Goal: Task Accomplishment & Management: Manage account settings

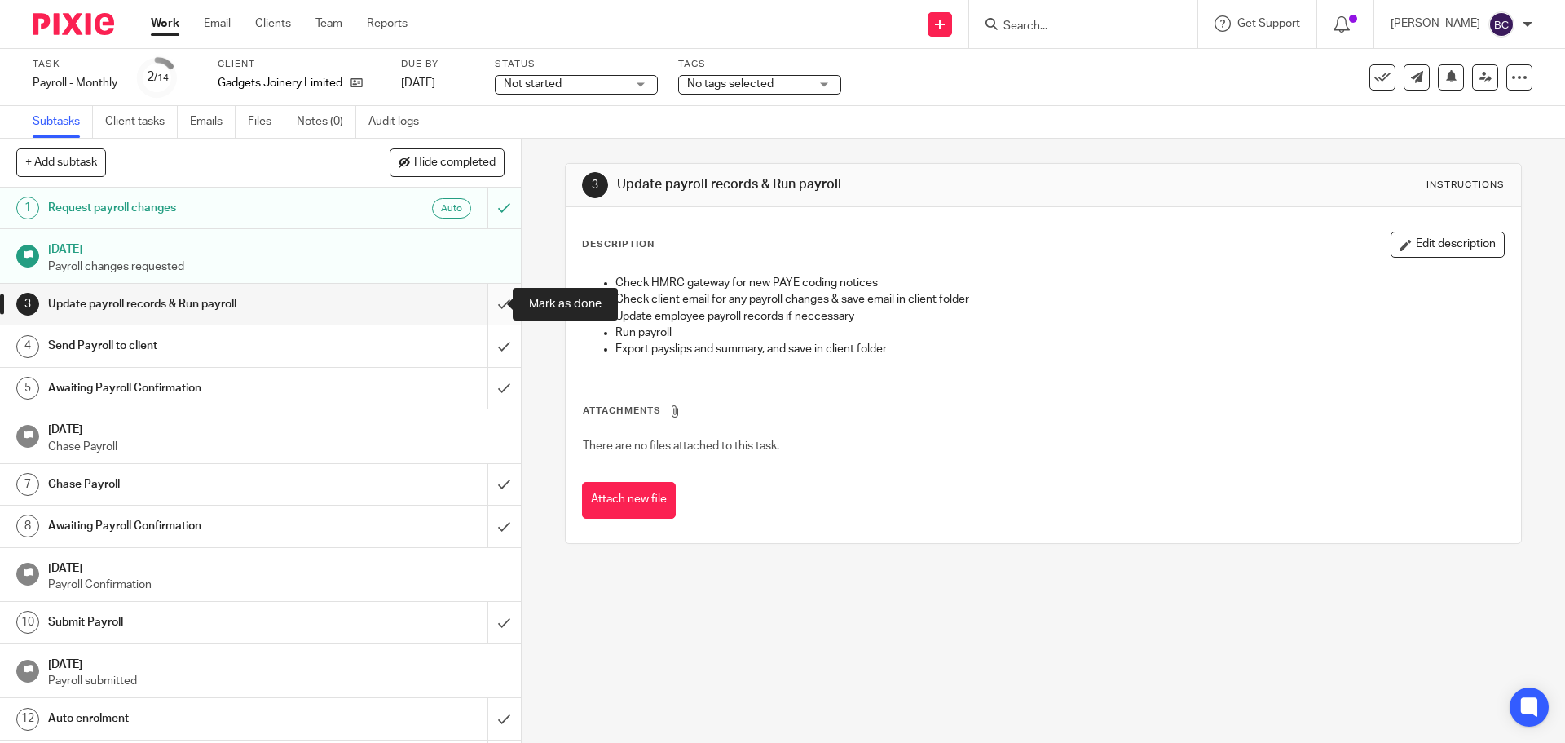
click at [488, 303] on input "submit" at bounding box center [260, 304] width 521 height 41
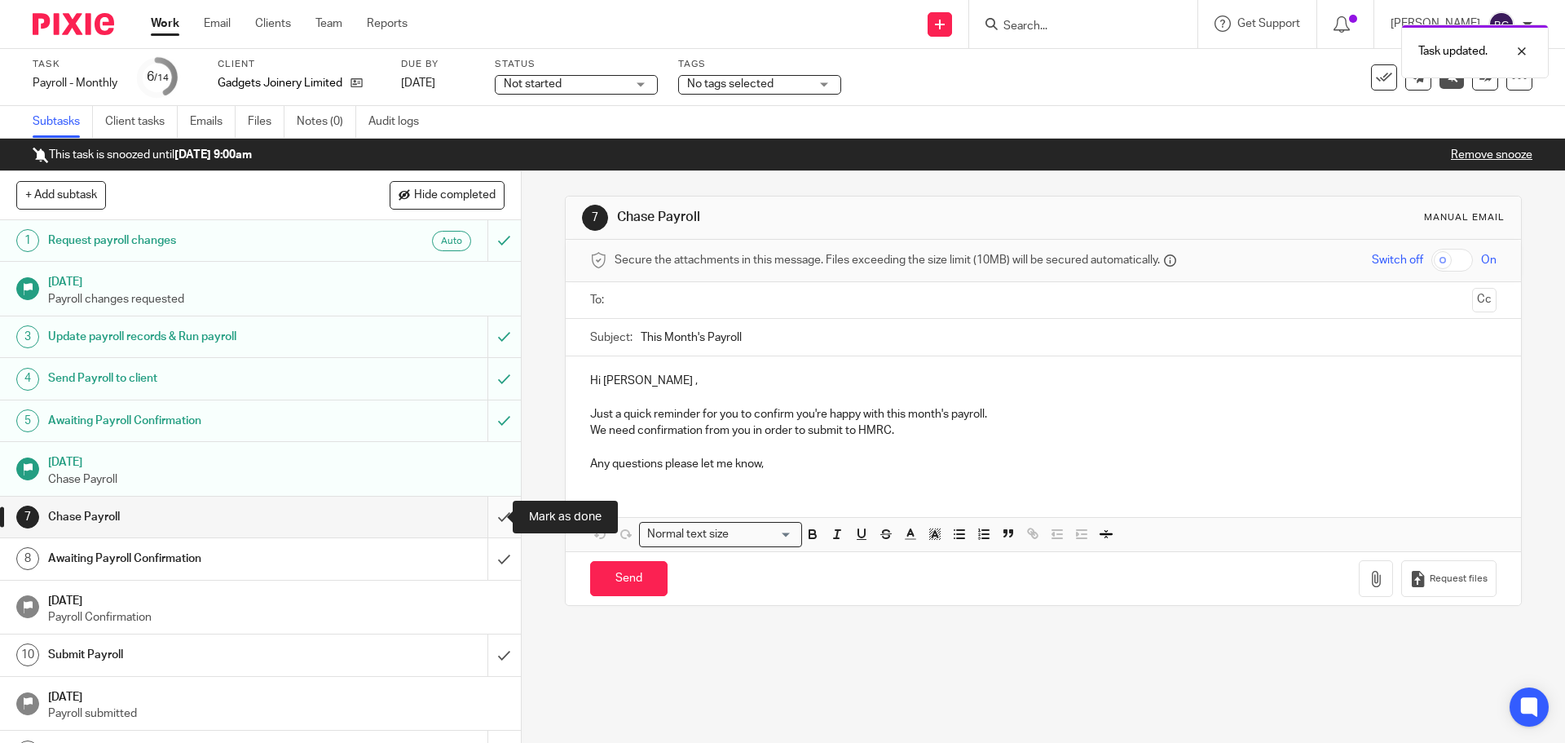
click at [480, 513] on input "submit" at bounding box center [260, 516] width 521 height 41
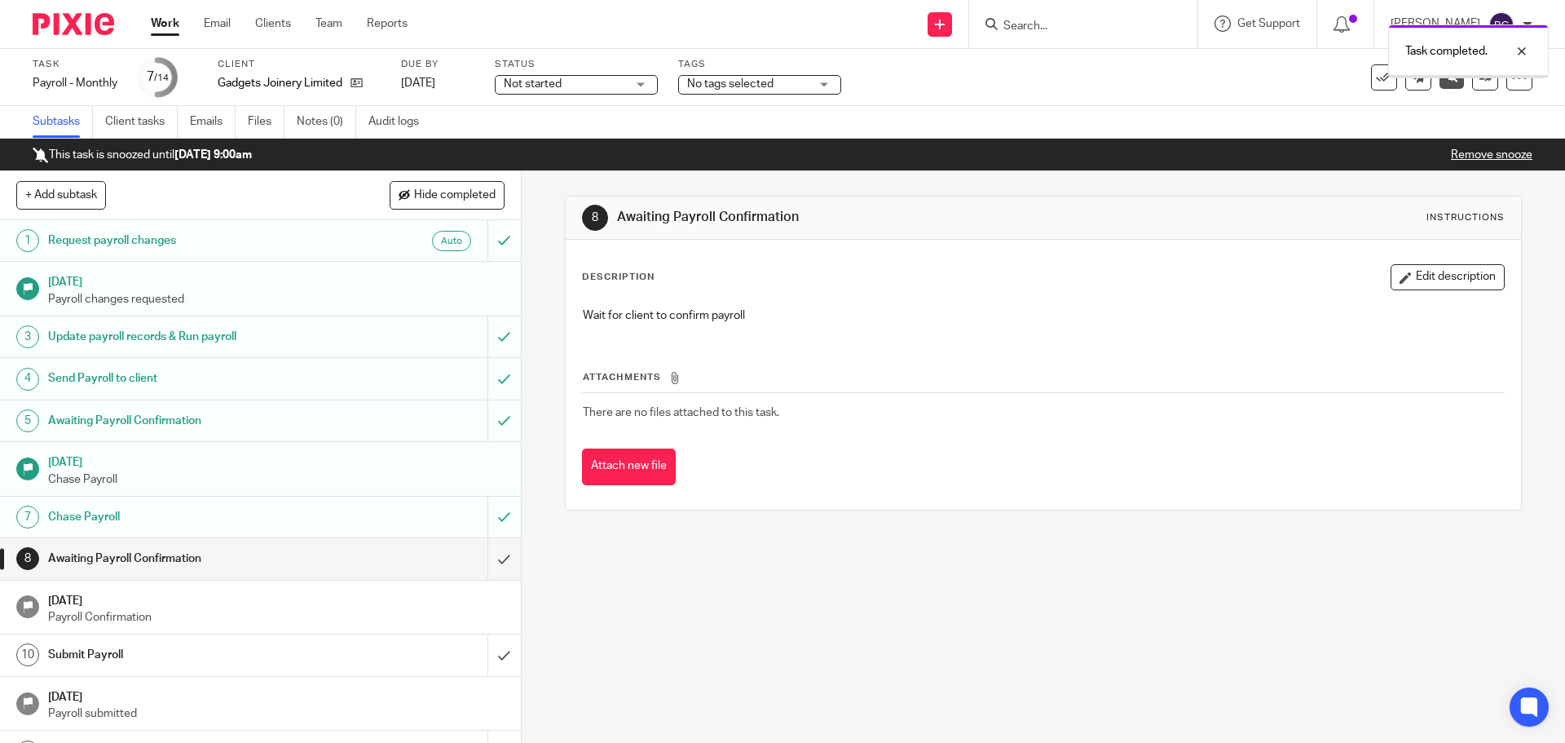
click at [490, 558] on input "submit" at bounding box center [260, 558] width 521 height 41
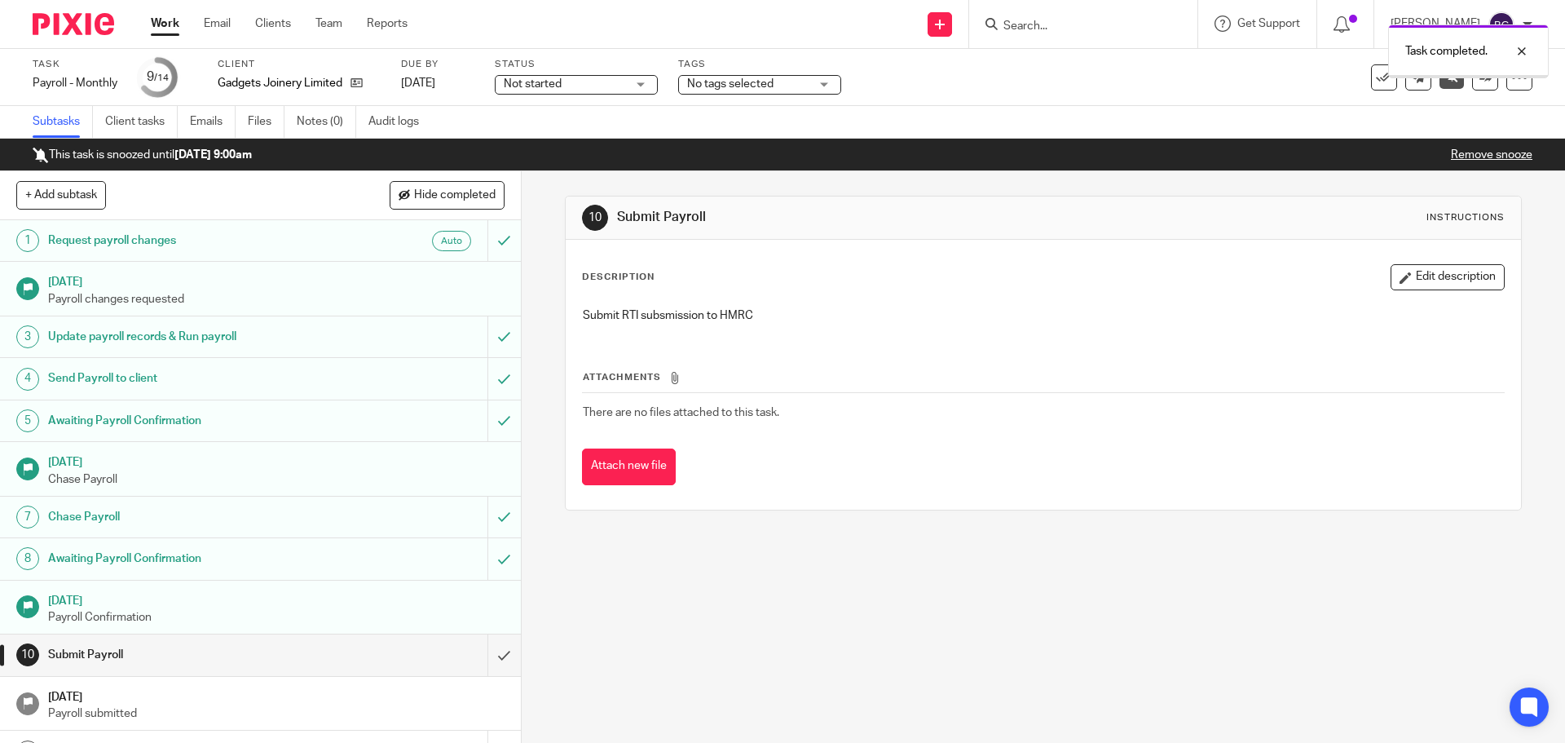
scroll to position [113, 0]
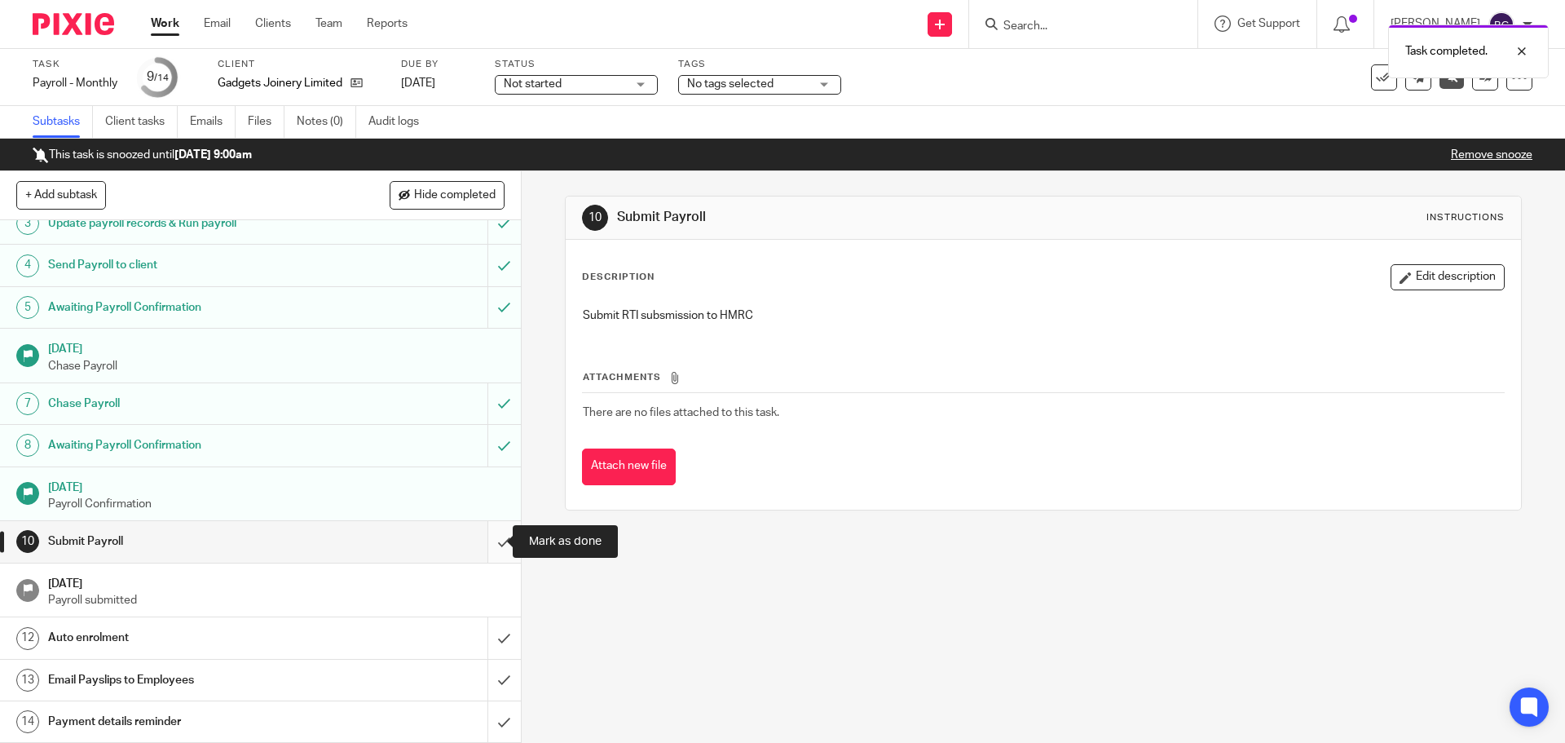
click at [490, 545] on input "submit" at bounding box center [260, 541] width 521 height 41
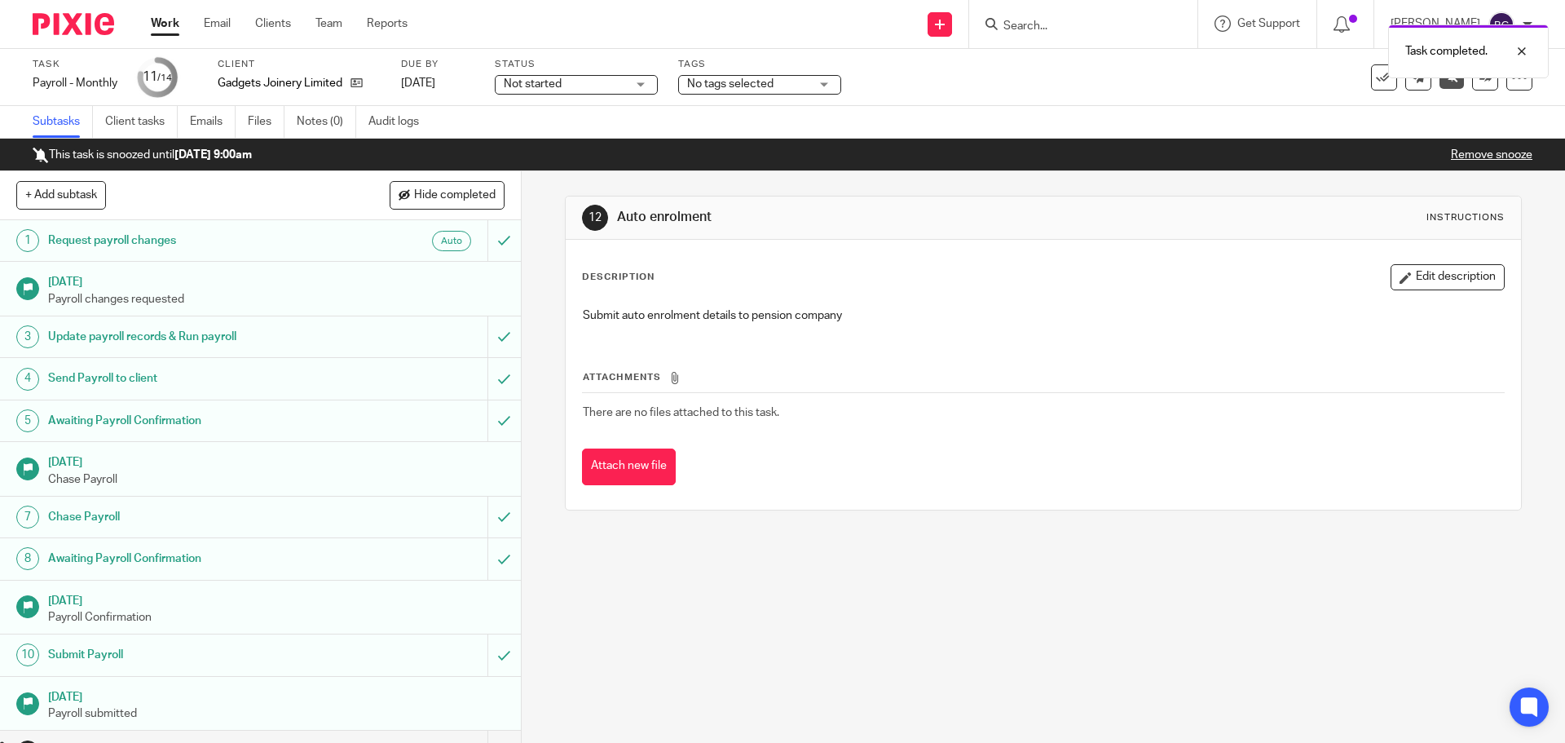
scroll to position [113, 0]
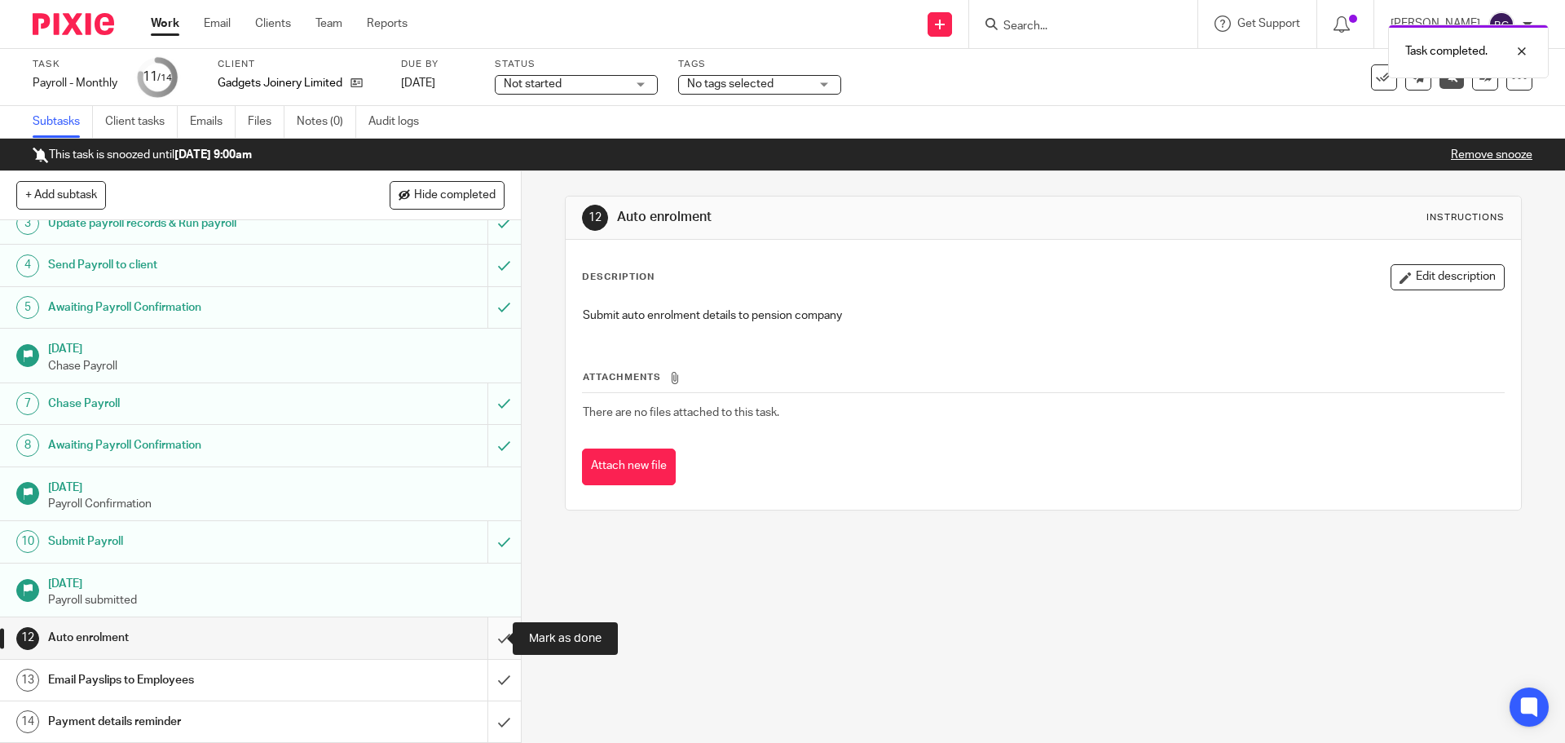
click at [492, 635] on input "submit" at bounding box center [260, 637] width 521 height 41
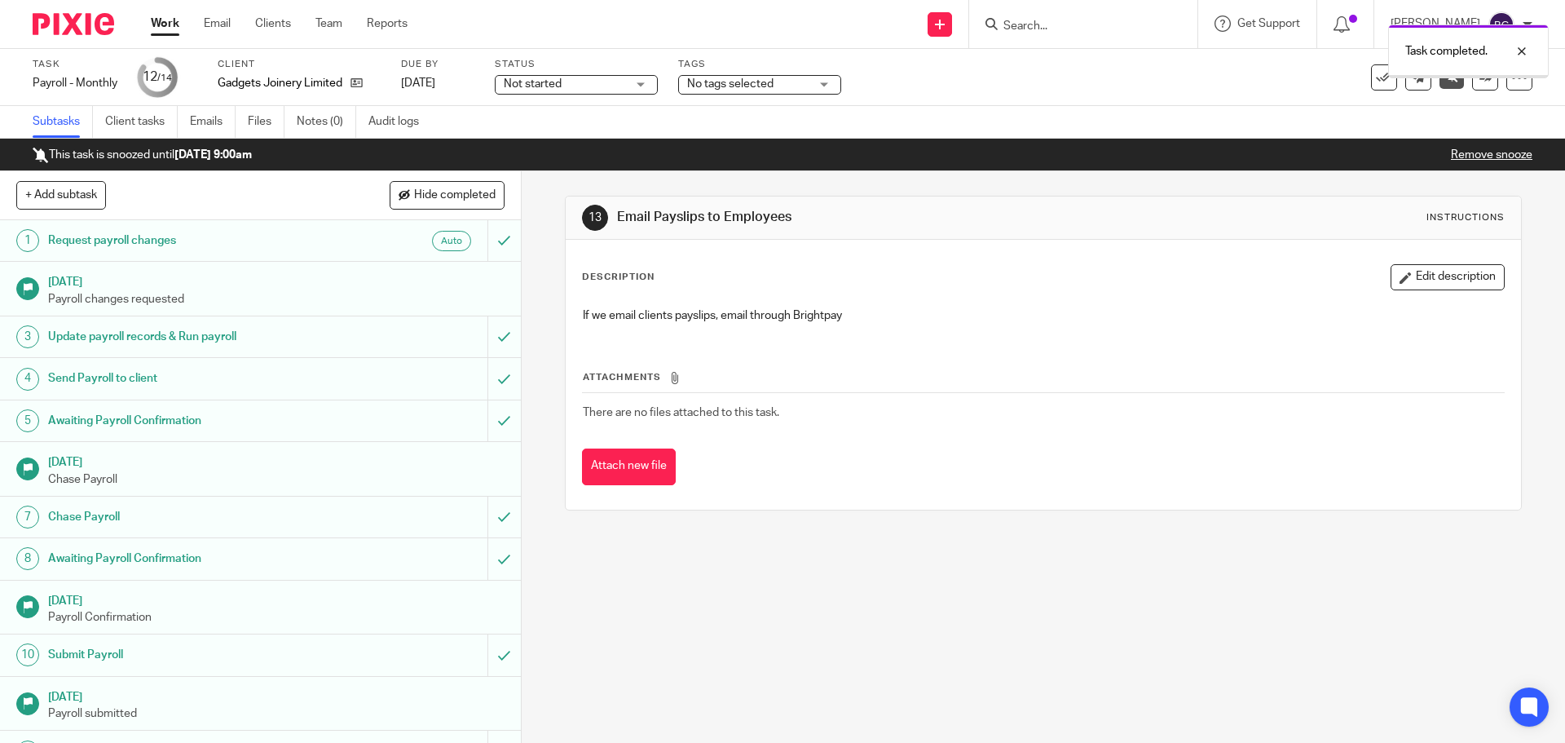
scroll to position [113, 0]
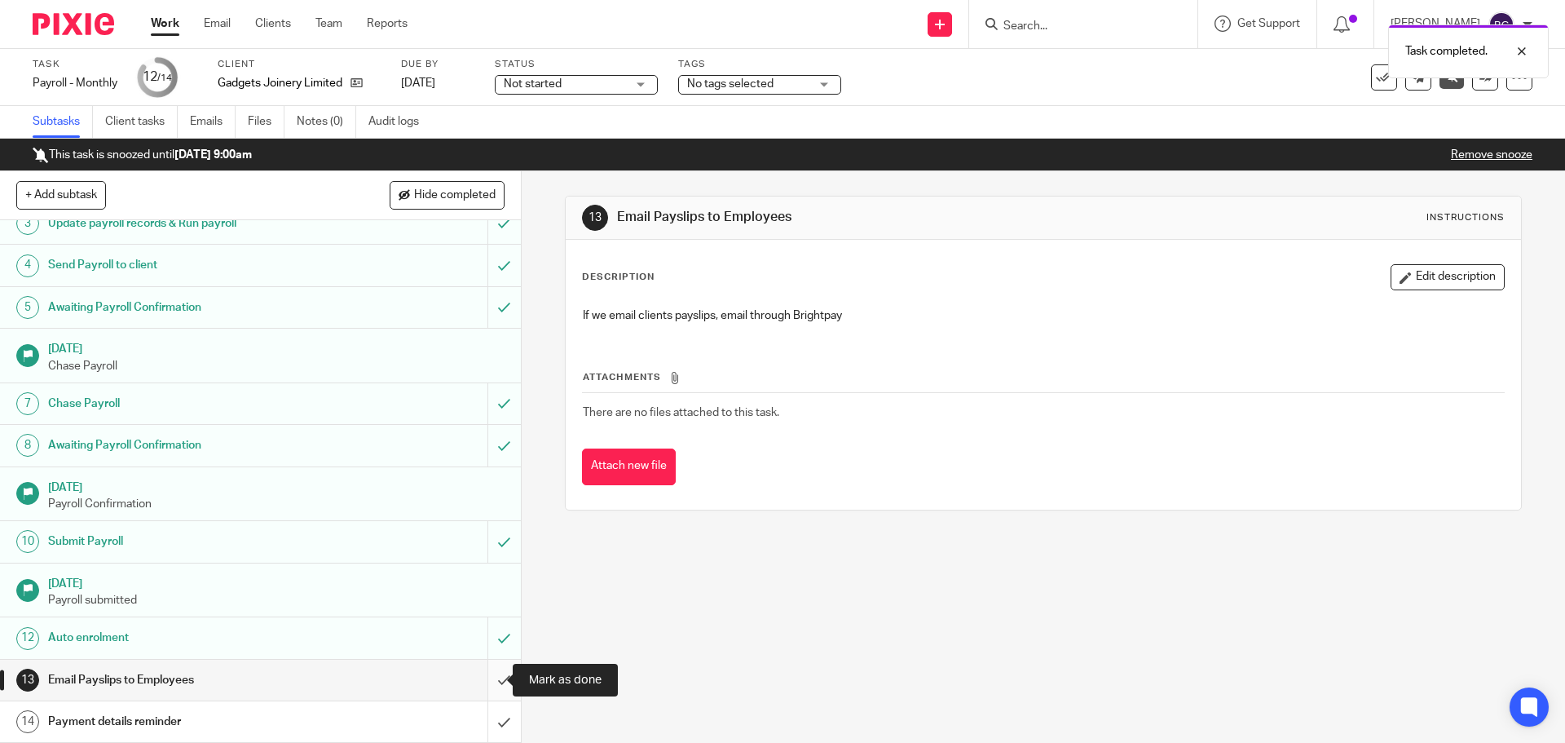
click at [487, 678] on input "submit" at bounding box center [260, 679] width 521 height 41
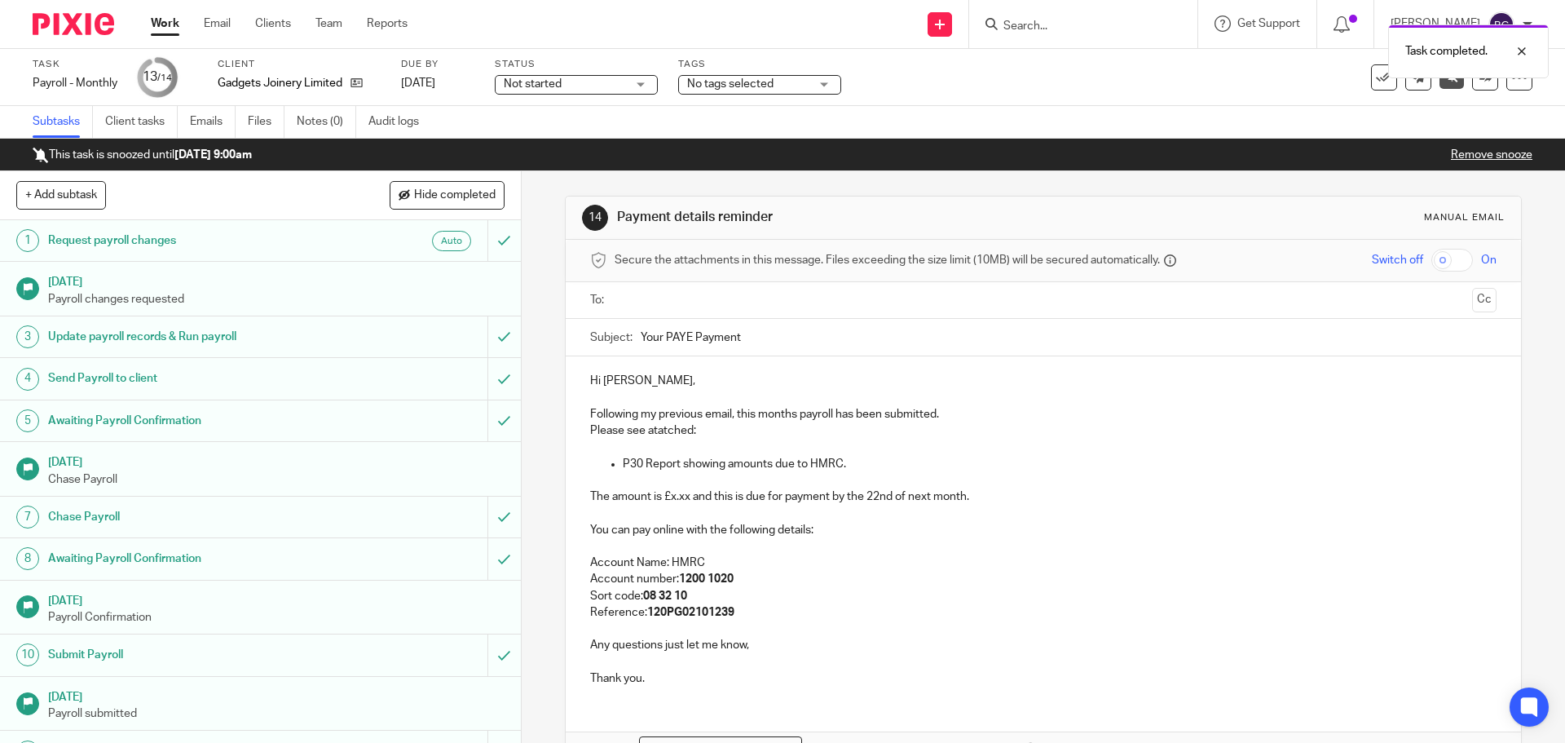
click at [686, 493] on p "The amount is £x.xx and this is due for payment by the 22nd of next month." at bounding box center [1043, 496] width 906 height 16
click at [658, 293] on input "text" at bounding box center [1042, 300] width 844 height 19
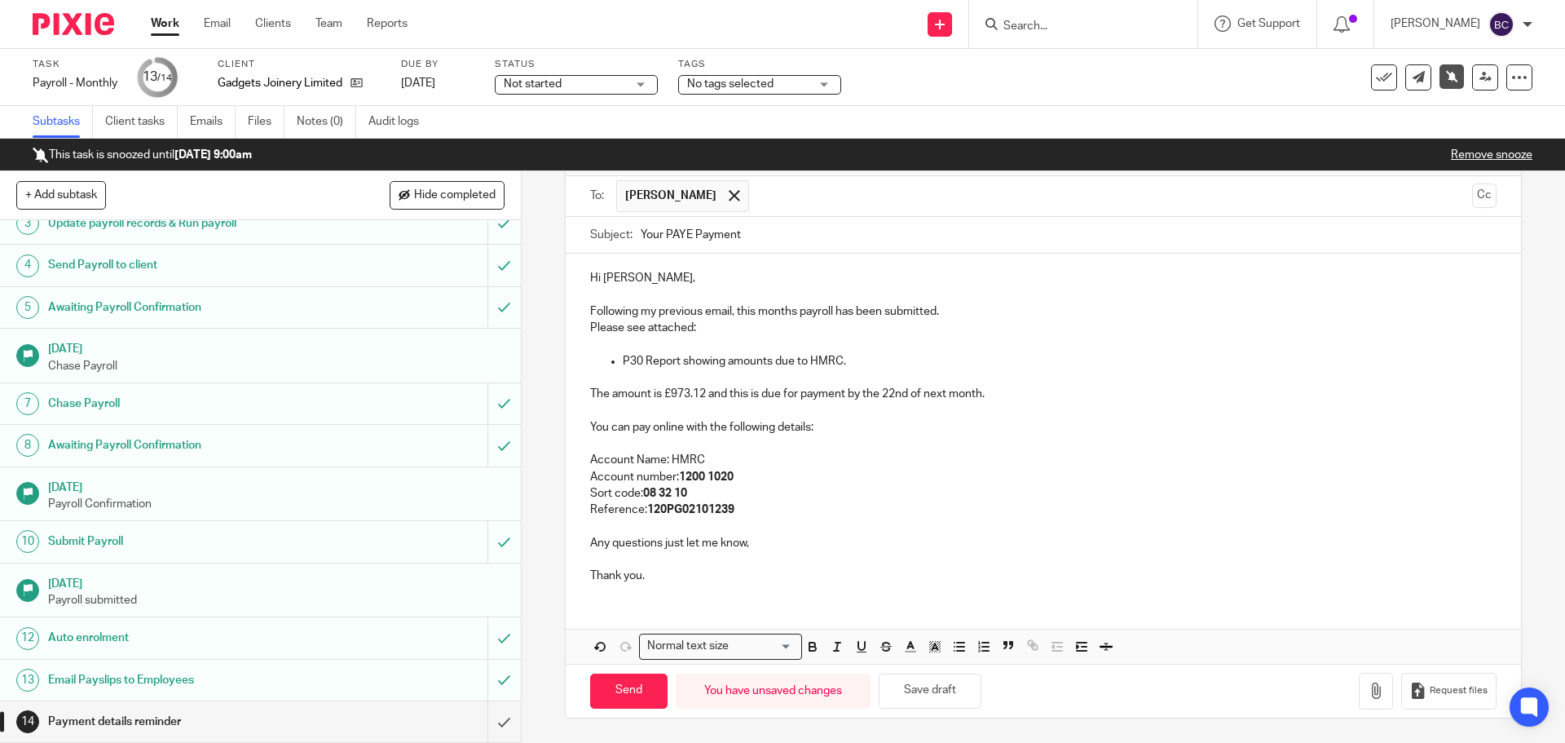
scroll to position [106, 0]
click at [1359, 681] on button "button" at bounding box center [1376, 690] width 34 height 37
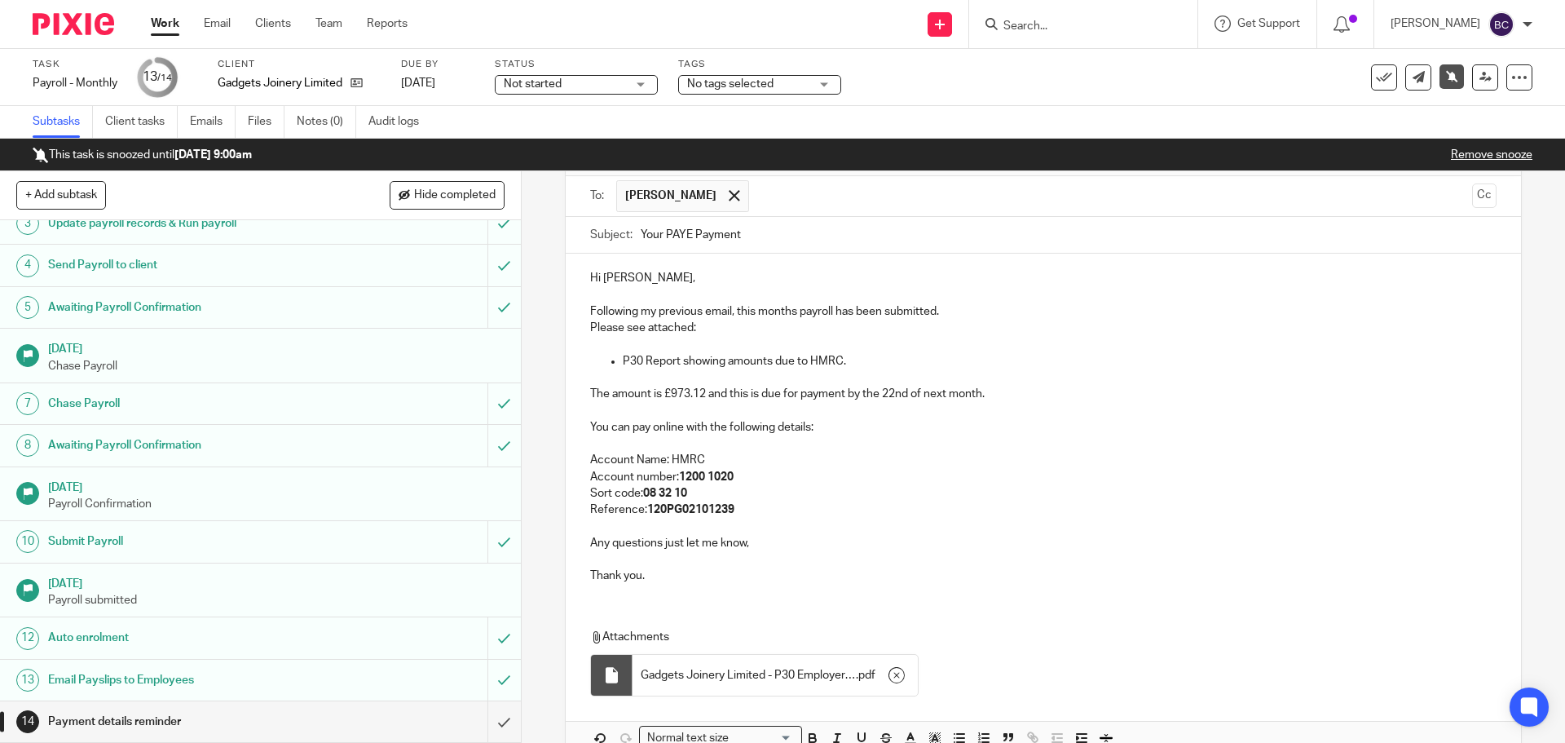
scroll to position [198, 0]
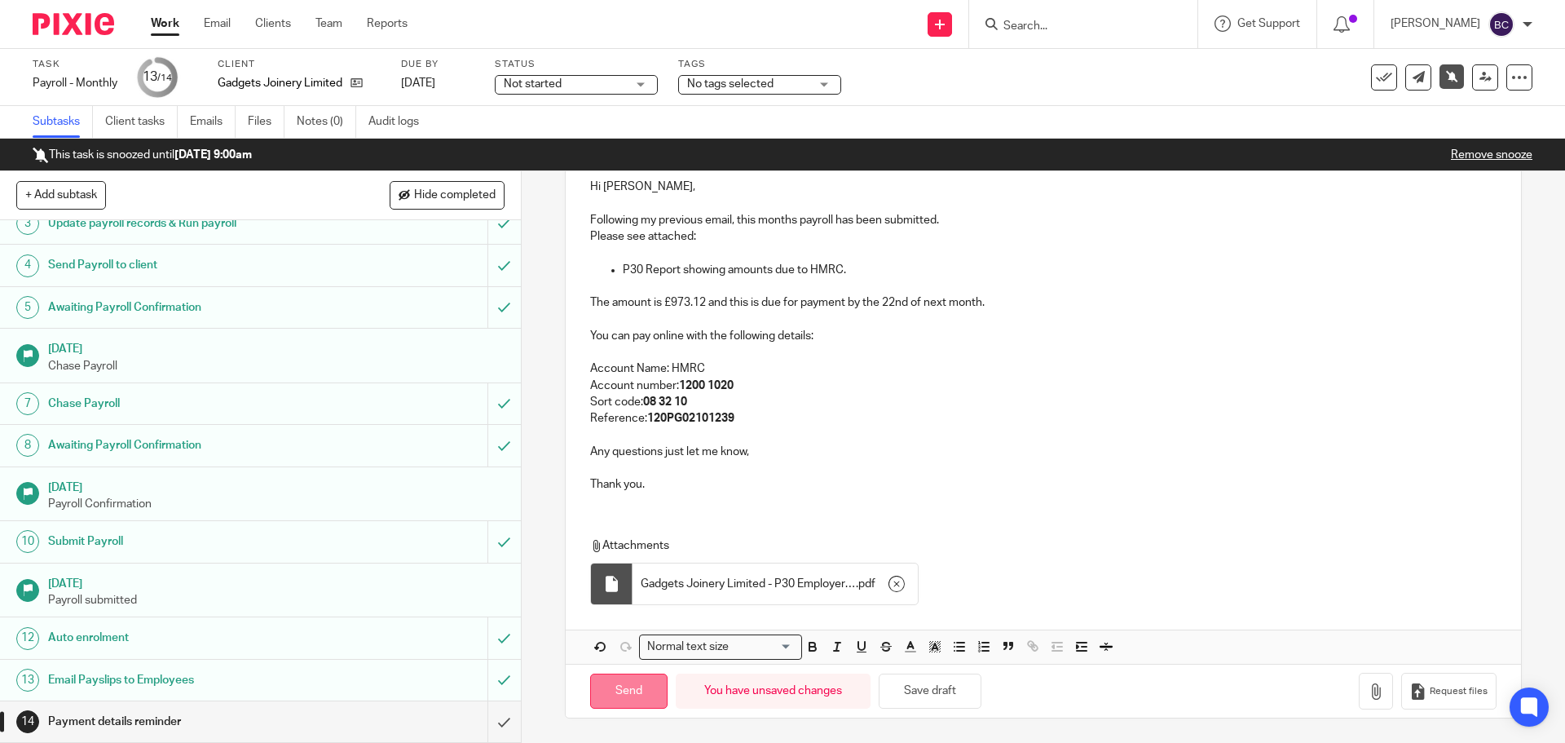
click at [637, 686] on input "Send" at bounding box center [628, 690] width 77 height 35
type input "Sent"
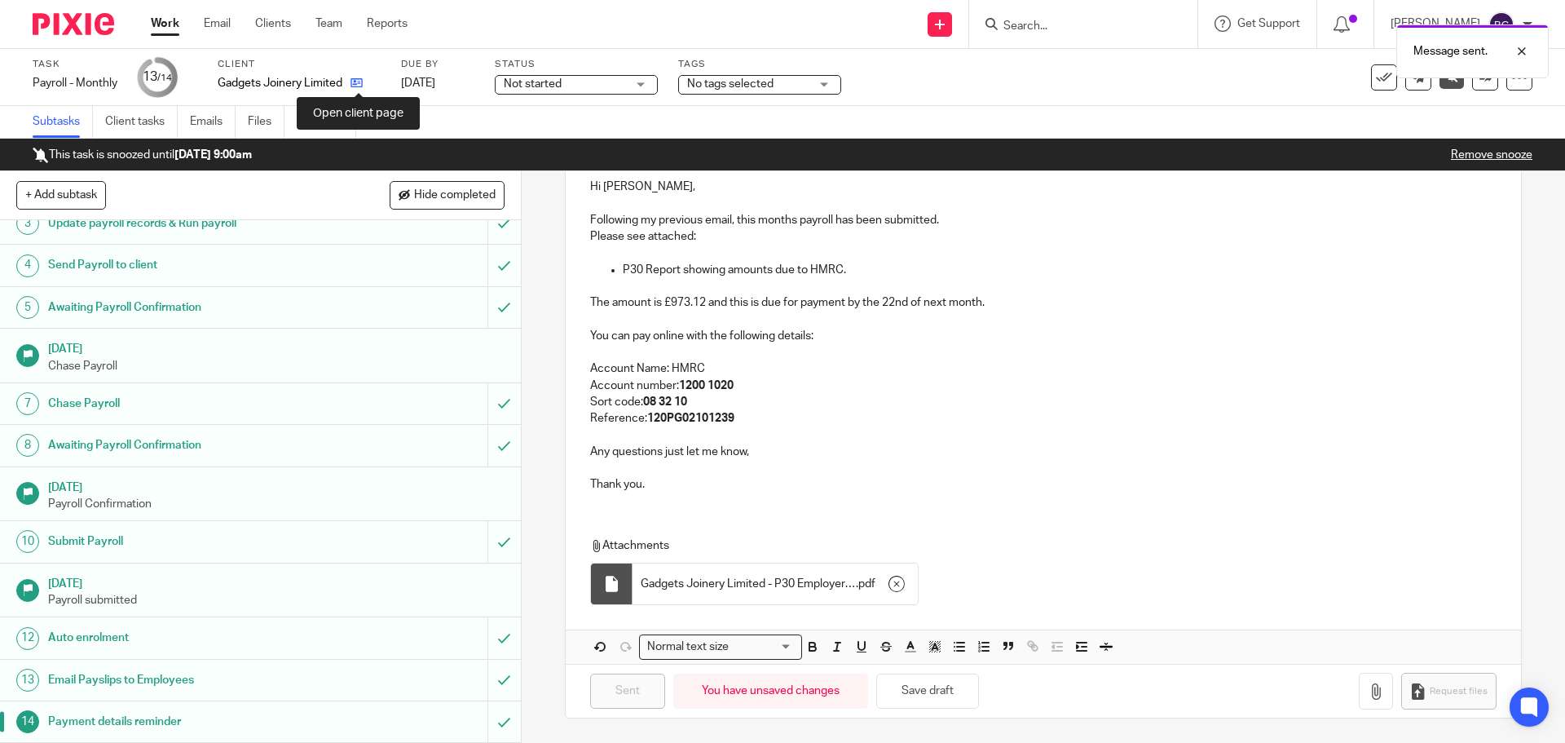
click at [361, 80] on icon at bounding box center [357, 83] width 12 height 12
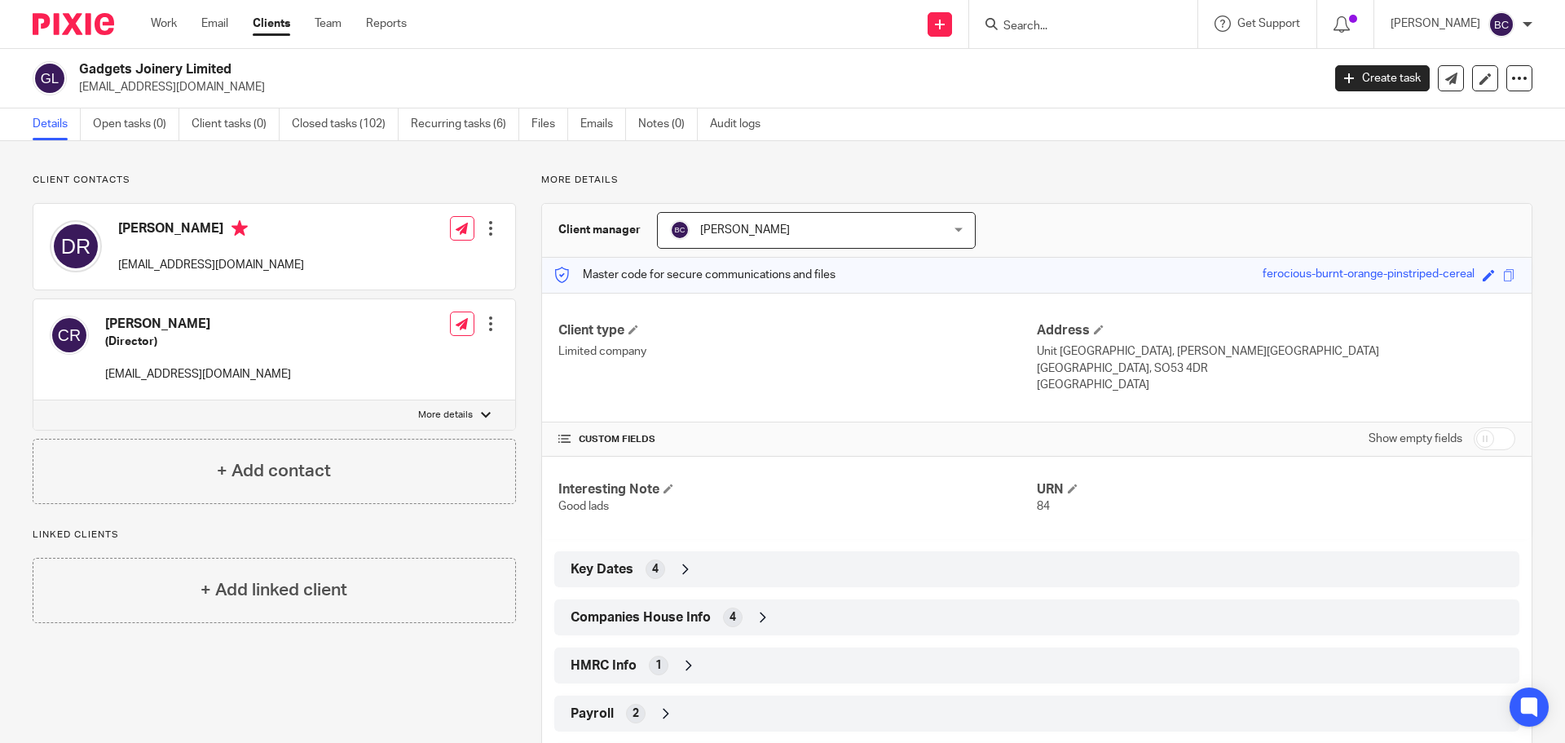
click at [483, 229] on div at bounding box center [491, 228] width 16 height 16
click at [442, 258] on link "Edit contact" at bounding box center [414, 265] width 156 height 24
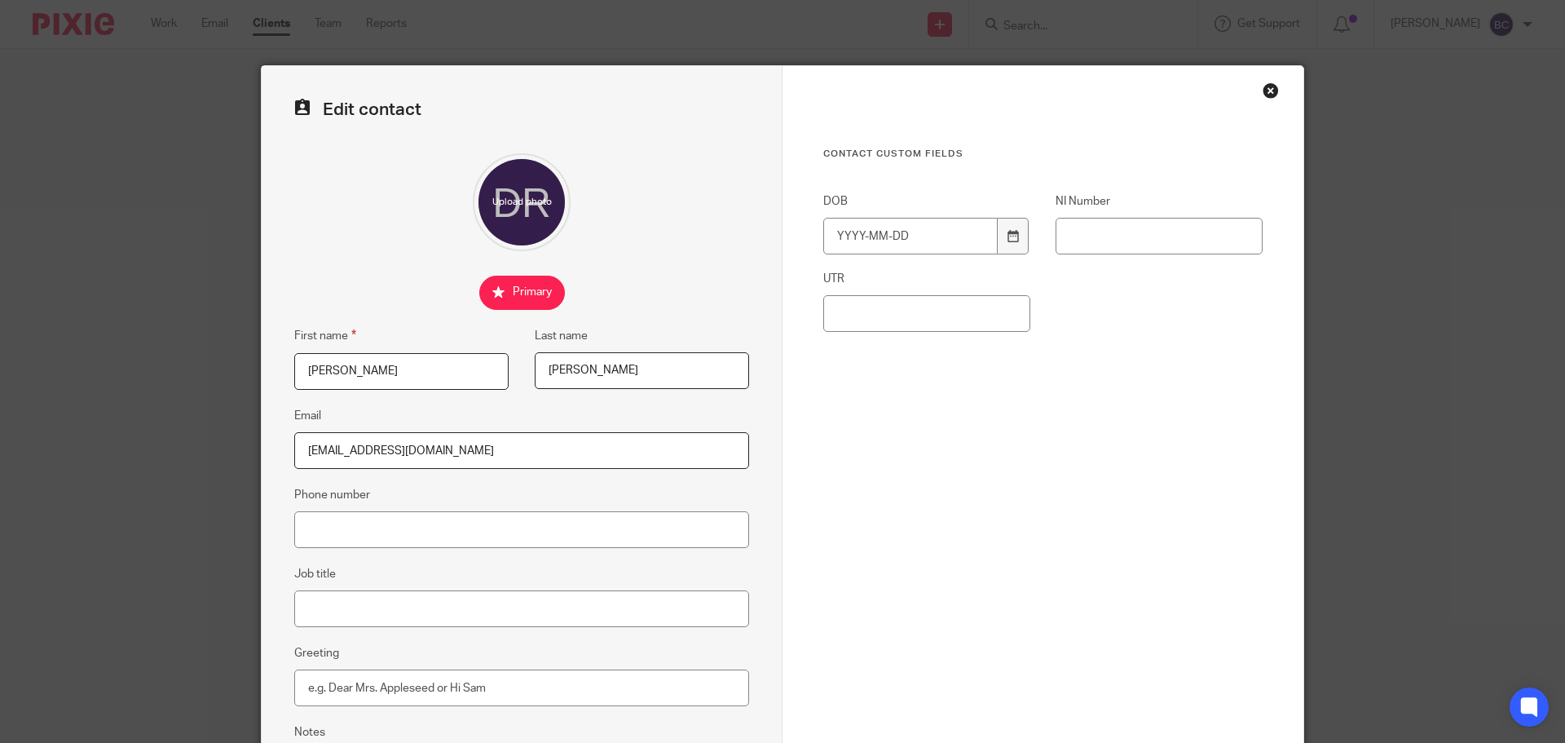
scroll to position [181, 0]
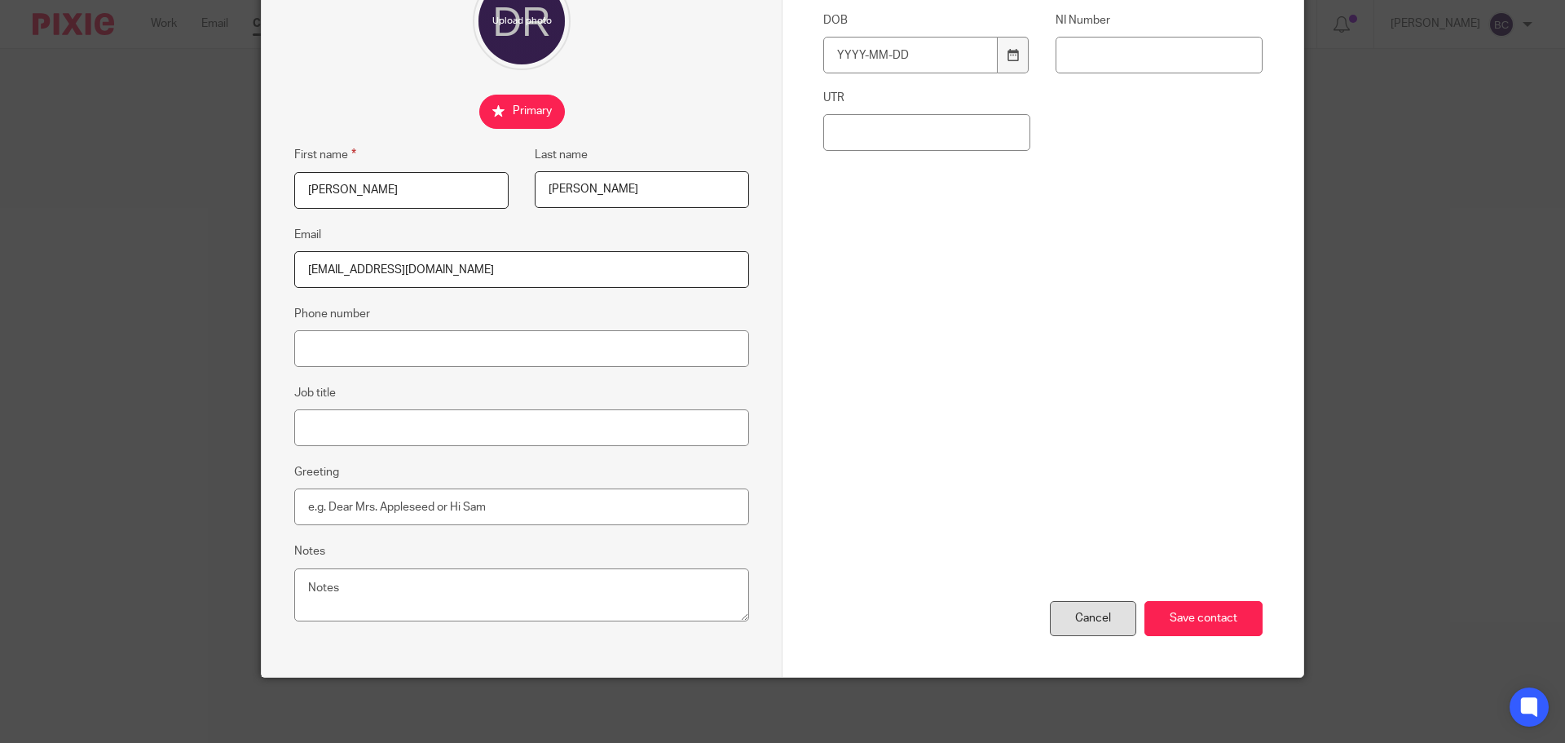
click at [1064, 603] on div "Cancel" at bounding box center [1093, 618] width 86 height 35
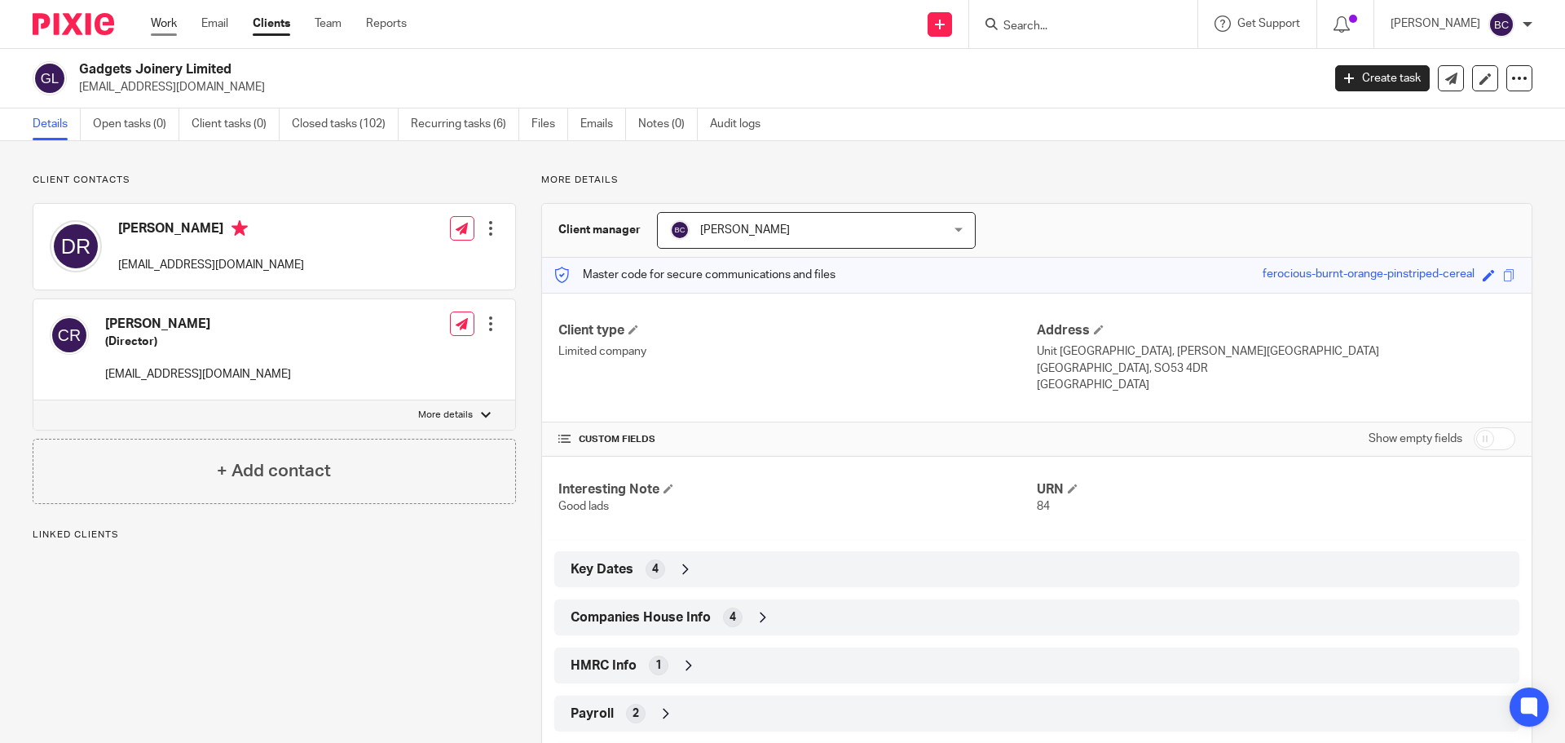
click at [156, 29] on link "Work" at bounding box center [164, 23] width 26 height 16
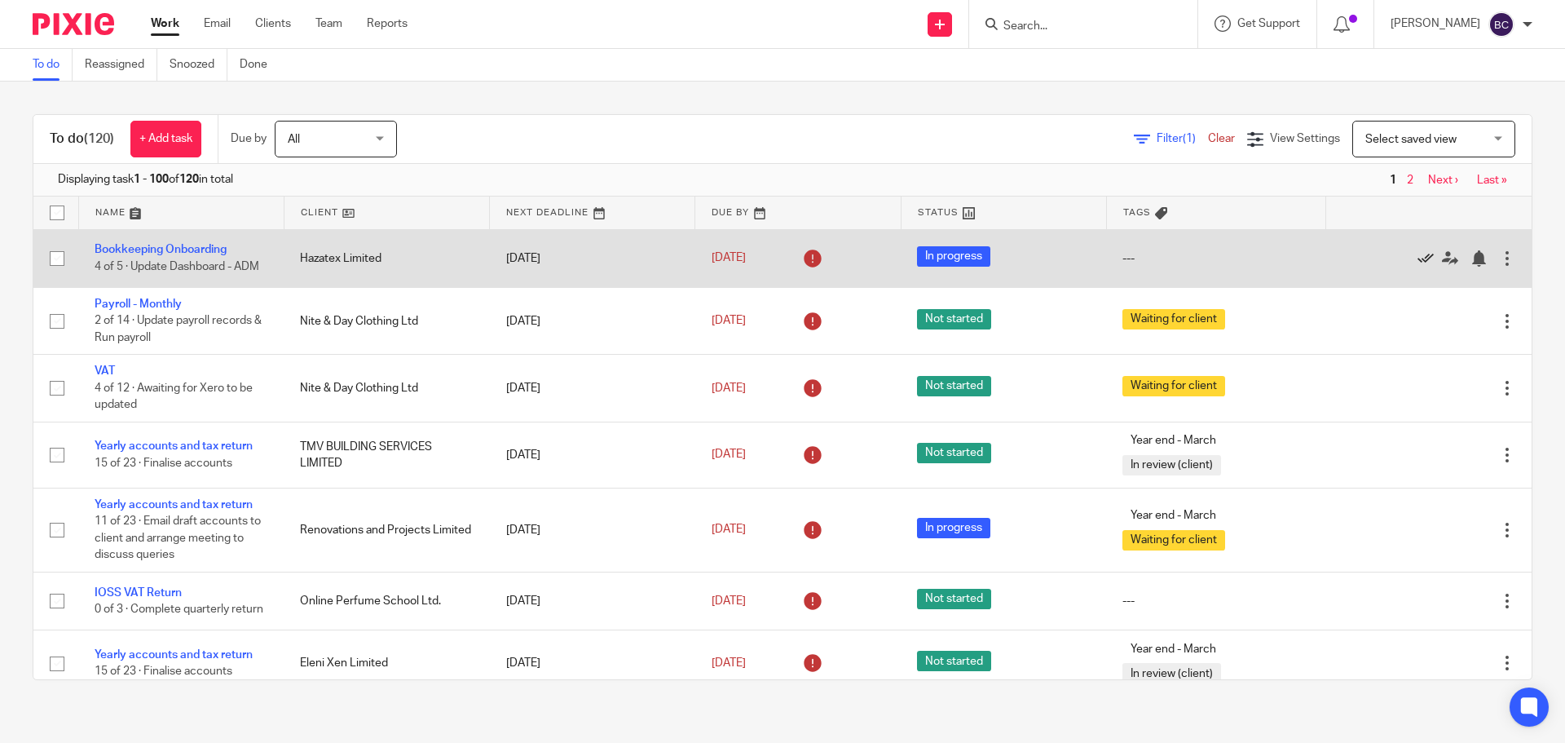
click at [1418, 258] on icon at bounding box center [1426, 258] width 16 height 16
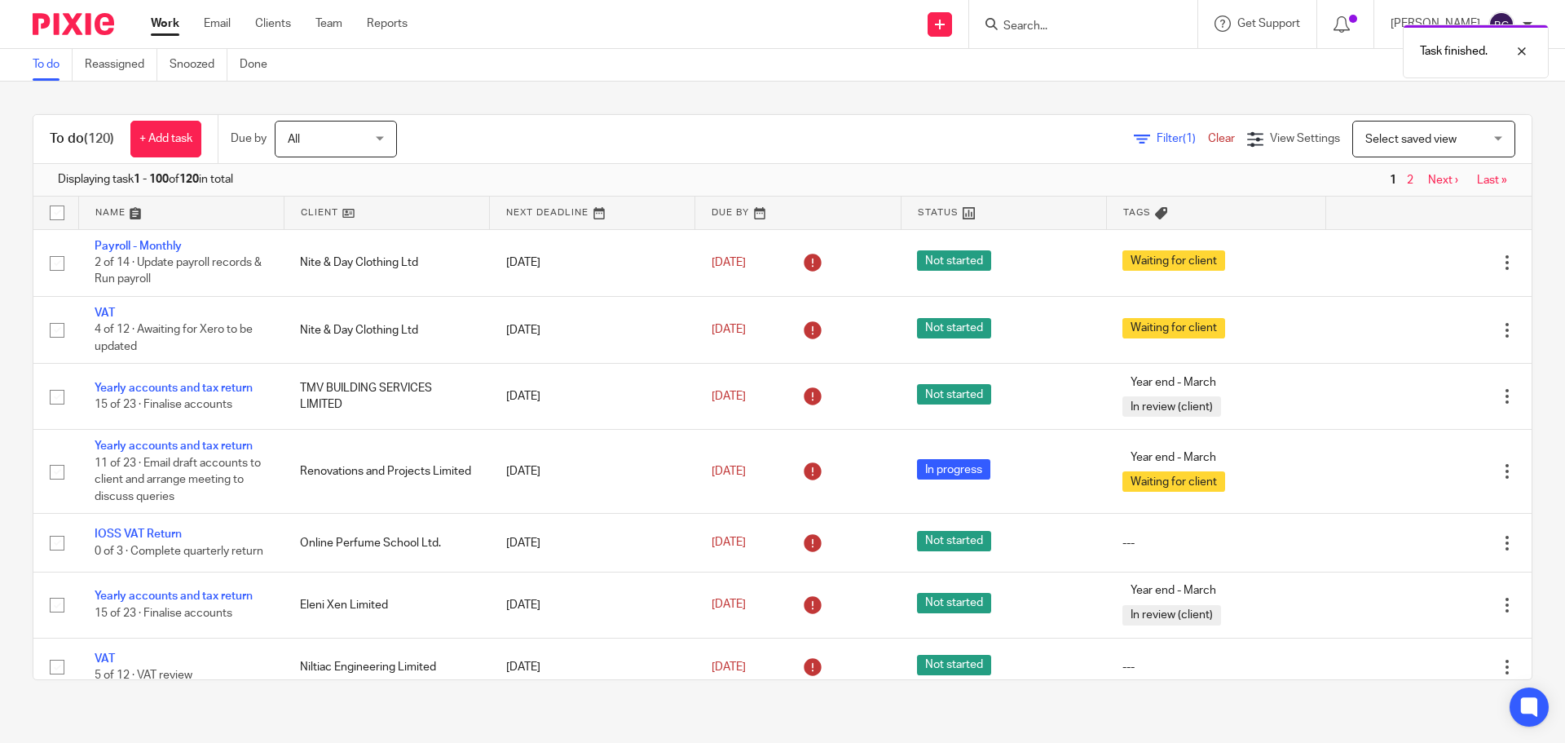
click at [1409, 151] on span "Select saved view" at bounding box center [1424, 138] width 119 height 34
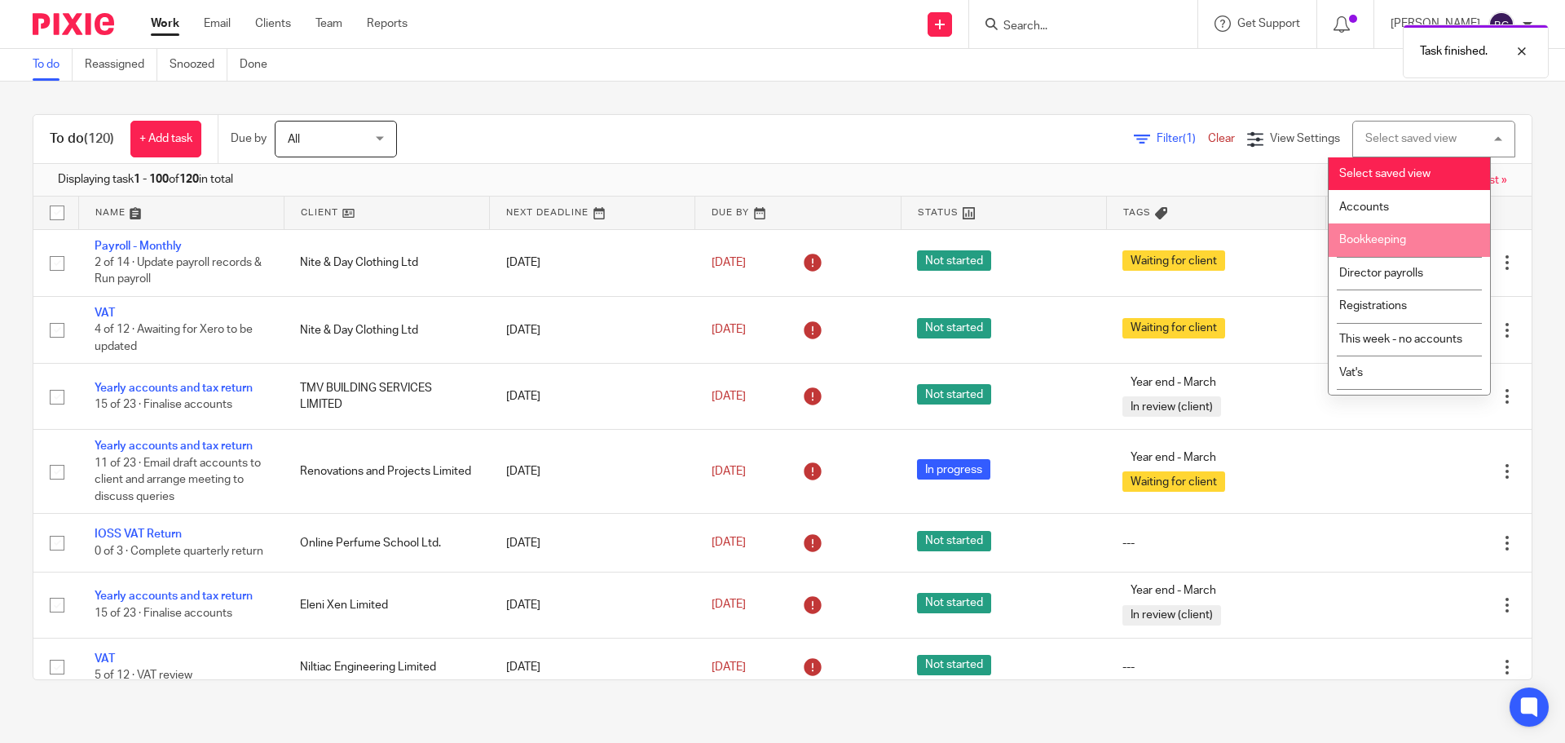
click at [1390, 241] on span "Bookkeeping" at bounding box center [1372, 239] width 67 height 11
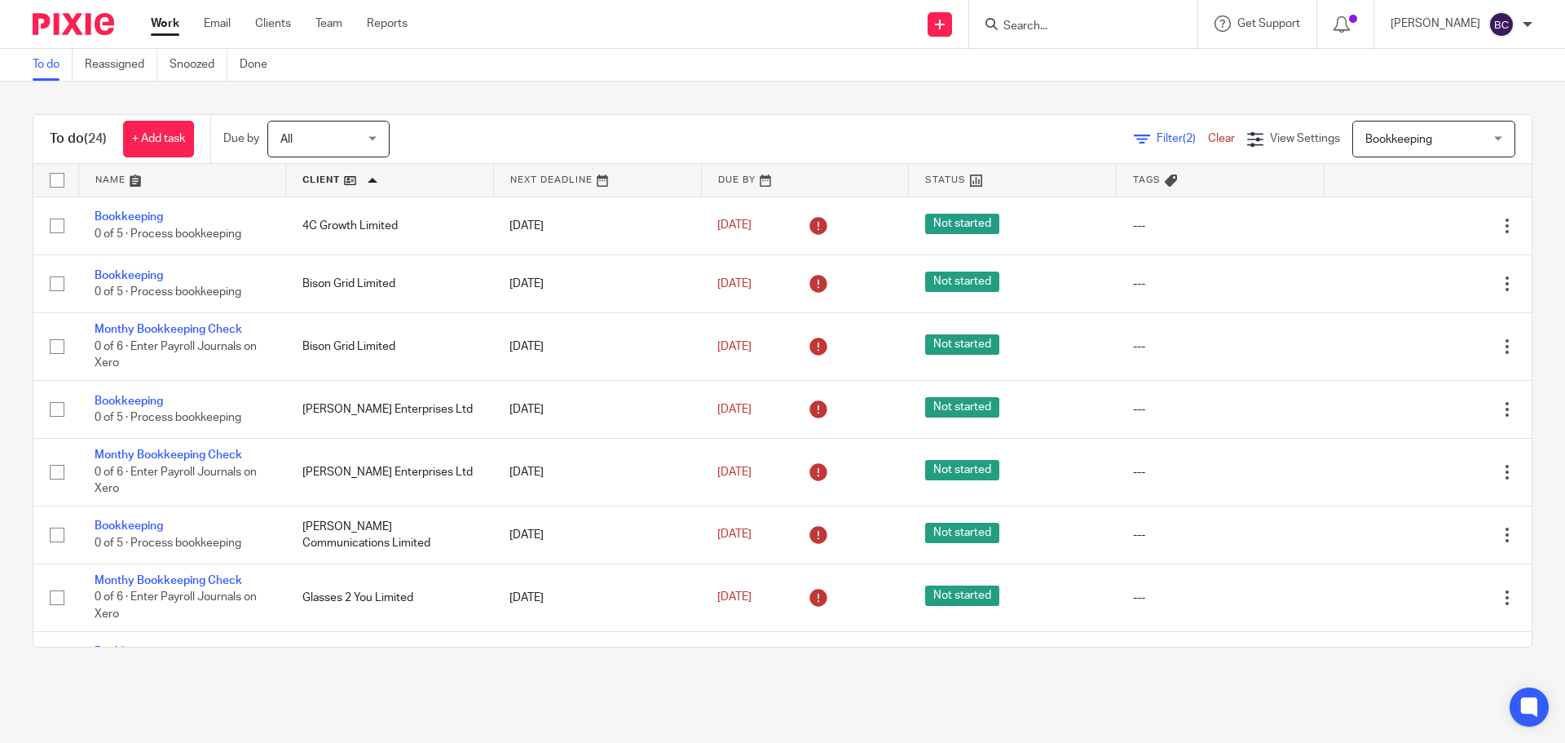
click at [545, 180] on link at bounding box center [597, 180] width 207 height 33
click at [324, 182] on link at bounding box center [389, 180] width 207 height 33
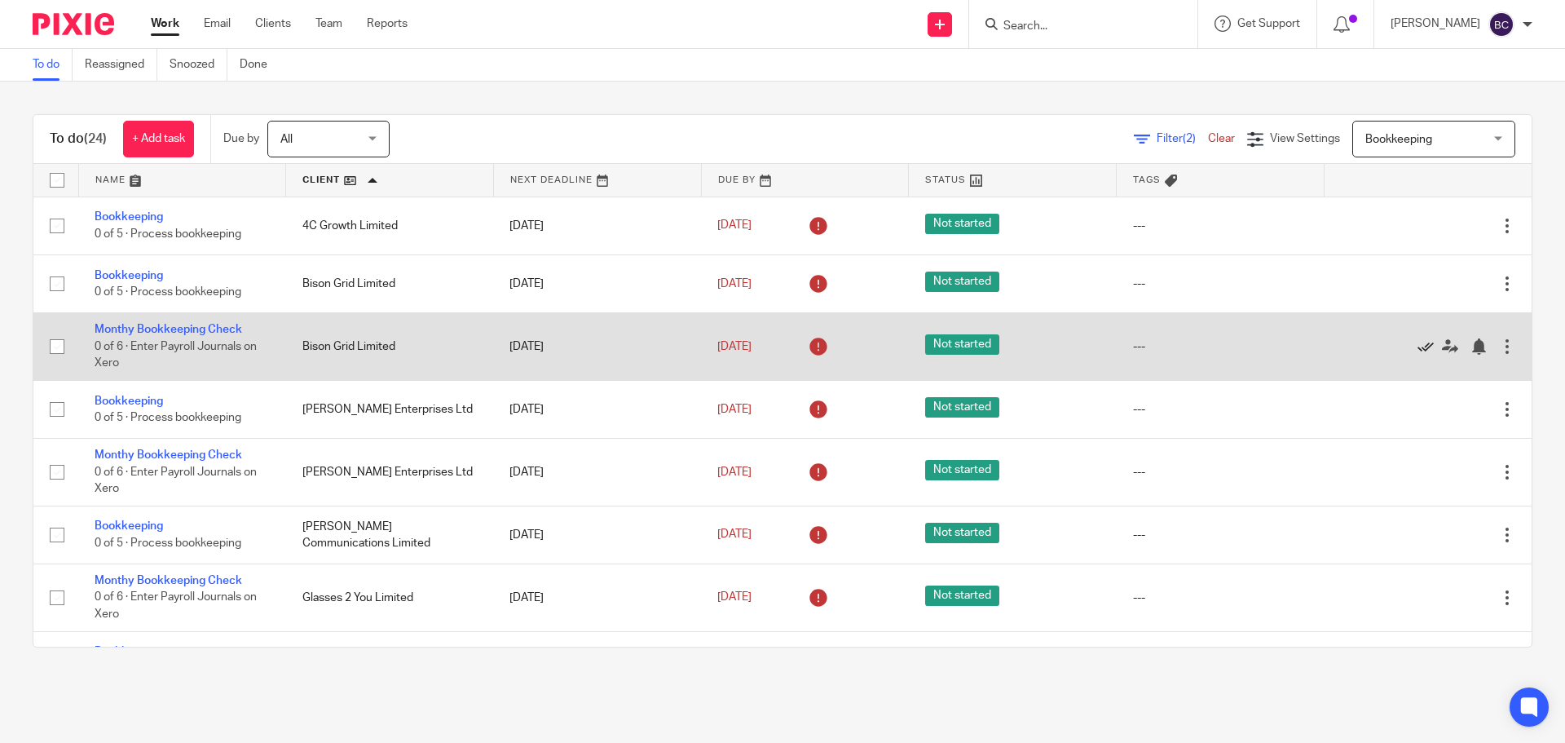
click at [1418, 346] on icon at bounding box center [1426, 346] width 16 height 16
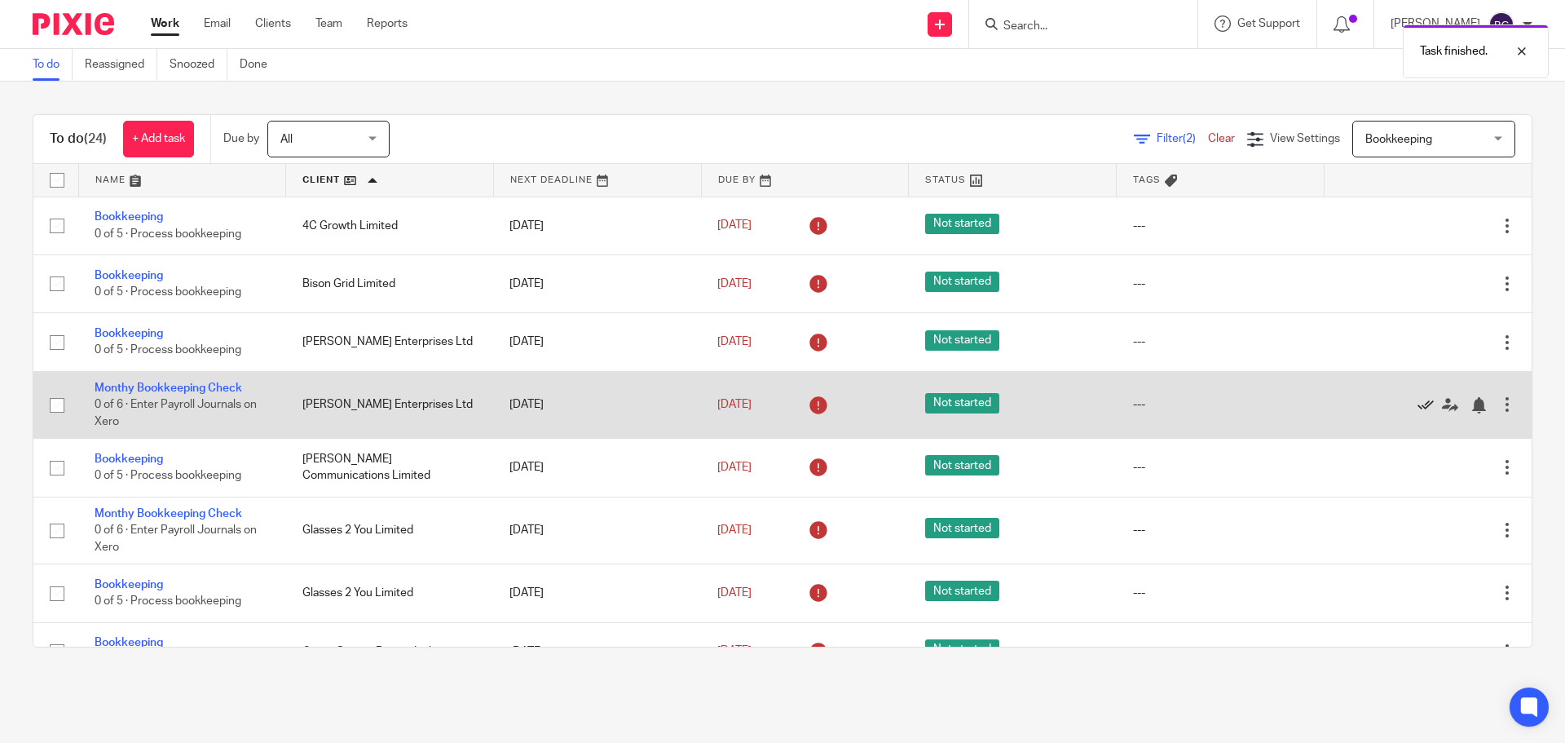
click at [1418, 403] on icon at bounding box center [1426, 405] width 16 height 16
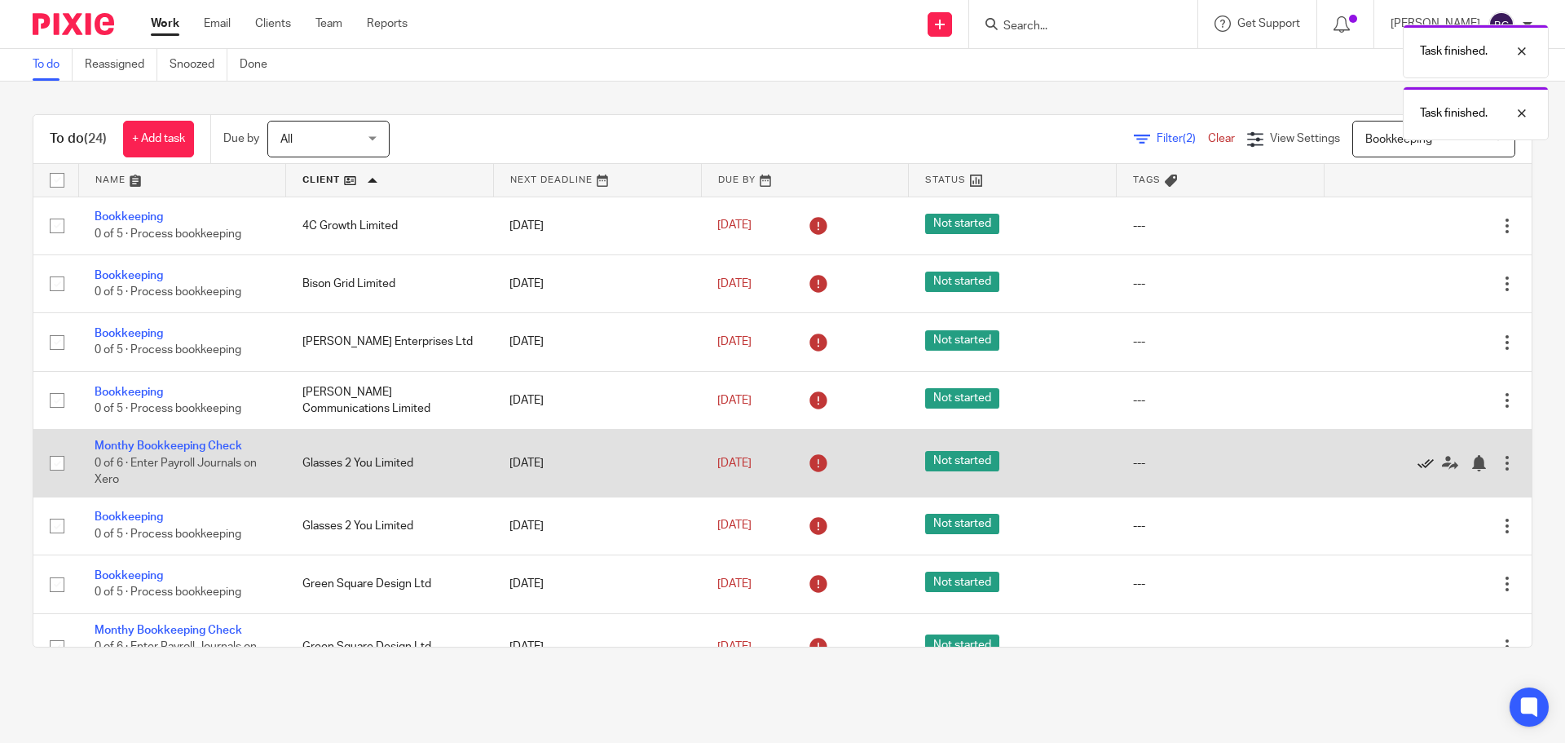
click at [1418, 461] on icon at bounding box center [1426, 463] width 16 height 16
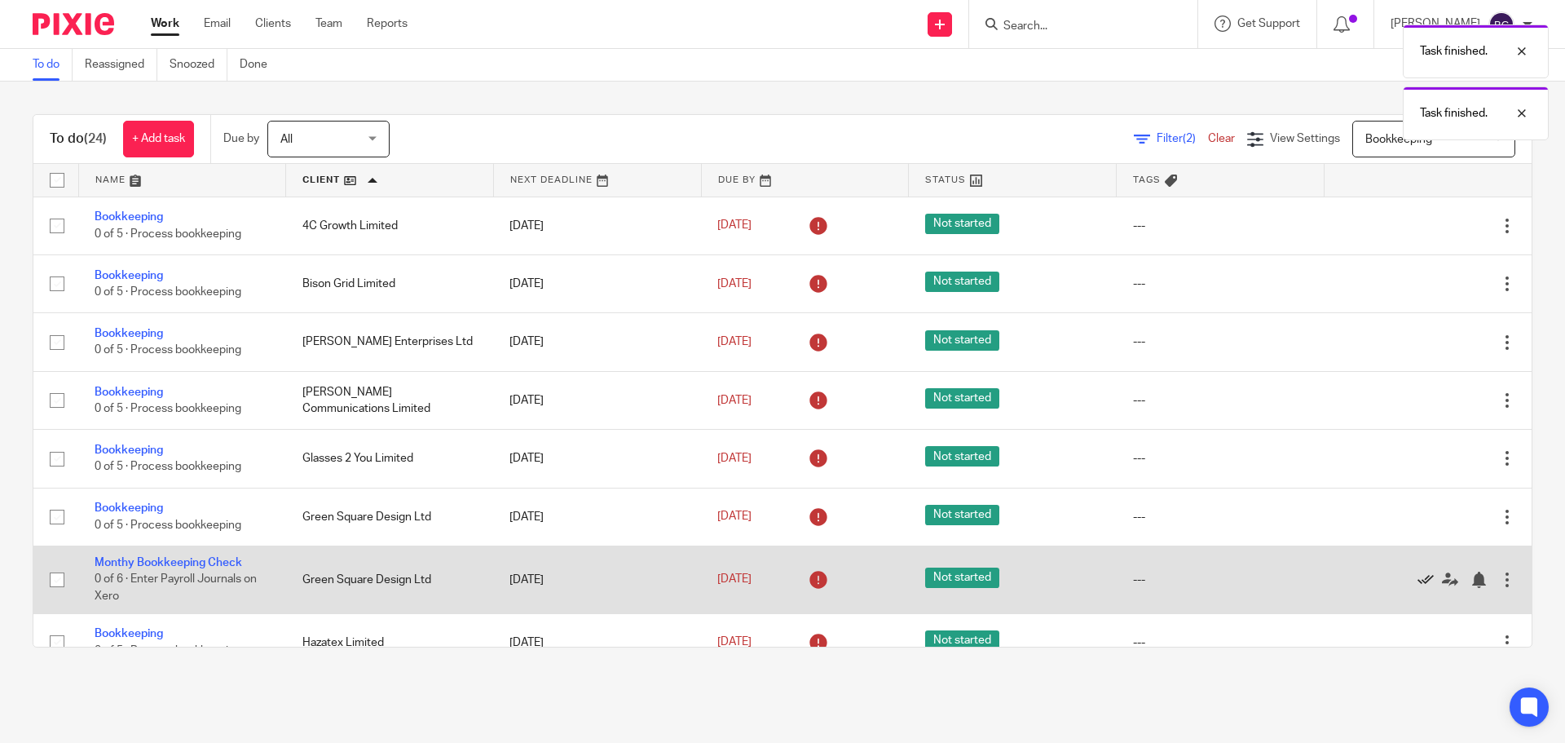
click at [1418, 575] on icon at bounding box center [1426, 579] width 16 height 16
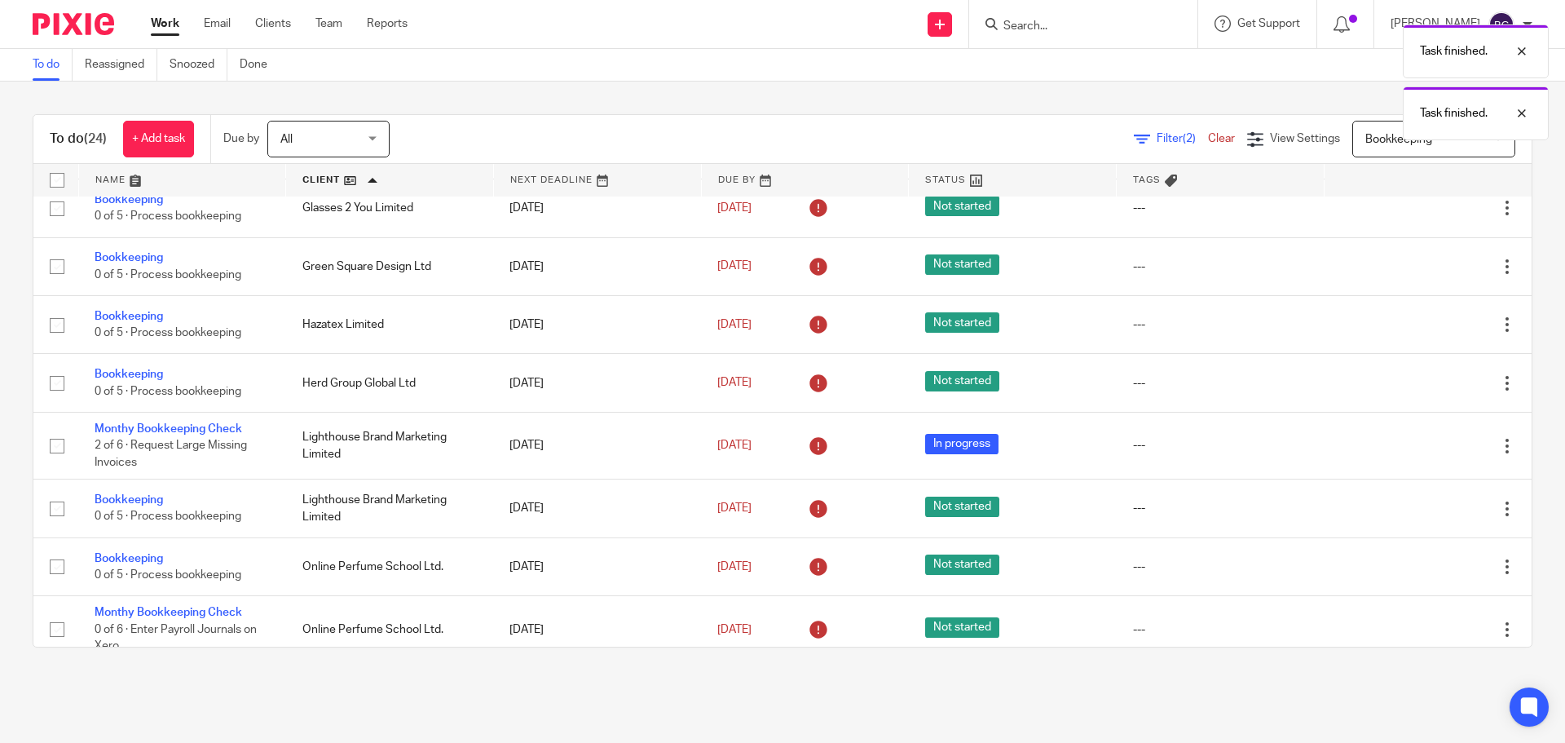
scroll to position [252, 0]
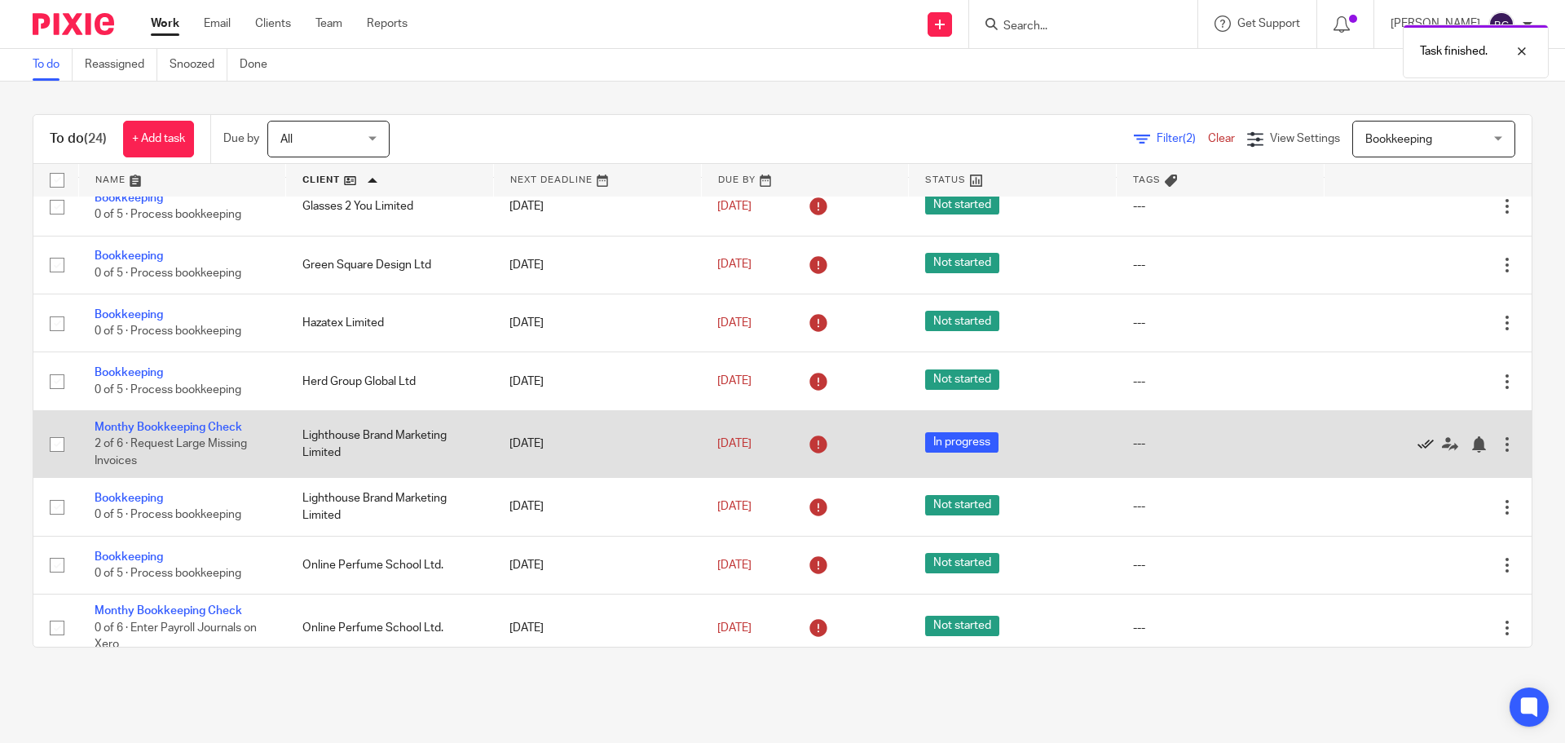
click at [1418, 446] on icon at bounding box center [1426, 444] width 16 height 16
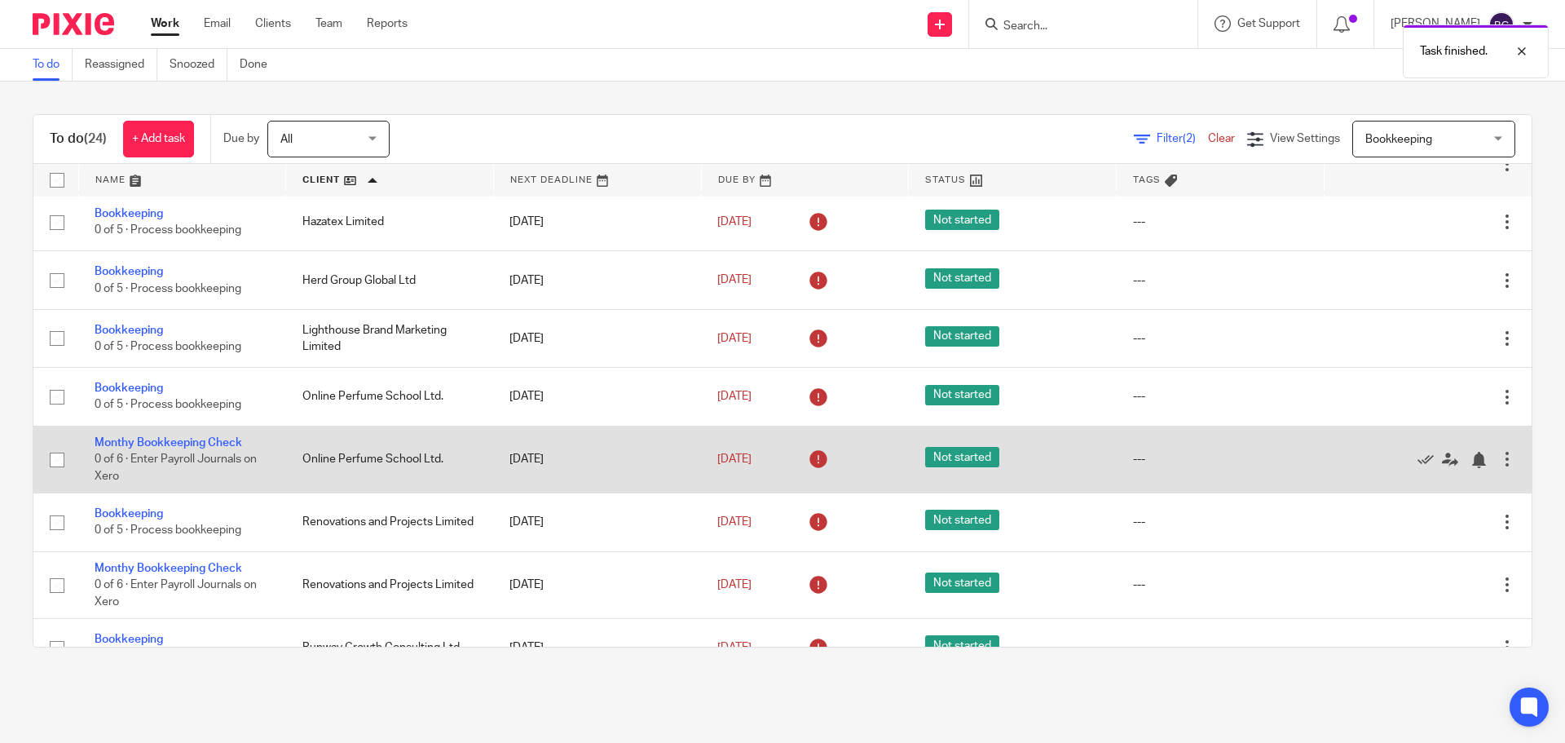
scroll to position [352, 0]
click at [1418, 456] on icon at bounding box center [1426, 460] width 16 height 16
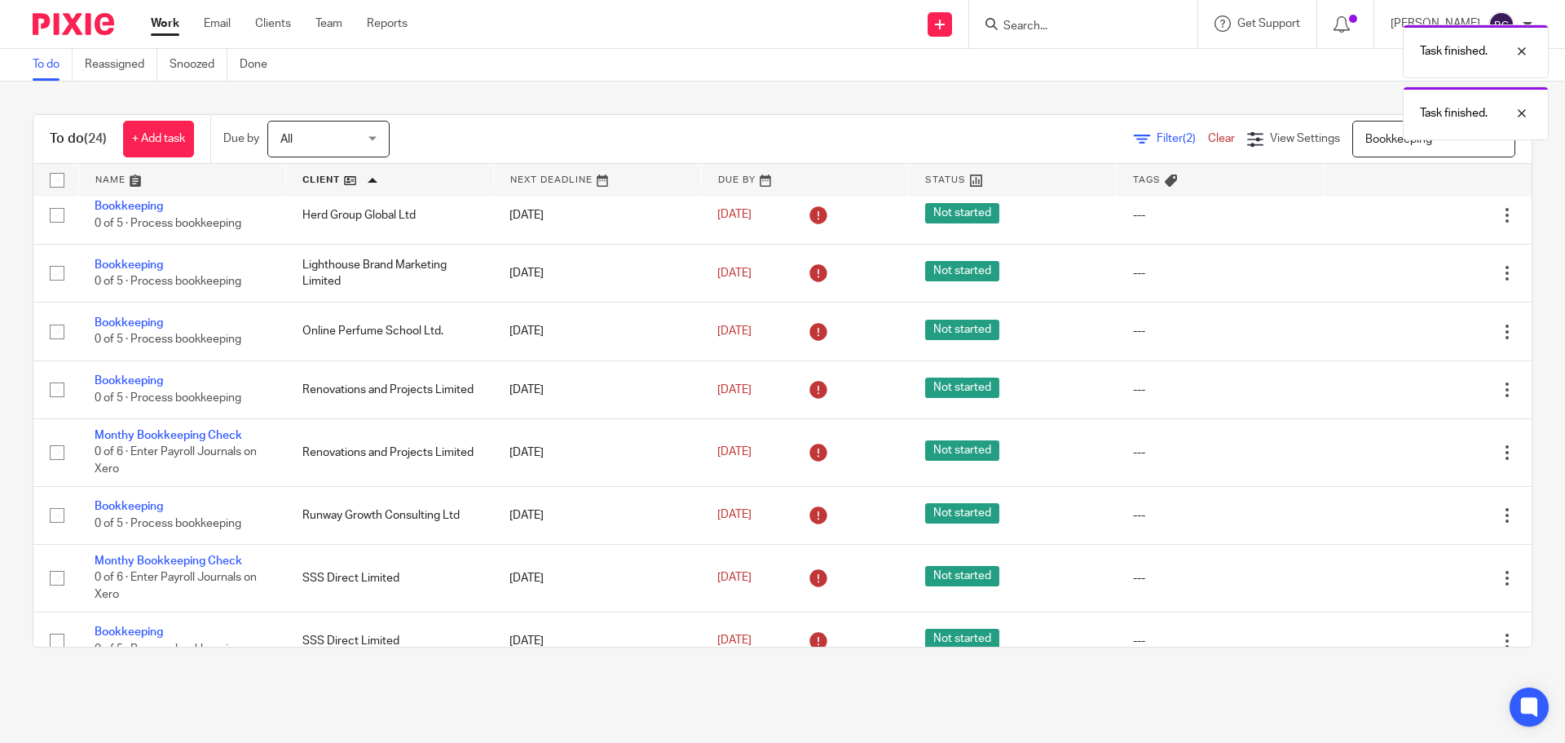
scroll to position [420, 0]
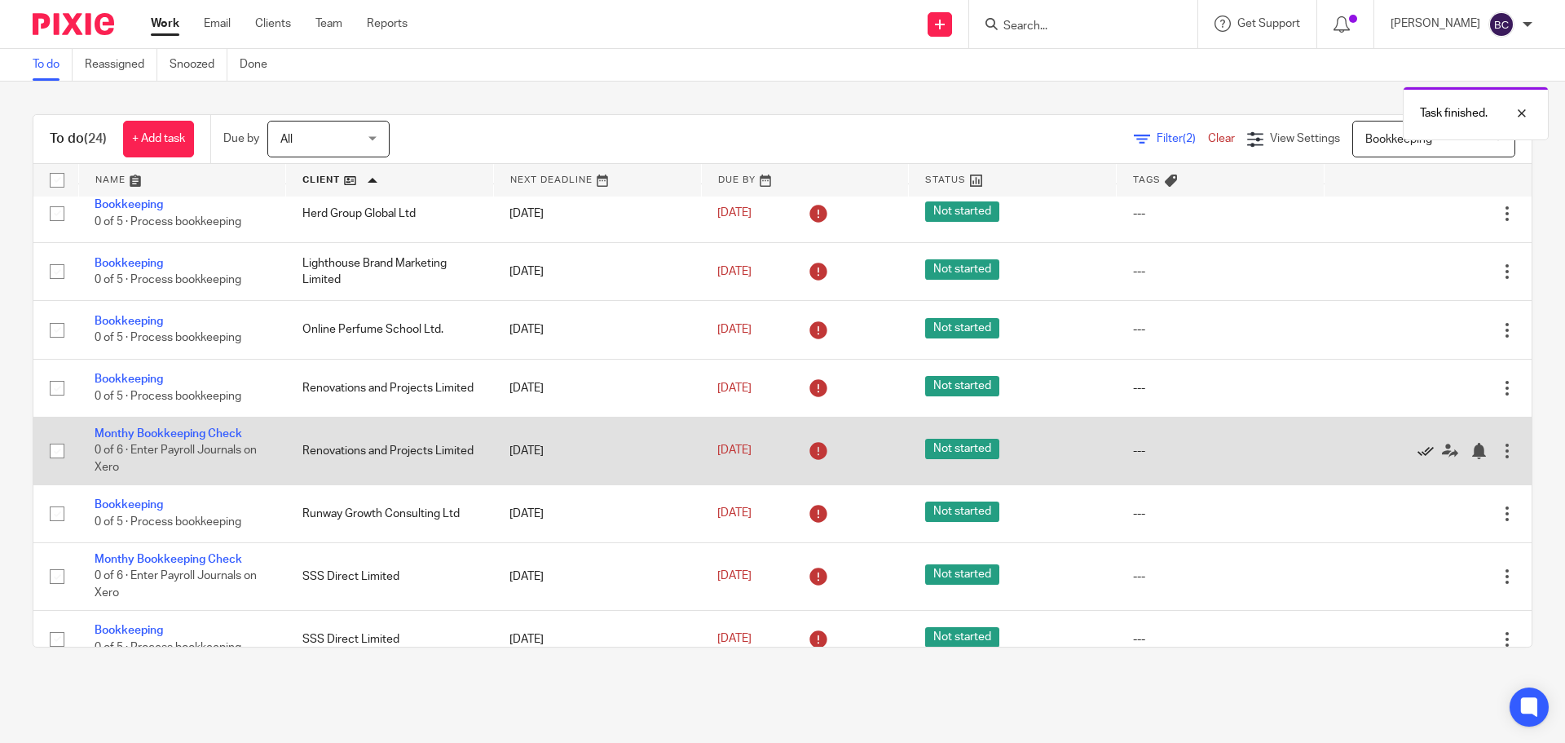
click at [1418, 456] on icon at bounding box center [1426, 451] width 16 height 16
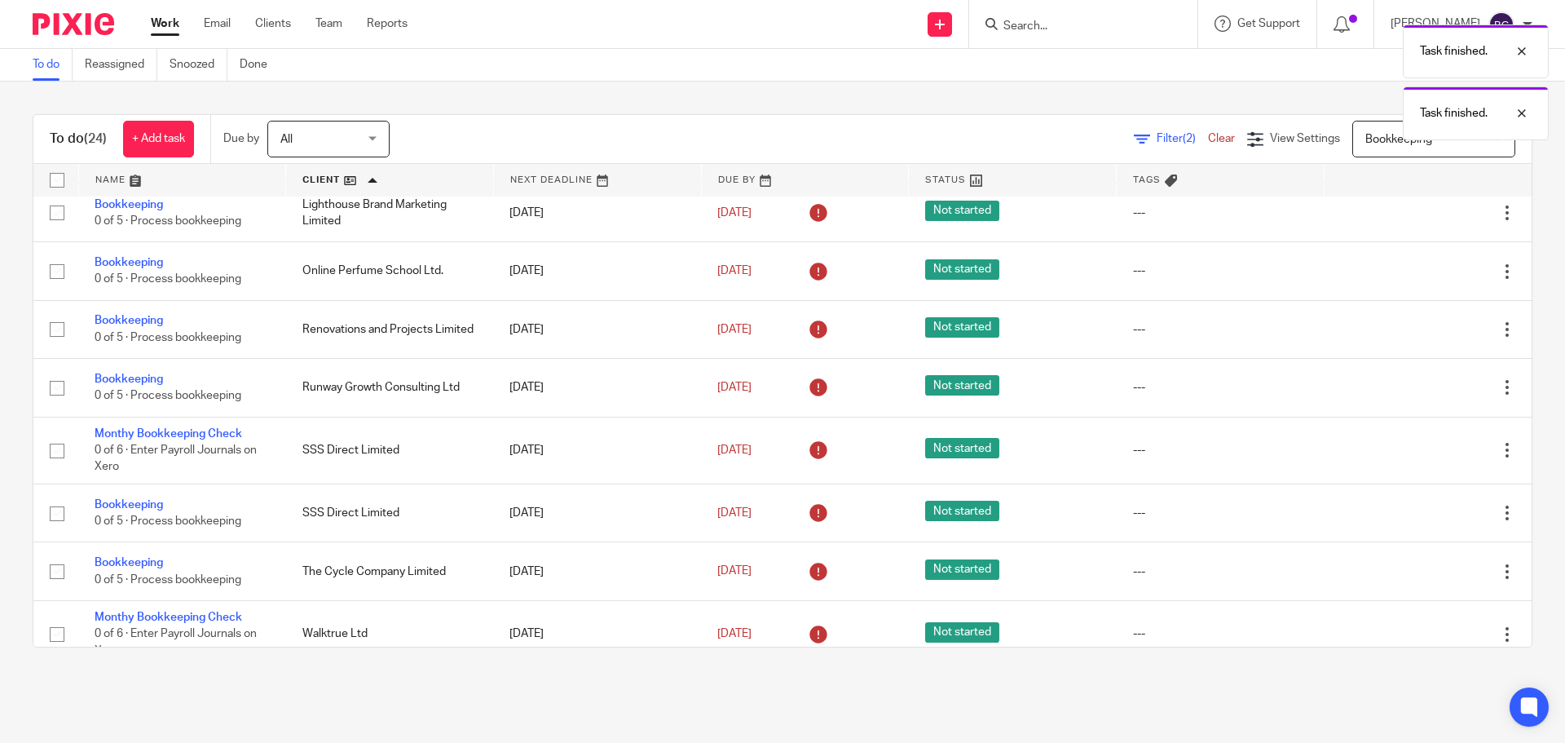
scroll to position [479, 0]
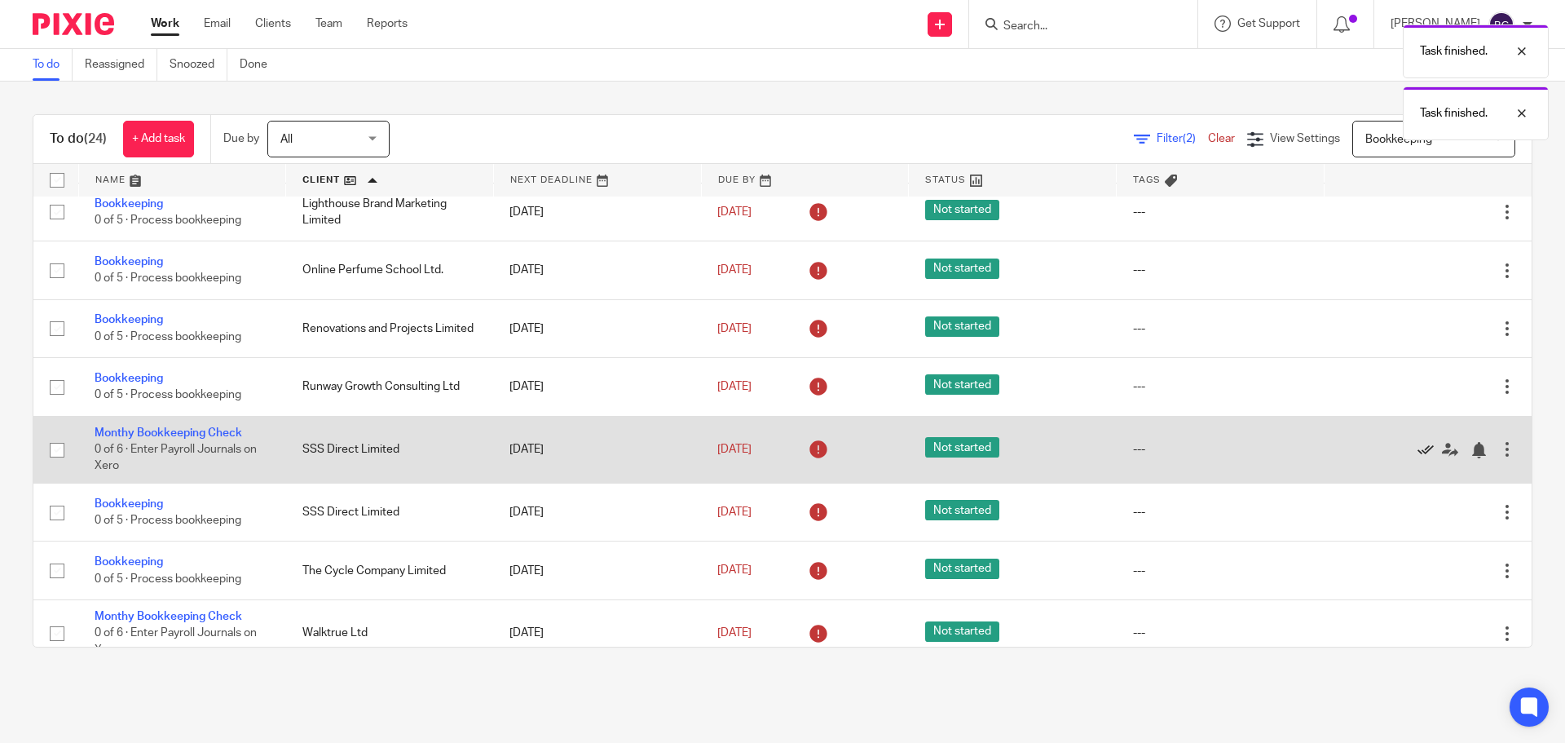
click at [1418, 447] on icon at bounding box center [1426, 450] width 16 height 16
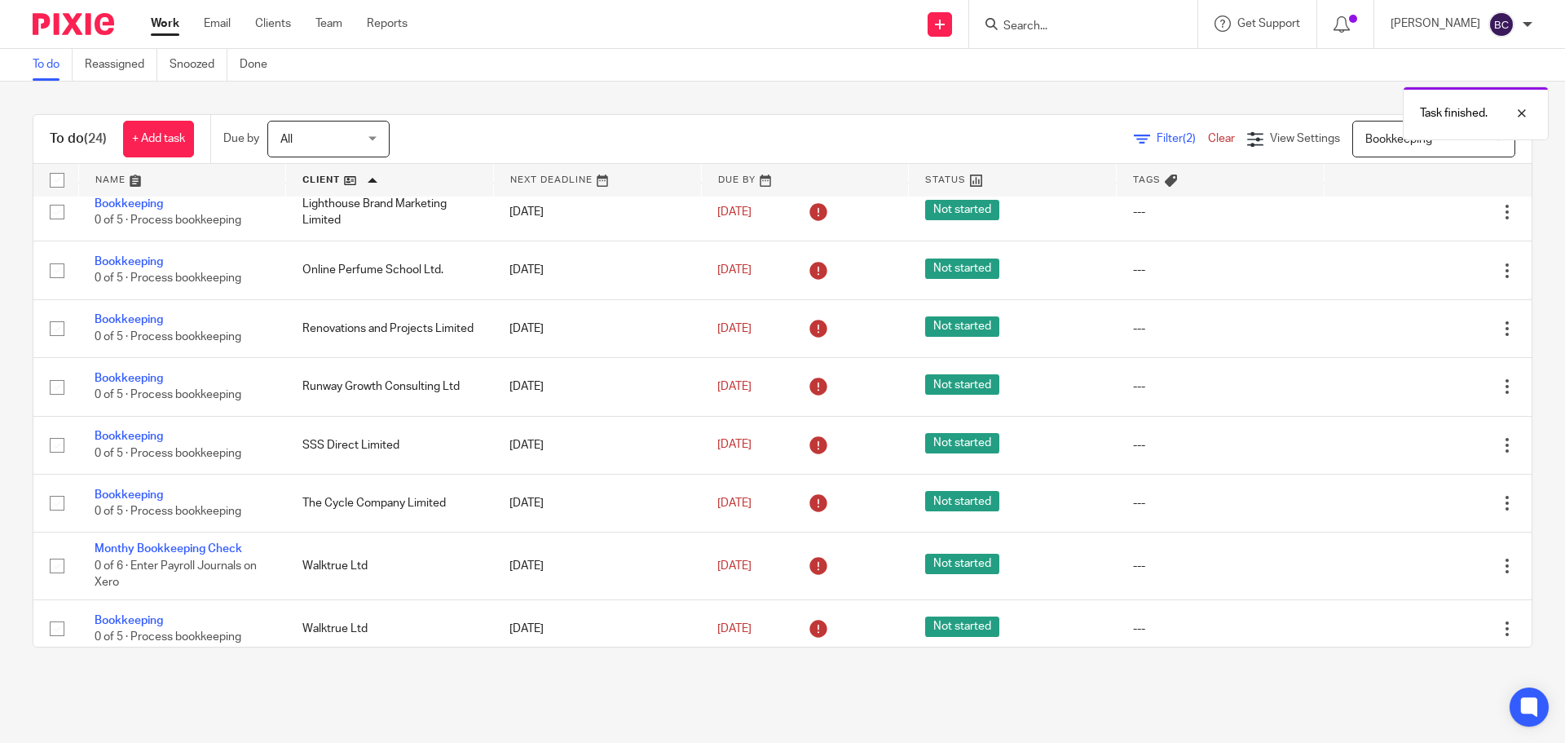
scroll to position [490, 0]
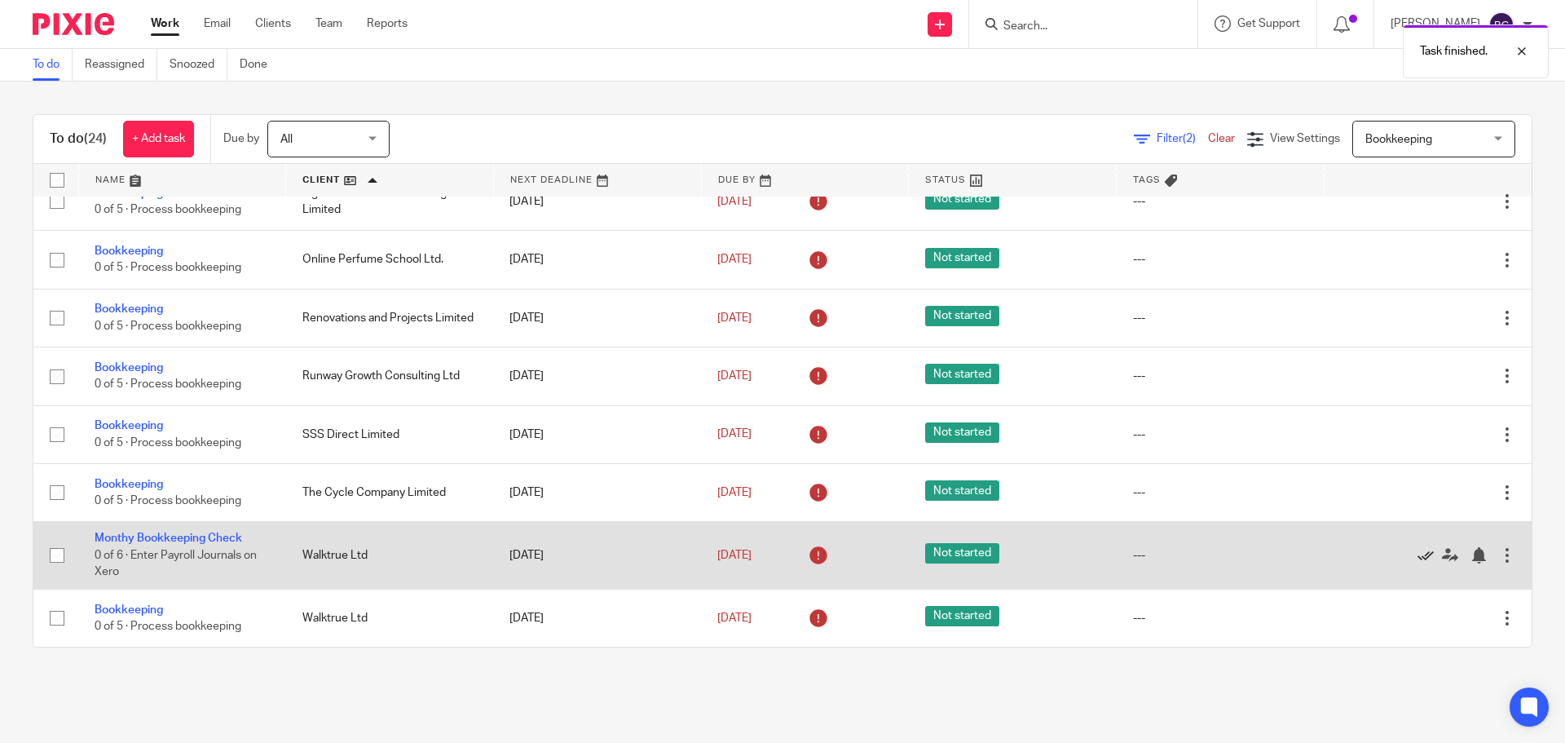
click at [1418, 551] on icon at bounding box center [1426, 555] width 16 height 16
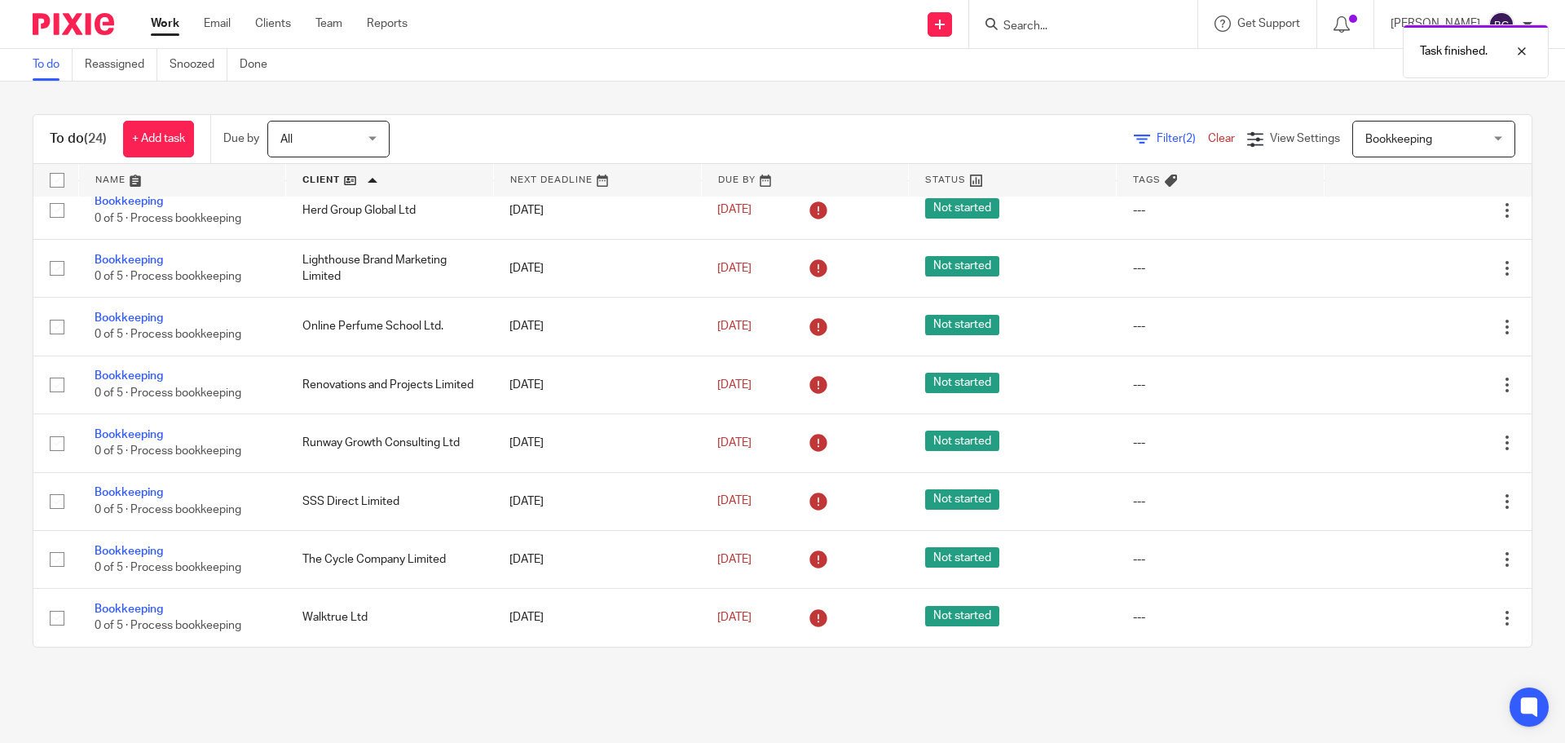
scroll to position [0, 0]
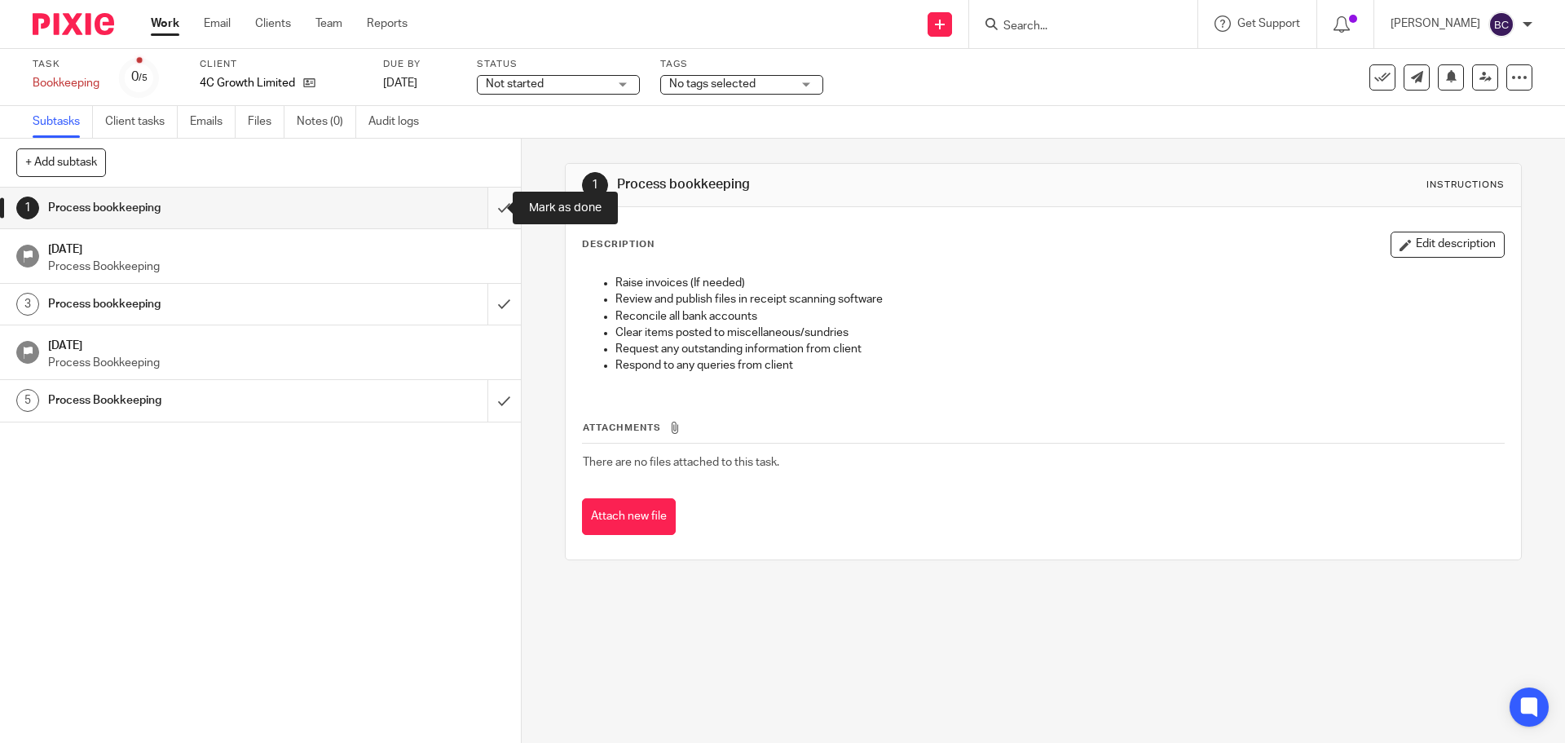
click at [492, 212] on input "submit" at bounding box center [260, 207] width 521 height 41
click at [491, 201] on input "submit" at bounding box center [260, 207] width 521 height 41
click at [496, 209] on input "submit" at bounding box center [260, 207] width 521 height 41
click at [485, 212] on input "submit" at bounding box center [260, 207] width 521 height 41
click at [487, 205] on input "submit" at bounding box center [260, 207] width 521 height 41
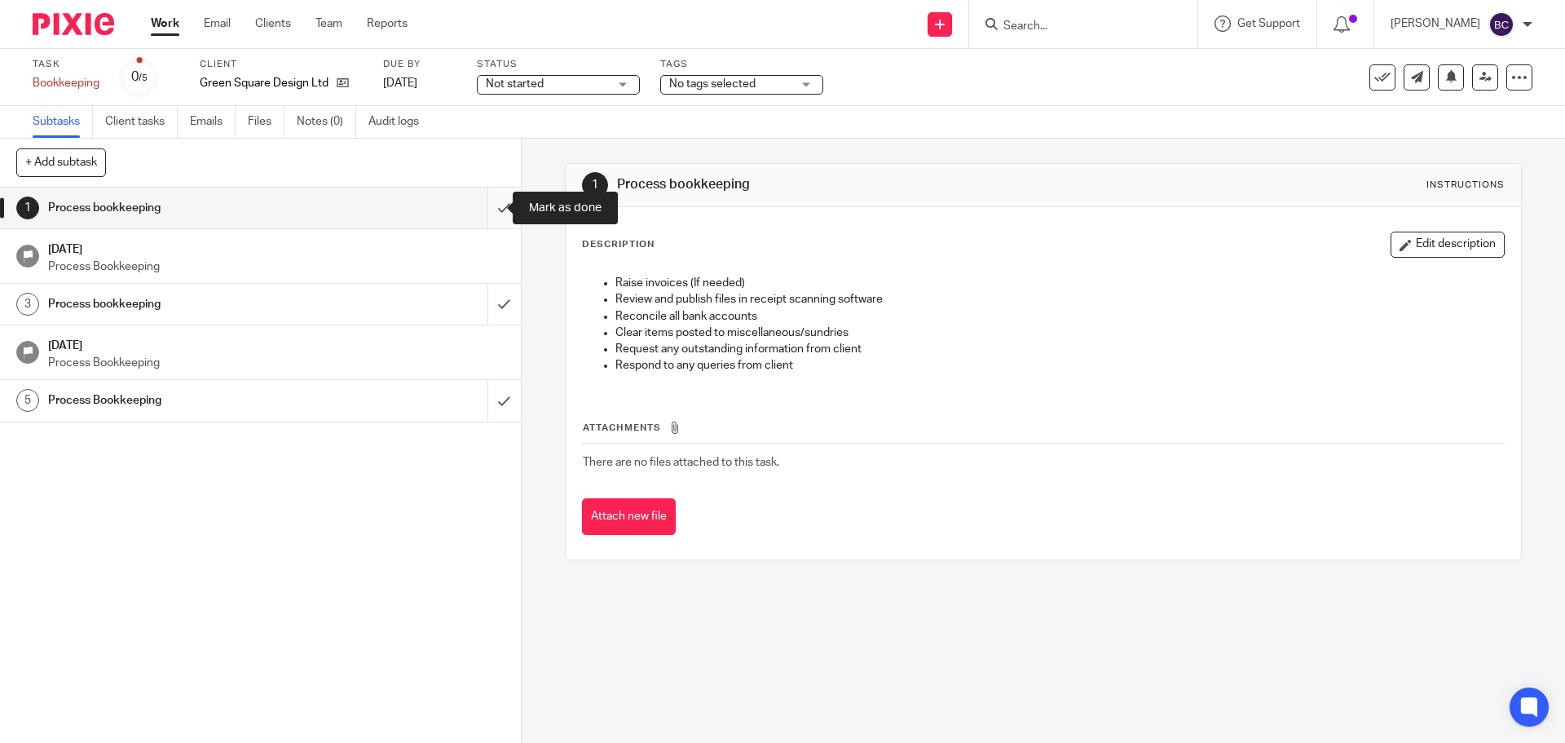
click at [487, 208] on input "submit" at bounding box center [260, 207] width 521 height 41
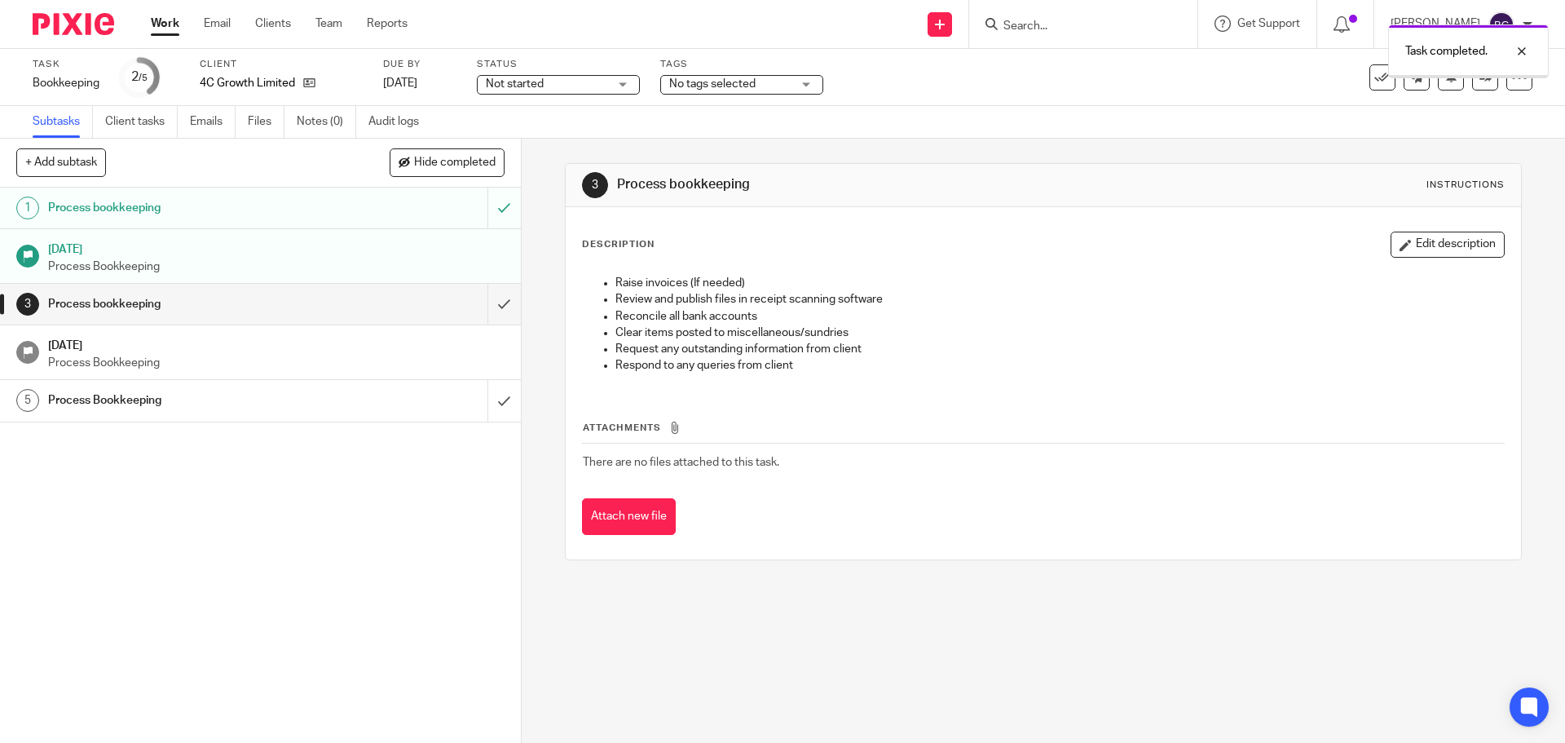
click at [483, 307] on input "submit" at bounding box center [260, 304] width 521 height 41
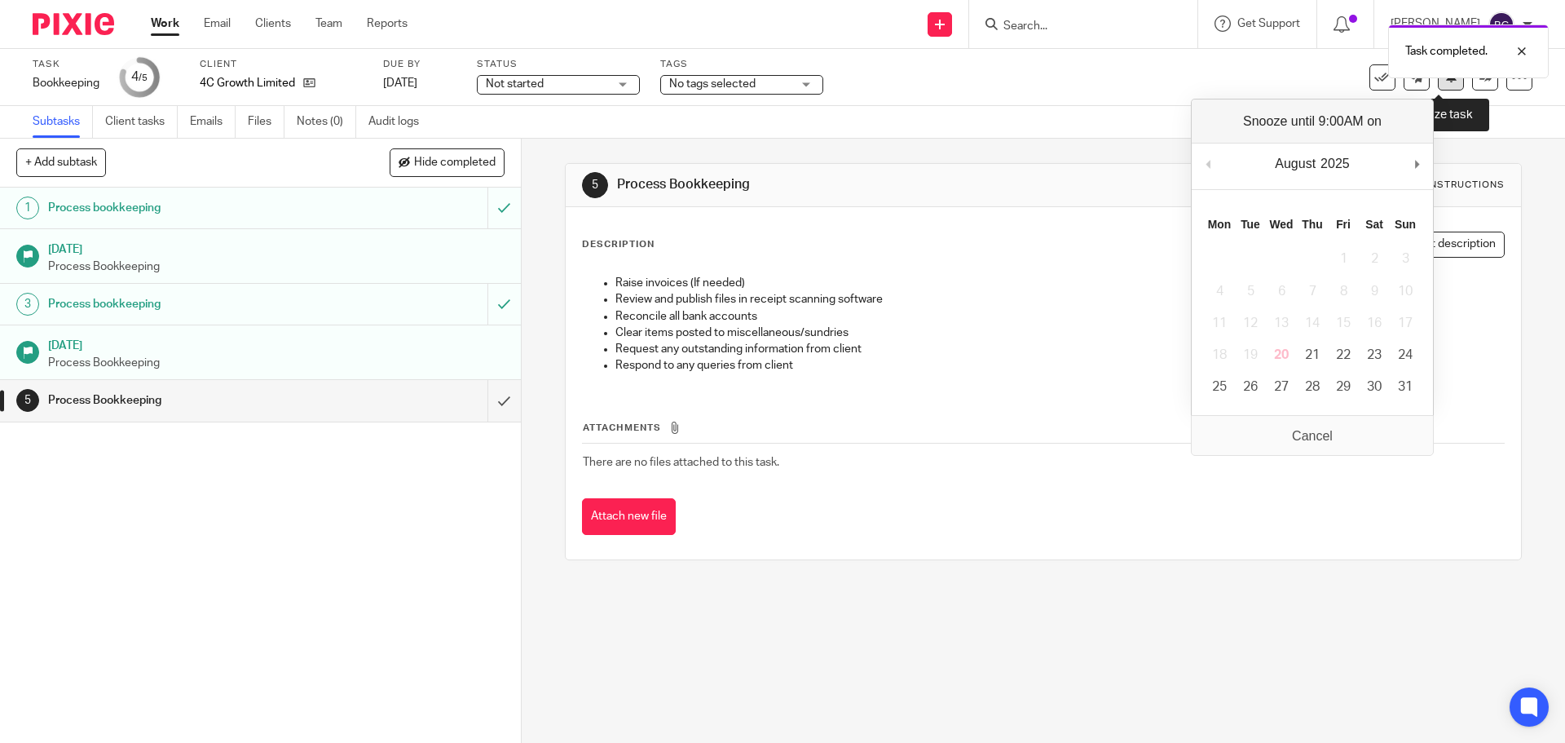
click at [1441, 86] on button at bounding box center [1451, 77] width 26 height 26
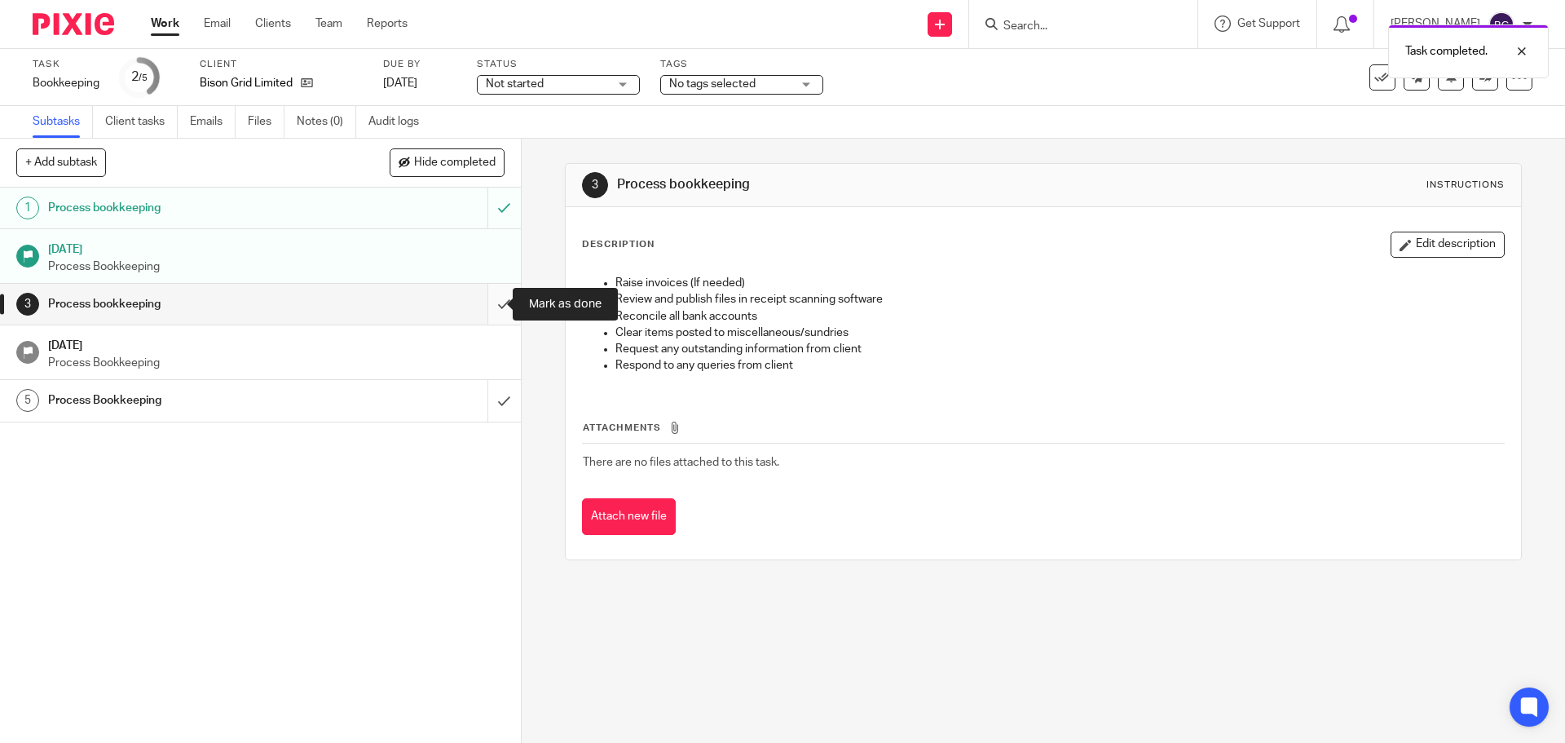
drag, startPoint x: 0, startPoint y: 0, endPoint x: 482, endPoint y: 299, distance: 567.1
click at [482, 299] on input "submit" at bounding box center [260, 304] width 521 height 41
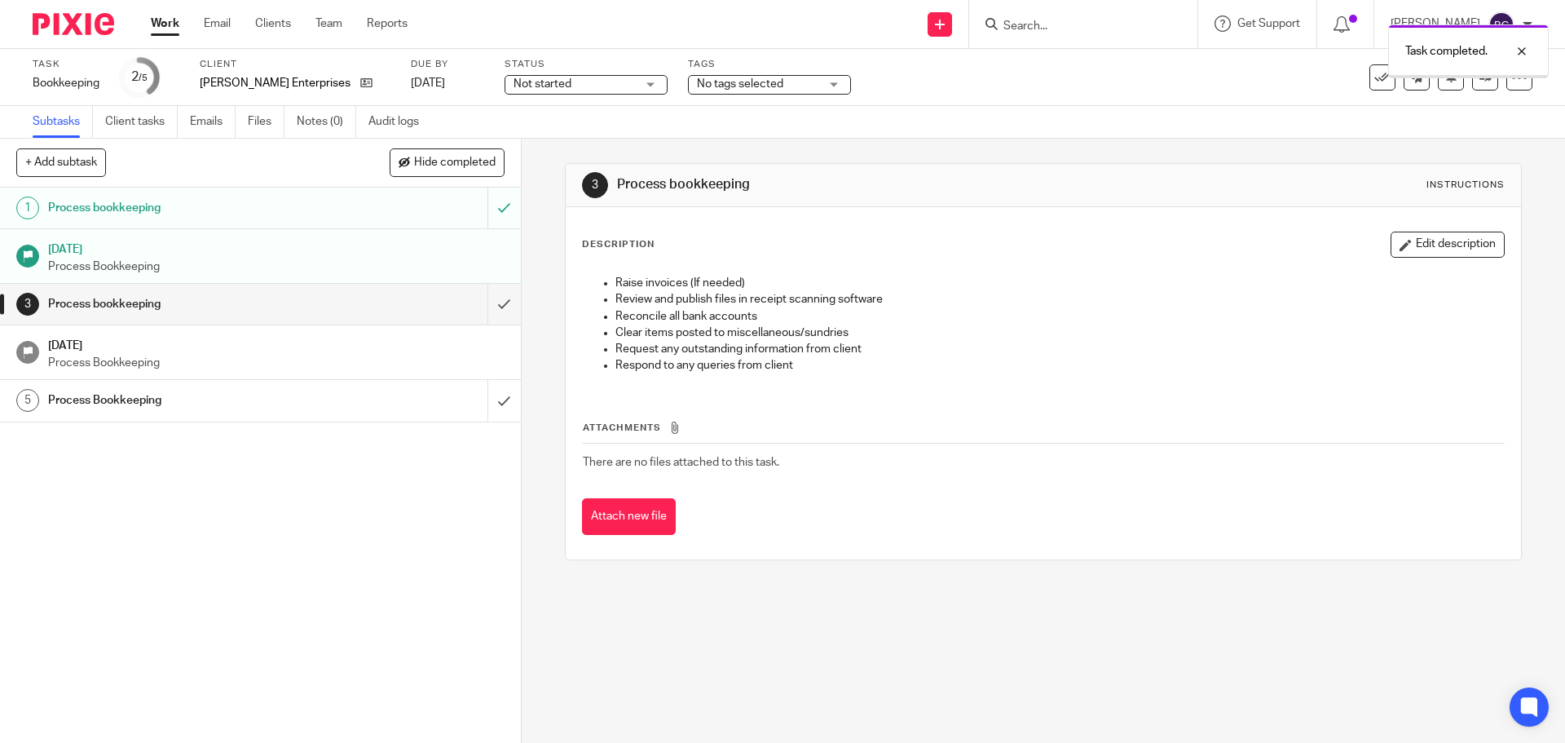
click at [483, 309] on input "submit" at bounding box center [260, 304] width 521 height 41
drag, startPoint x: 0, startPoint y: 0, endPoint x: 484, endPoint y: 302, distance: 570.9
click at [484, 302] on input "submit" at bounding box center [260, 304] width 521 height 41
click at [486, 299] on input "submit" at bounding box center [260, 304] width 521 height 41
click at [487, 301] on input "submit" at bounding box center [260, 304] width 521 height 41
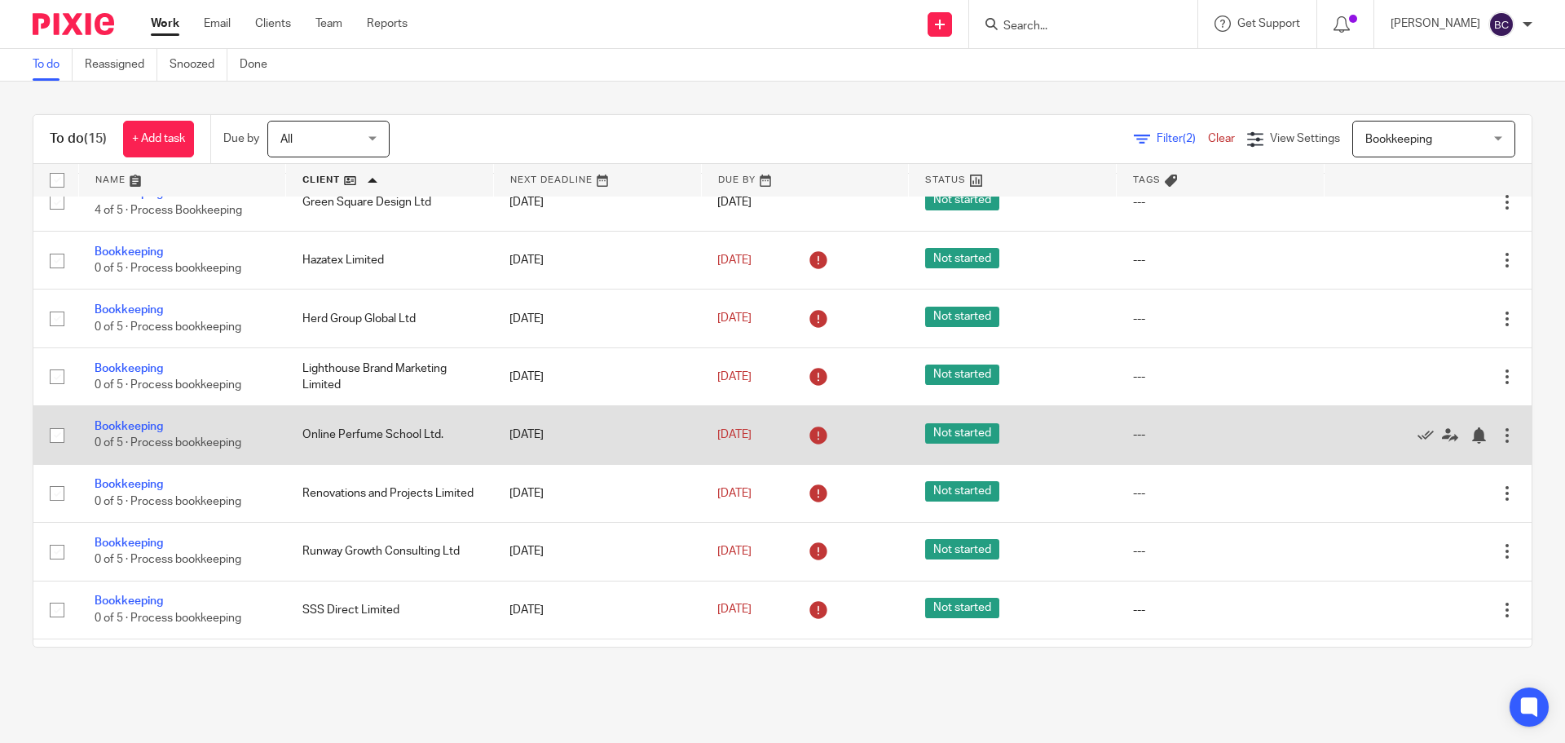
scroll to position [423, 0]
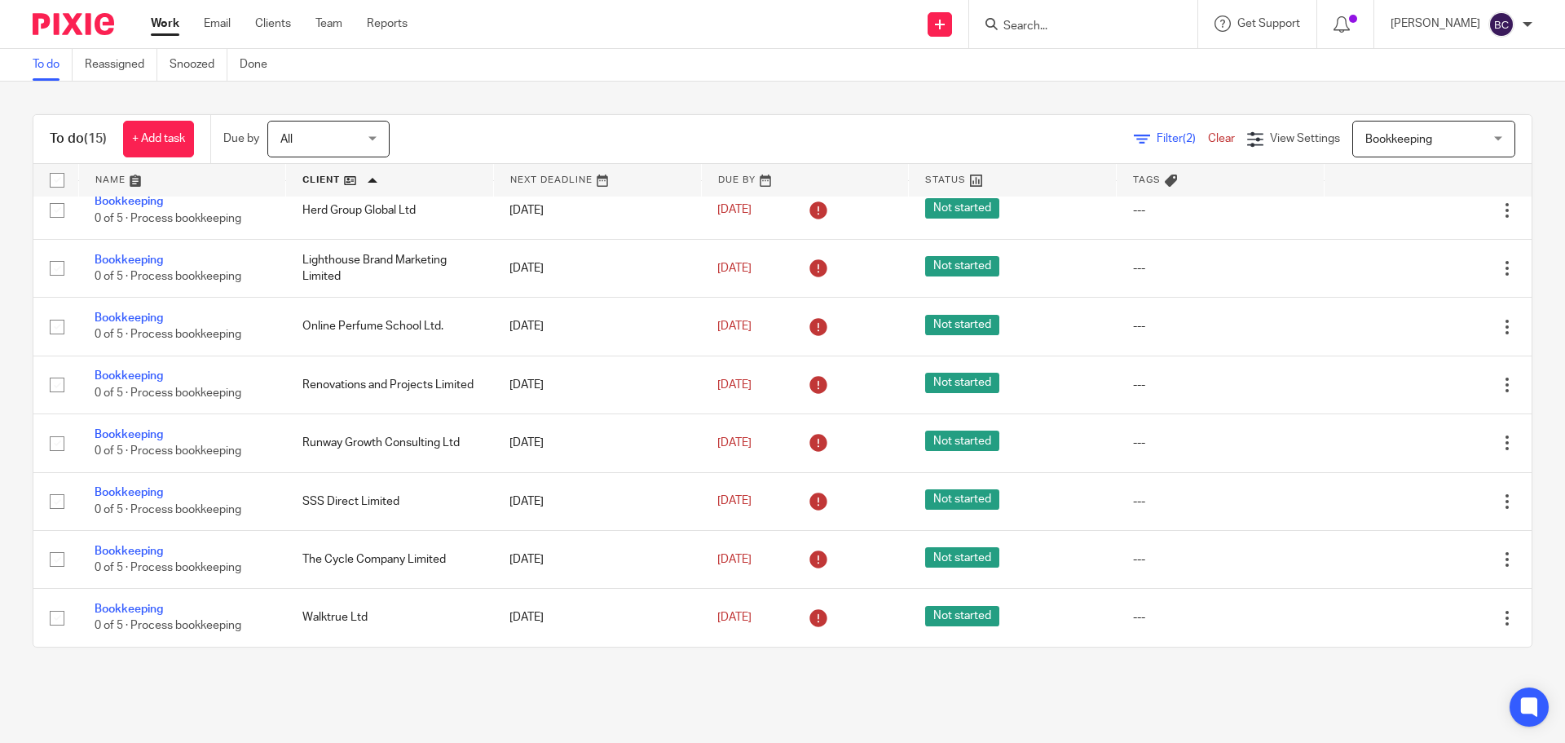
click at [861, 86] on div "To do (15) + Add task Due by All All Today Tomorrow This week Next week This mo…" at bounding box center [782, 381] width 1565 height 598
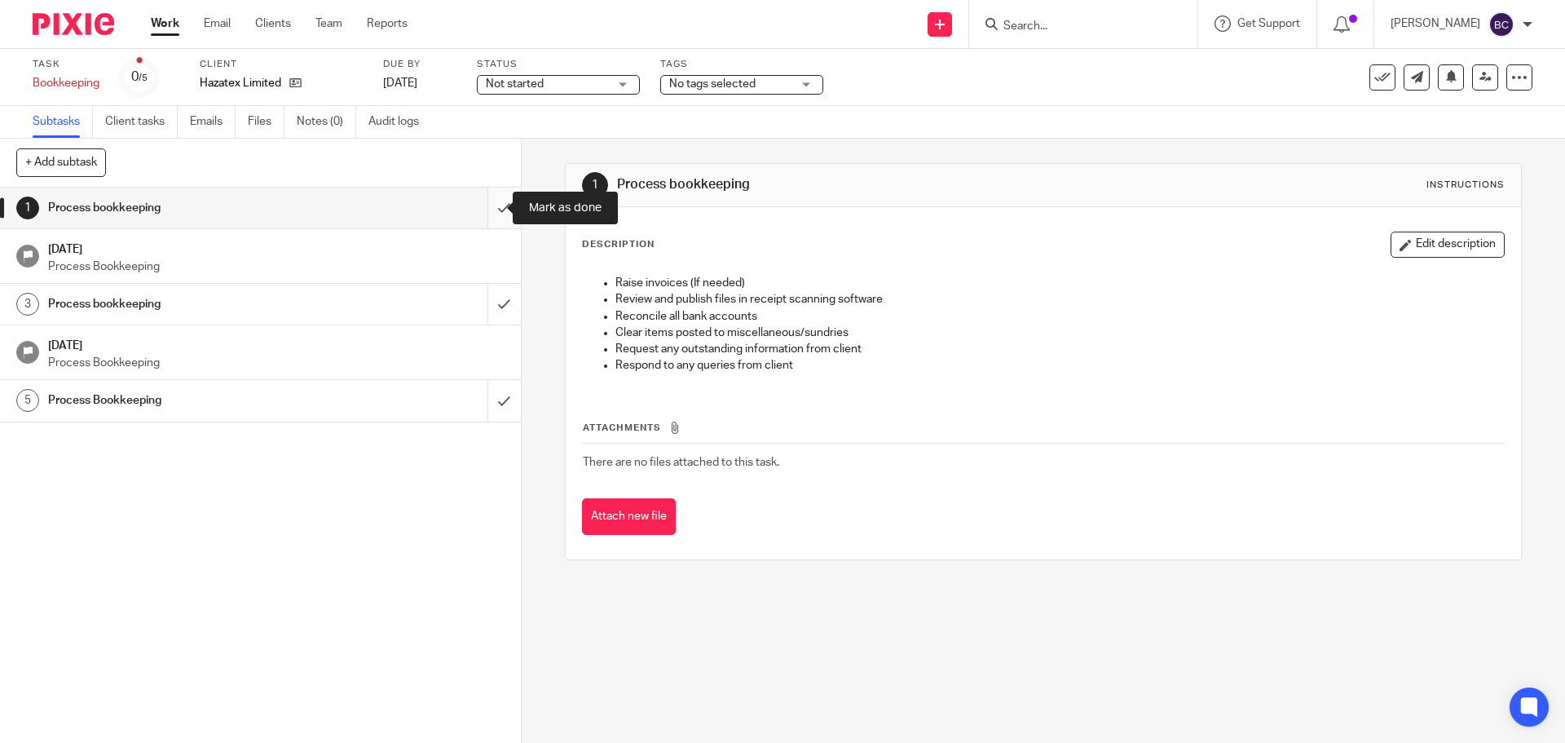
click at [483, 204] on input "submit" at bounding box center [260, 207] width 521 height 41
click at [482, 209] on input "submit" at bounding box center [260, 207] width 521 height 41
click at [494, 203] on input "submit" at bounding box center [260, 207] width 521 height 41
click at [485, 205] on input "submit" at bounding box center [260, 207] width 521 height 41
click at [495, 207] on input "submit" at bounding box center [260, 207] width 521 height 41
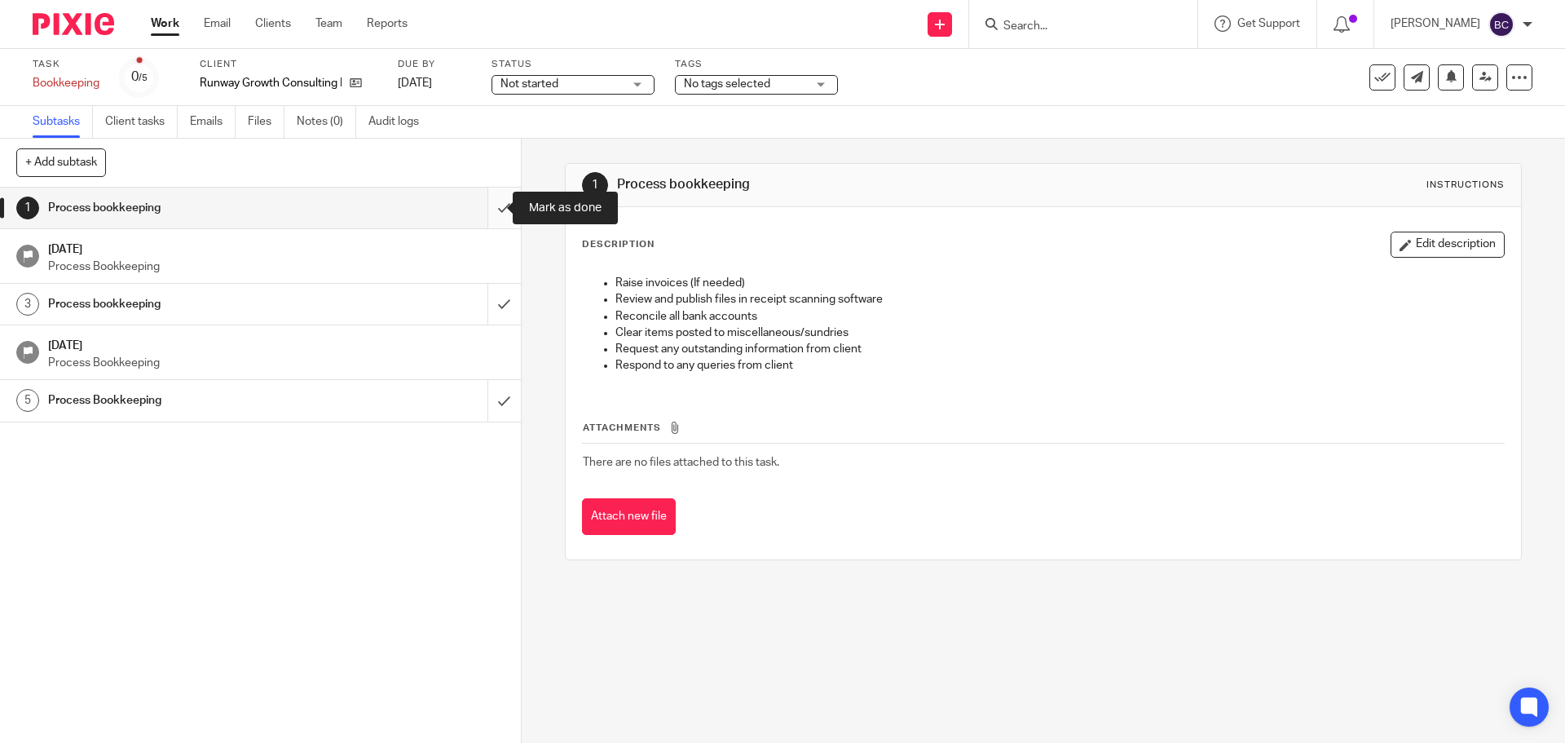
click at [491, 204] on input "submit" at bounding box center [260, 207] width 521 height 41
click at [492, 204] on input "submit" at bounding box center [260, 207] width 521 height 41
click at [484, 197] on input "submit" at bounding box center [260, 207] width 521 height 41
click at [487, 201] on input "submit" at bounding box center [260, 207] width 521 height 41
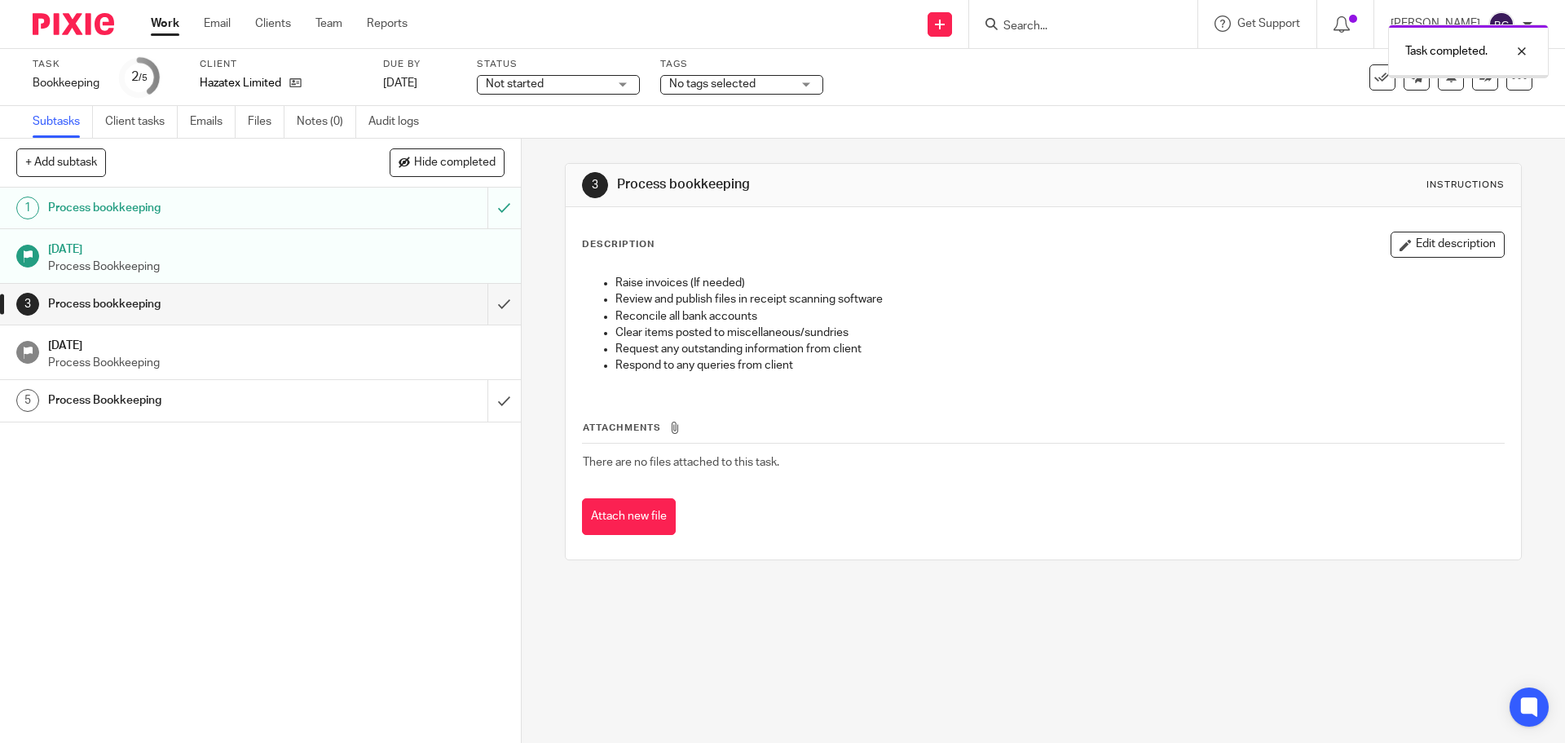
click at [486, 302] on input "submit" at bounding box center [260, 304] width 521 height 41
click at [487, 301] on input "submit" at bounding box center [260, 304] width 521 height 41
click at [484, 302] on input "submit" at bounding box center [260, 304] width 521 height 41
click at [485, 298] on input "submit" at bounding box center [260, 304] width 521 height 41
click at [490, 305] on input "submit" at bounding box center [260, 304] width 521 height 41
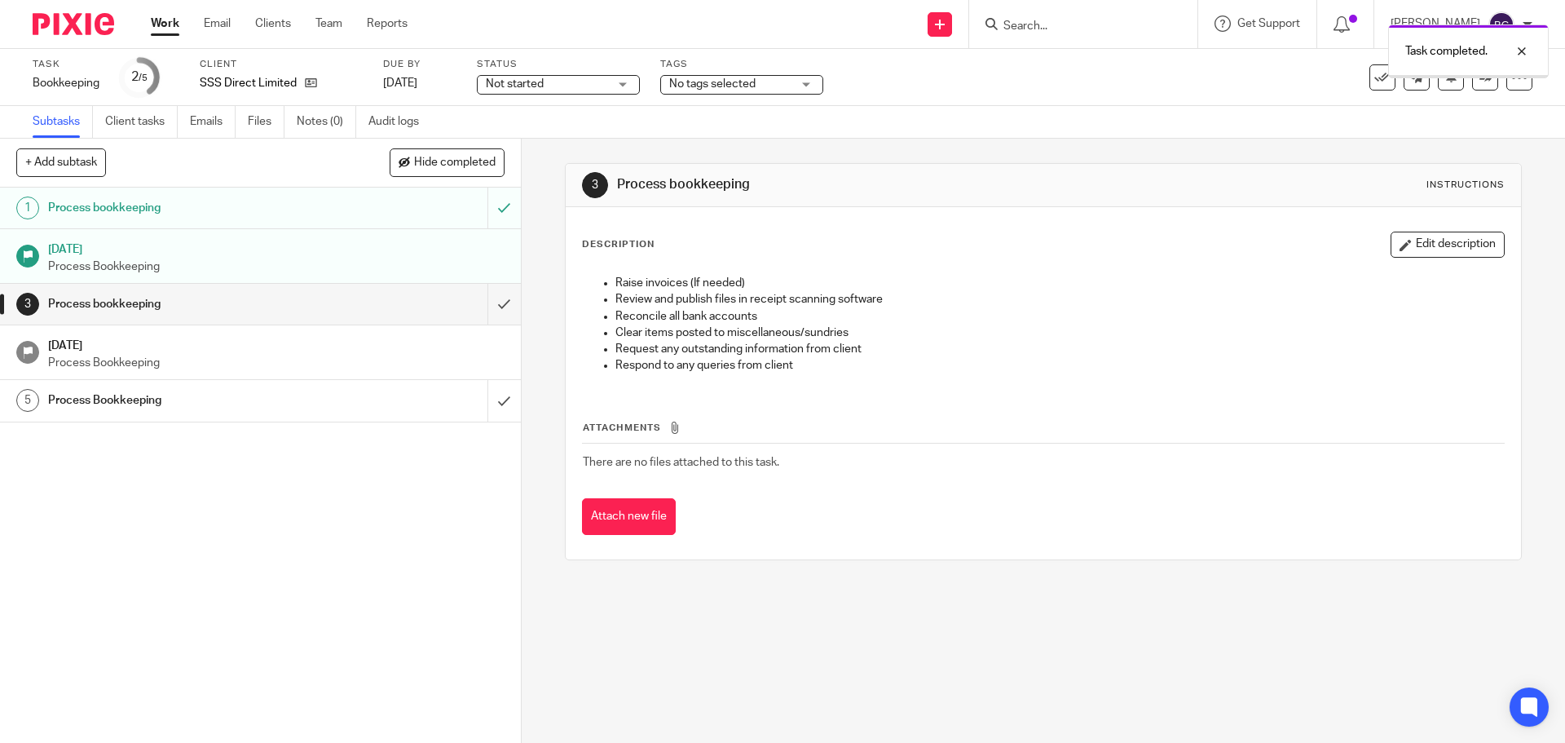
click at [492, 295] on input "submit" at bounding box center [260, 304] width 521 height 41
drag, startPoint x: 0, startPoint y: 0, endPoint x: 487, endPoint y: 303, distance: 574.1
click at [487, 303] on input "submit" at bounding box center [260, 304] width 521 height 41
drag, startPoint x: 0, startPoint y: 0, endPoint x: 485, endPoint y: 307, distance: 574.2
click at [485, 307] on input "submit" at bounding box center [260, 304] width 521 height 41
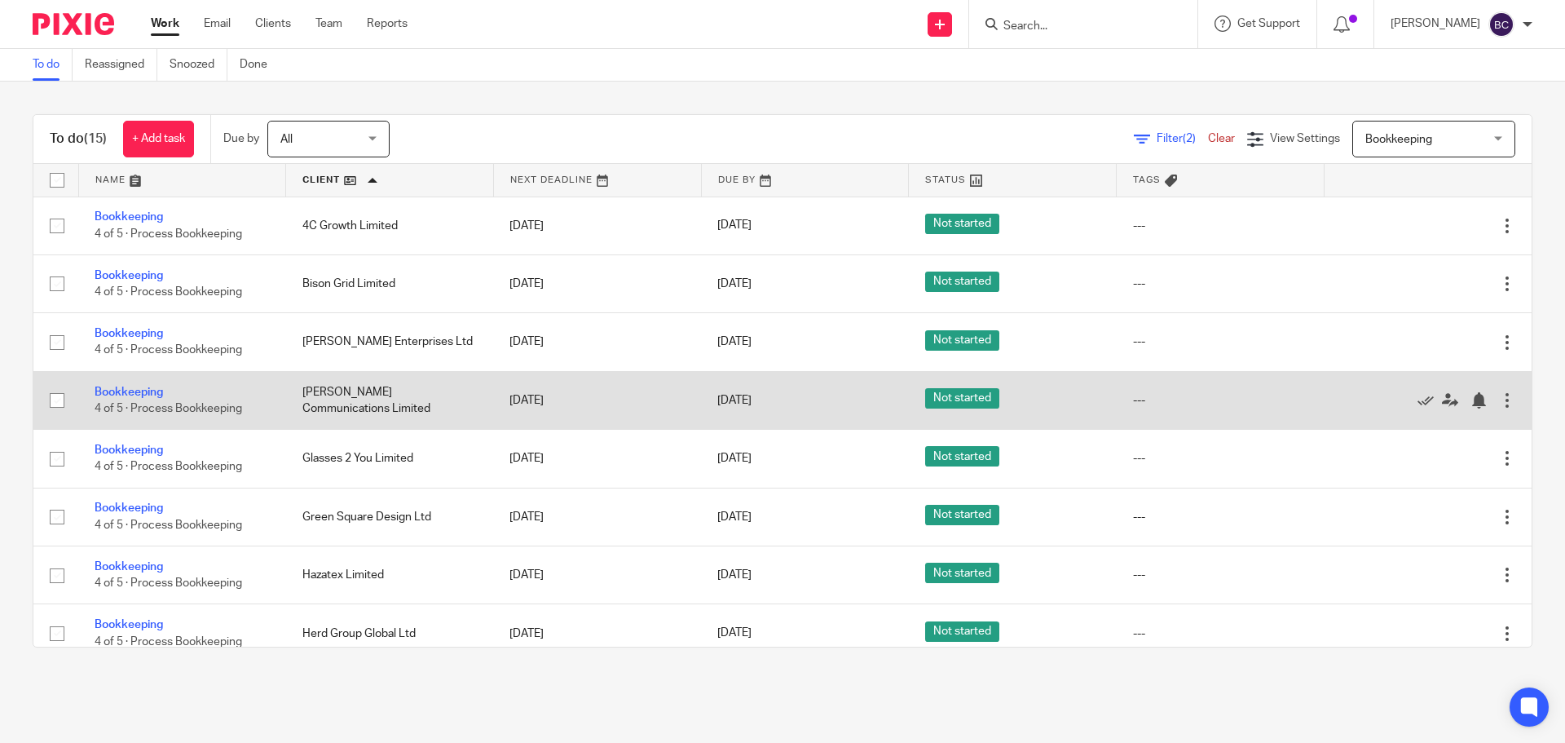
scroll to position [423, 0]
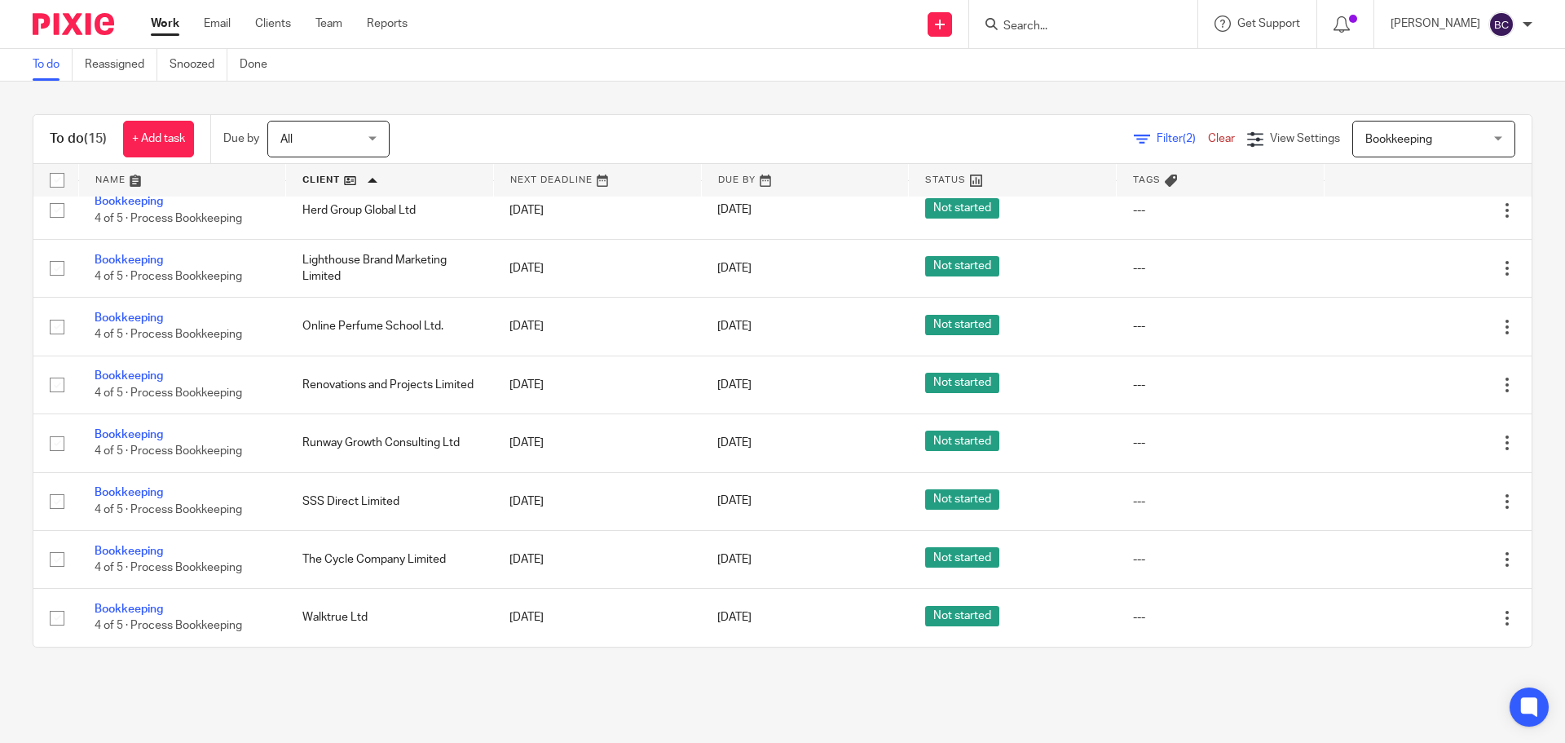
click at [1208, 138] on link "Clear" at bounding box center [1221, 138] width 27 height 11
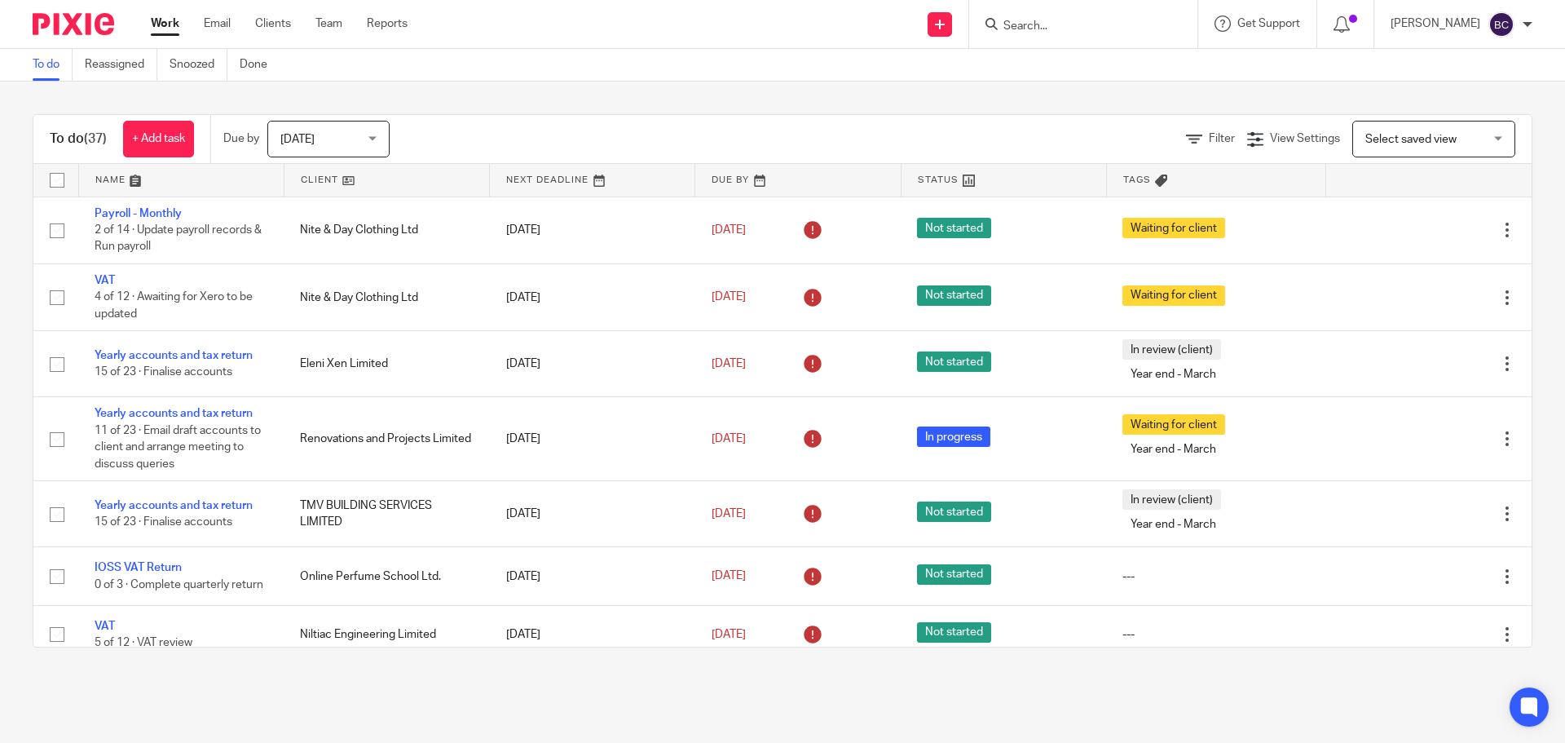
click at [1078, 24] on input "Search" at bounding box center [1075, 27] width 147 height 15
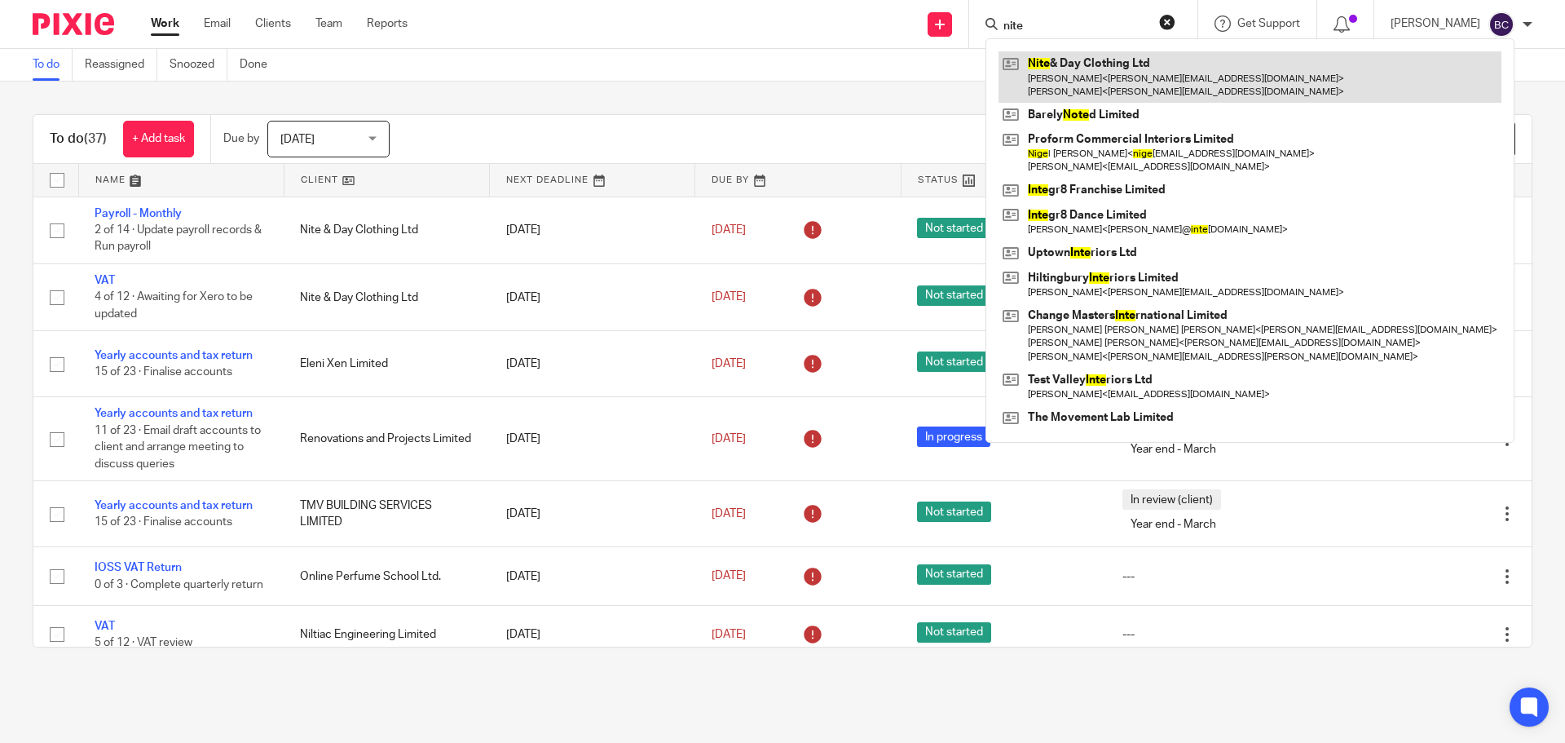
type input "nite"
click at [1094, 78] on link at bounding box center [1250, 76] width 503 height 51
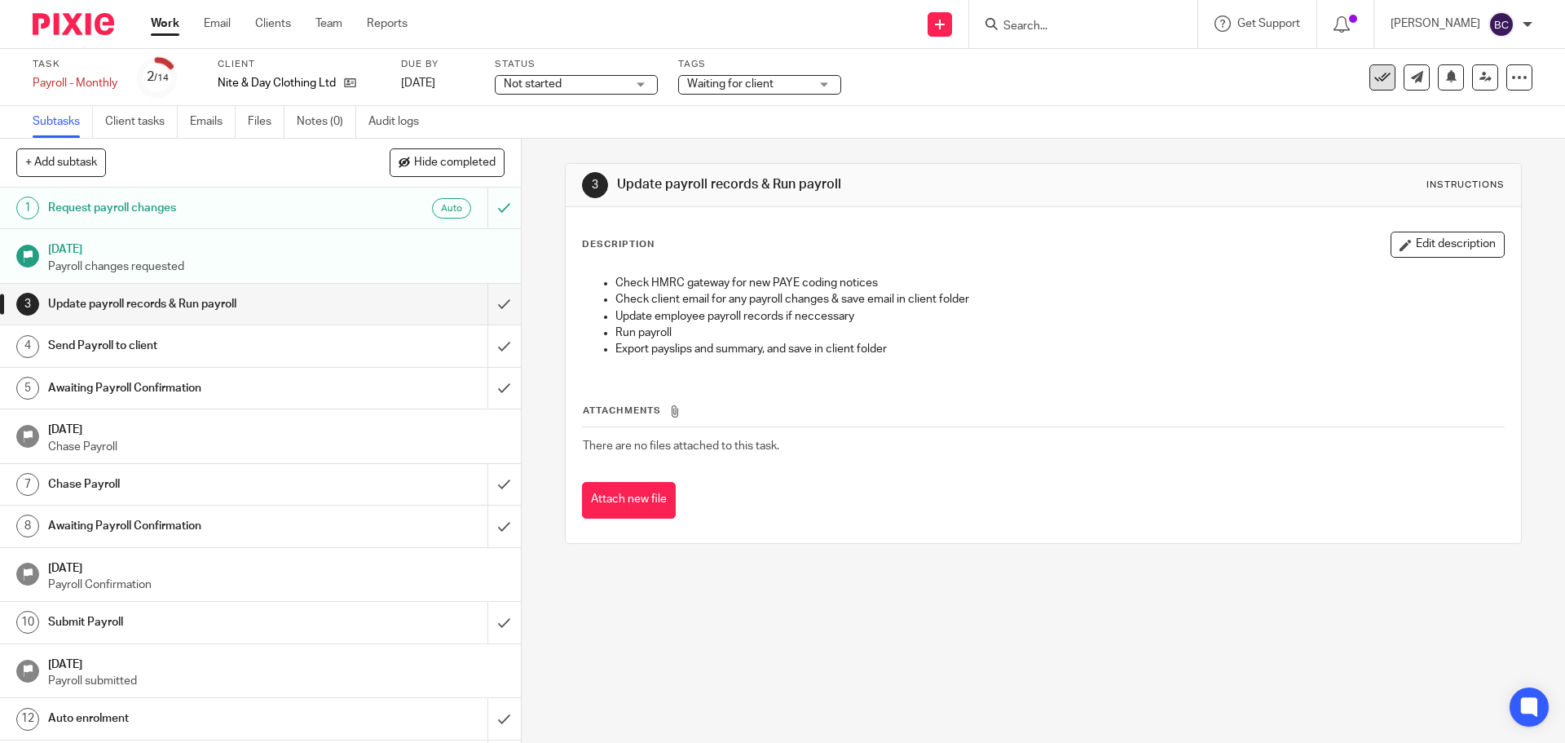
click at [1374, 80] on icon at bounding box center [1382, 77] width 16 height 16
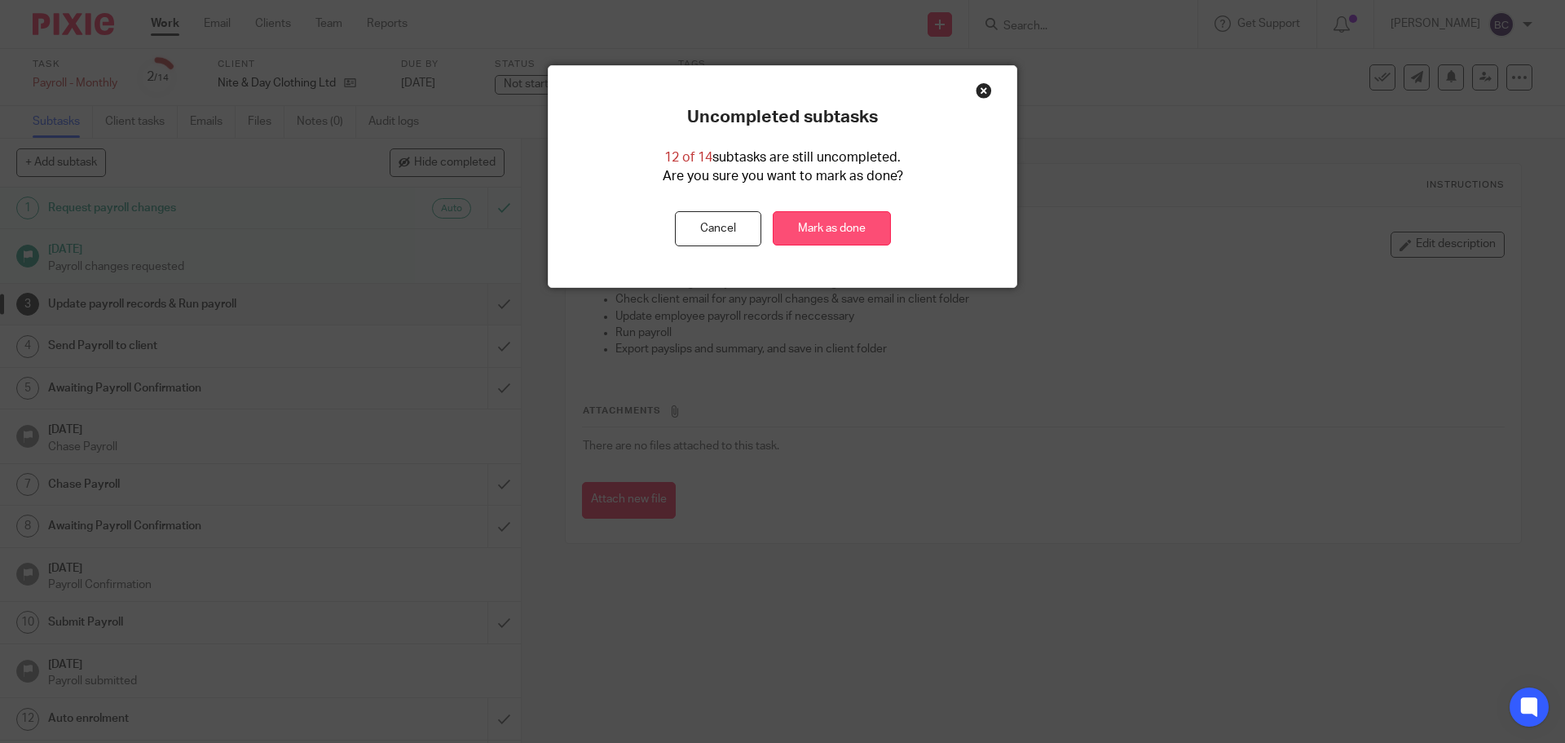
click at [829, 235] on link "Mark as done" at bounding box center [832, 228] width 118 height 35
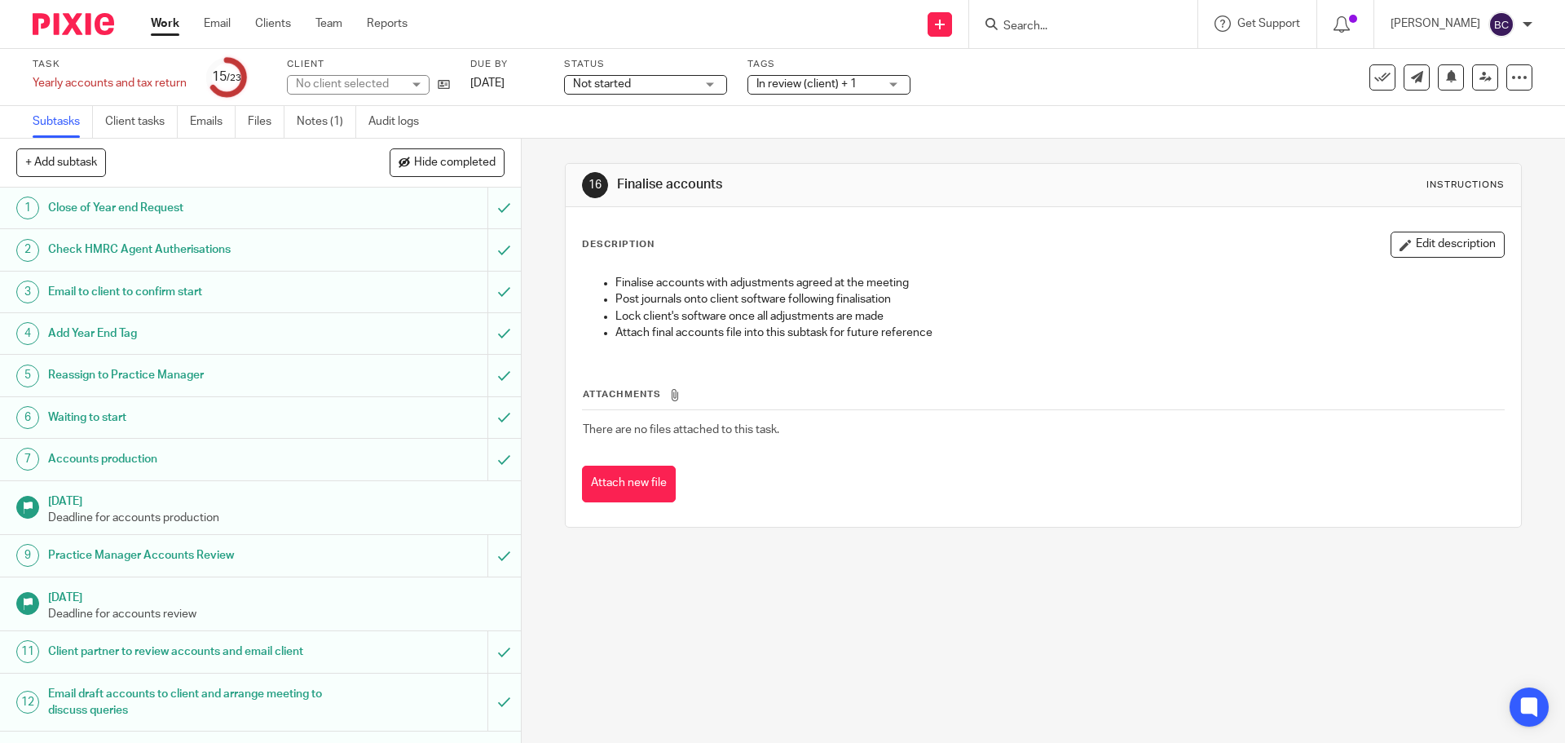
click at [873, 82] on span "In review (client) + 1" at bounding box center [817, 84] width 122 height 17
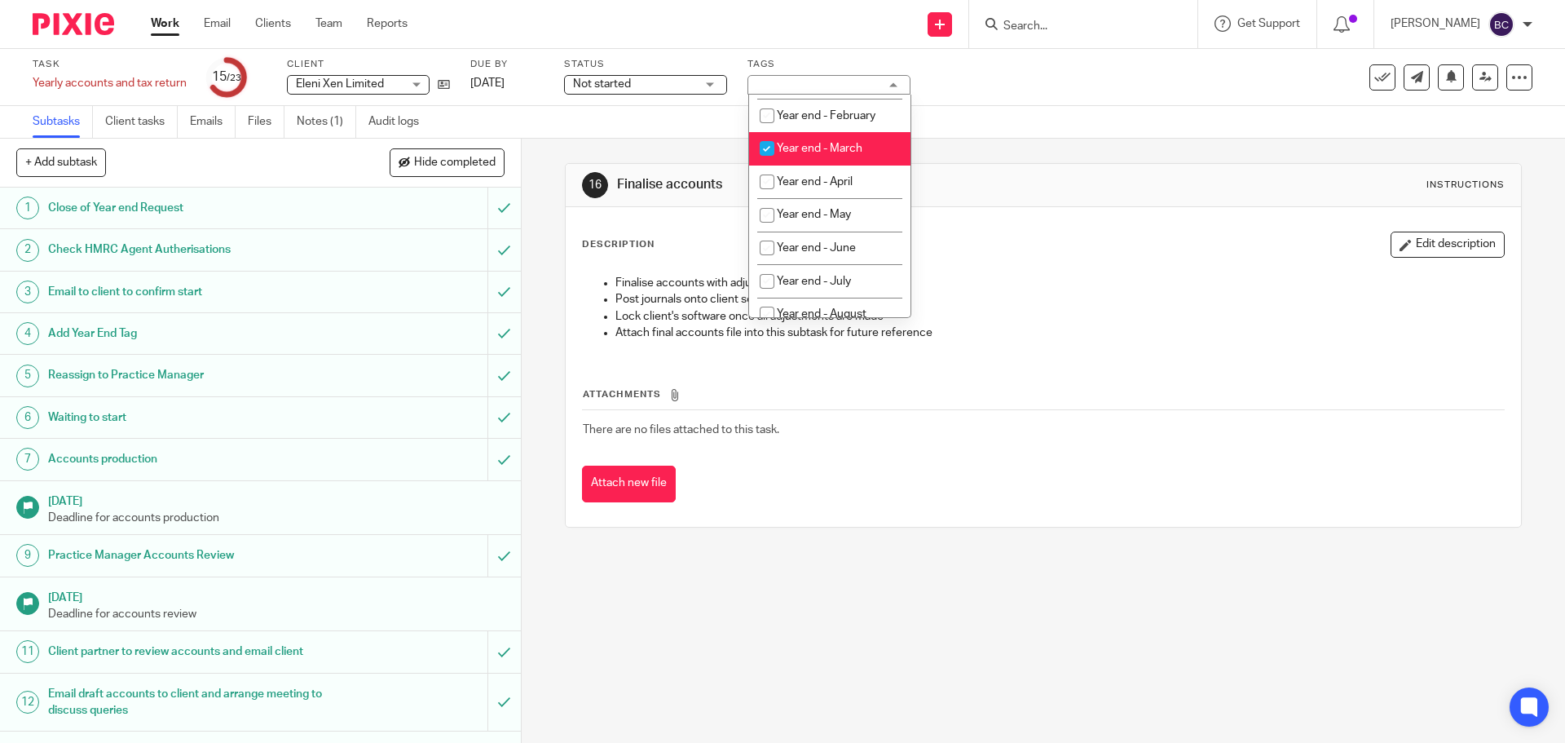
scroll to position [559, 0]
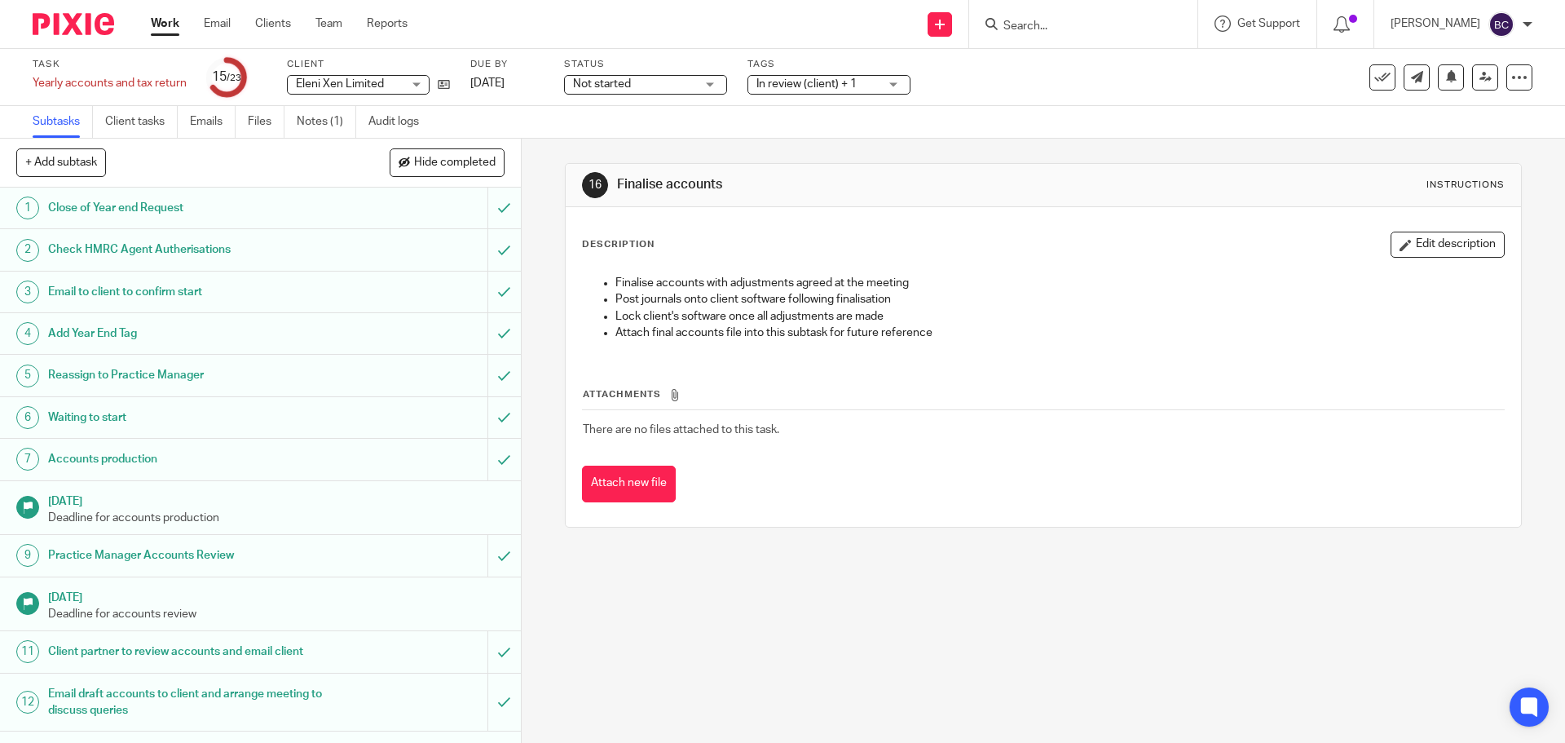
click at [959, 155] on div "16 Finalise accounts Instructions Description Edit description Finalise account…" at bounding box center [1043, 345] width 956 height 413
click at [532, 84] on link "31 Jul 2025" at bounding box center [506, 83] width 73 height 17
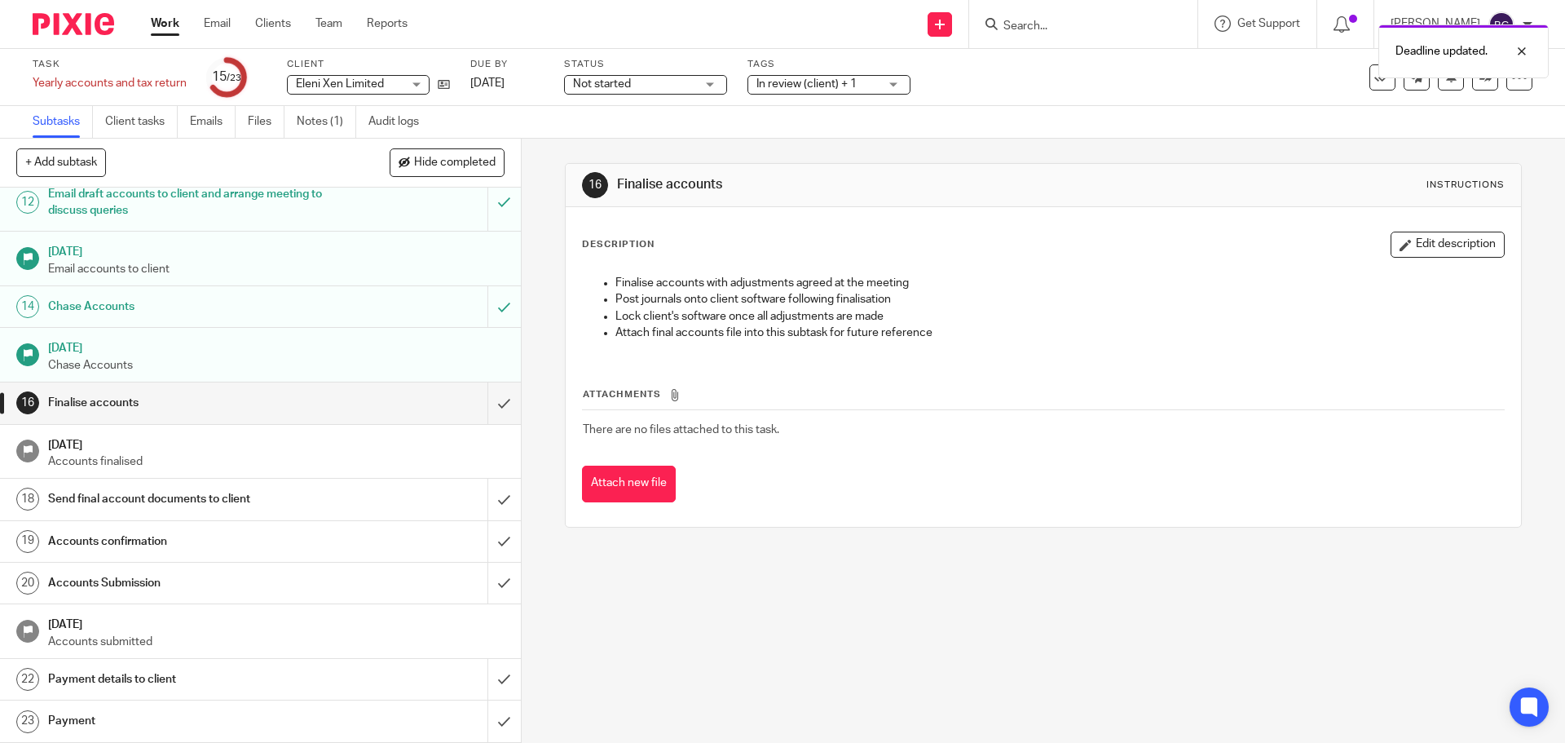
scroll to position [500, 0]
click at [1506, 90] on div at bounding box center [1519, 77] width 26 height 26
click at [1469, 137] on link "Advanced task editor" at bounding box center [1457, 142] width 108 height 11
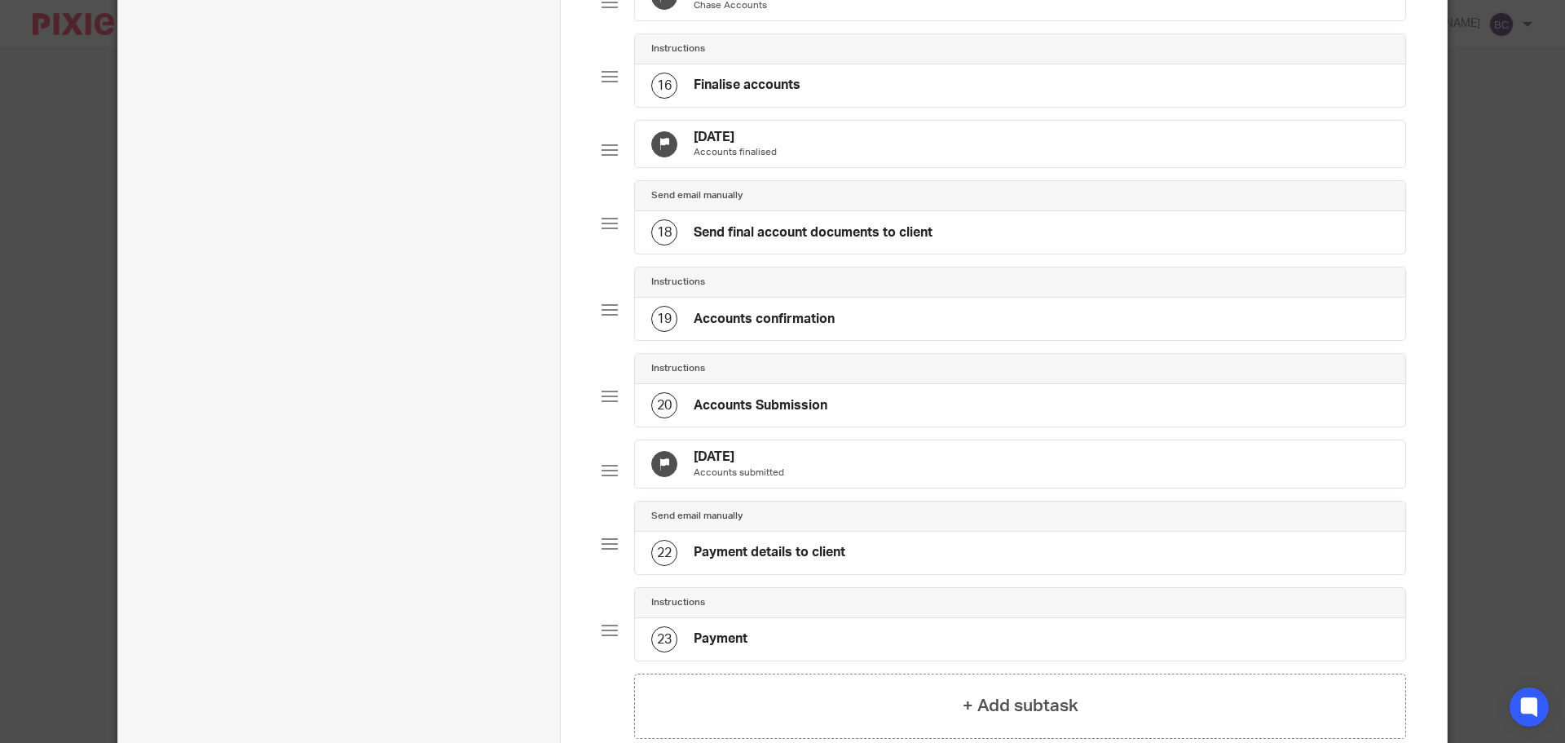
scroll to position [1349, 0]
click at [802, 170] on div "[DATE] Accounts finalised" at bounding box center [1020, 145] width 770 height 47
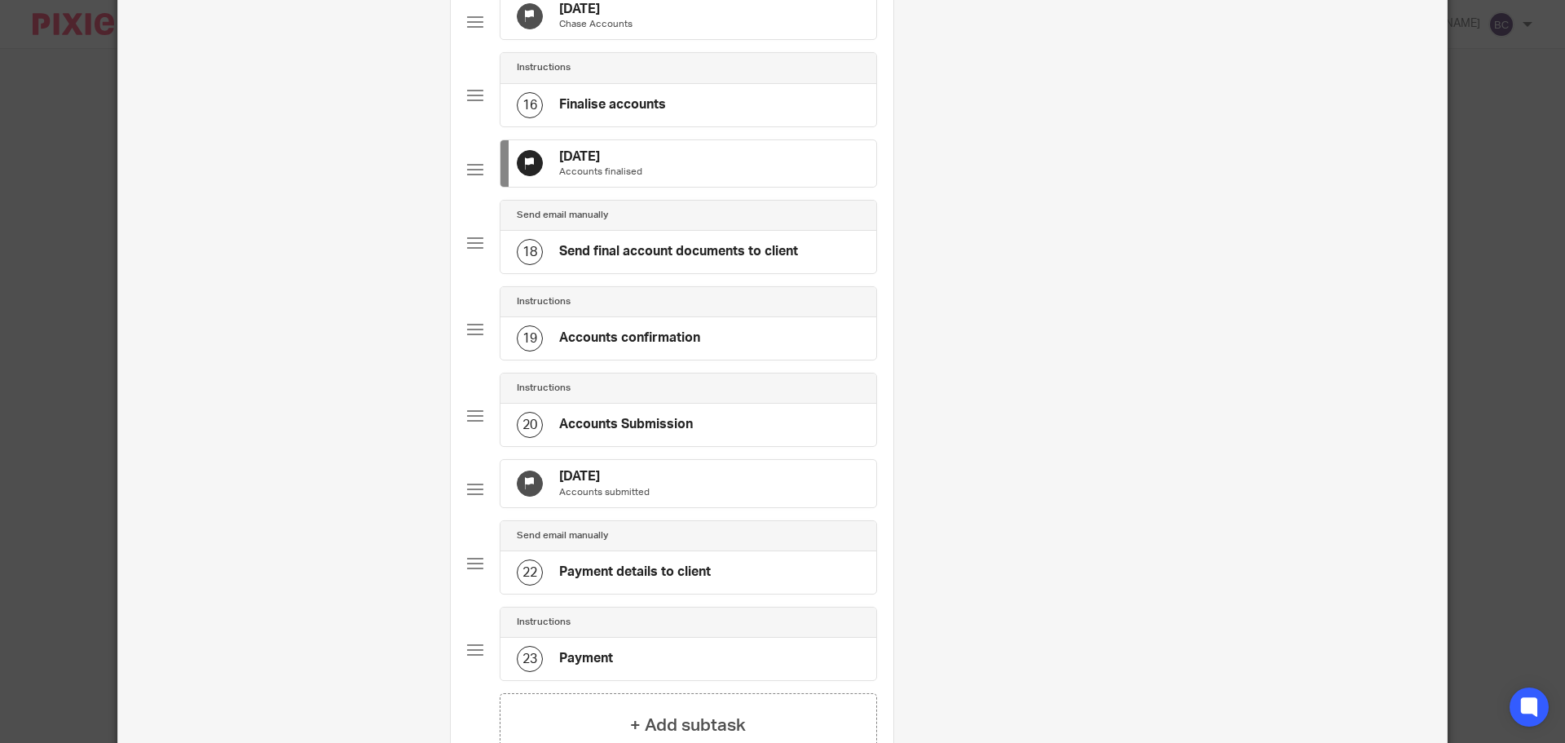
scroll to position [0, 0]
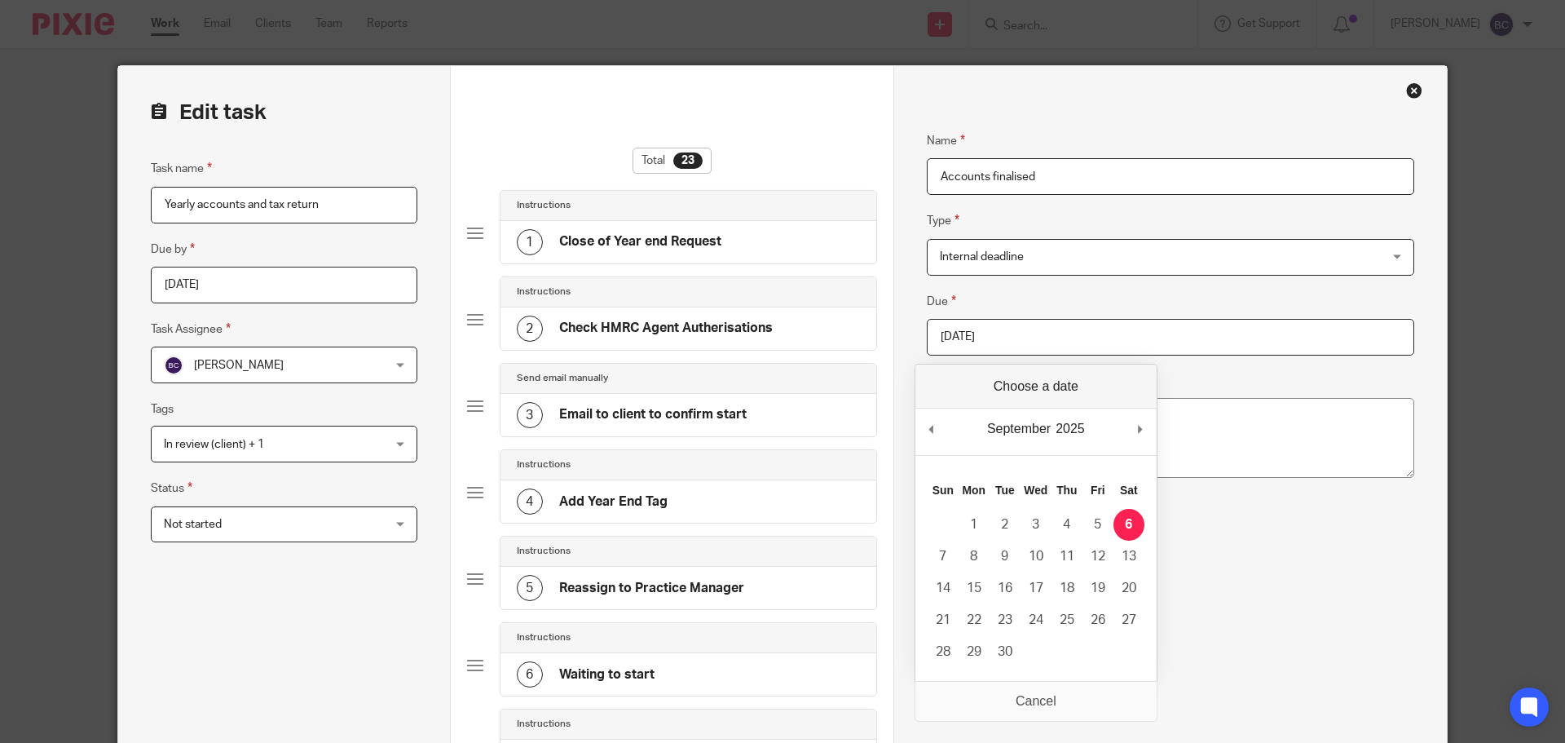
click at [1066, 337] on input "2025-09-06" at bounding box center [1170, 337] width 487 height 37
type input "2025-09-08"
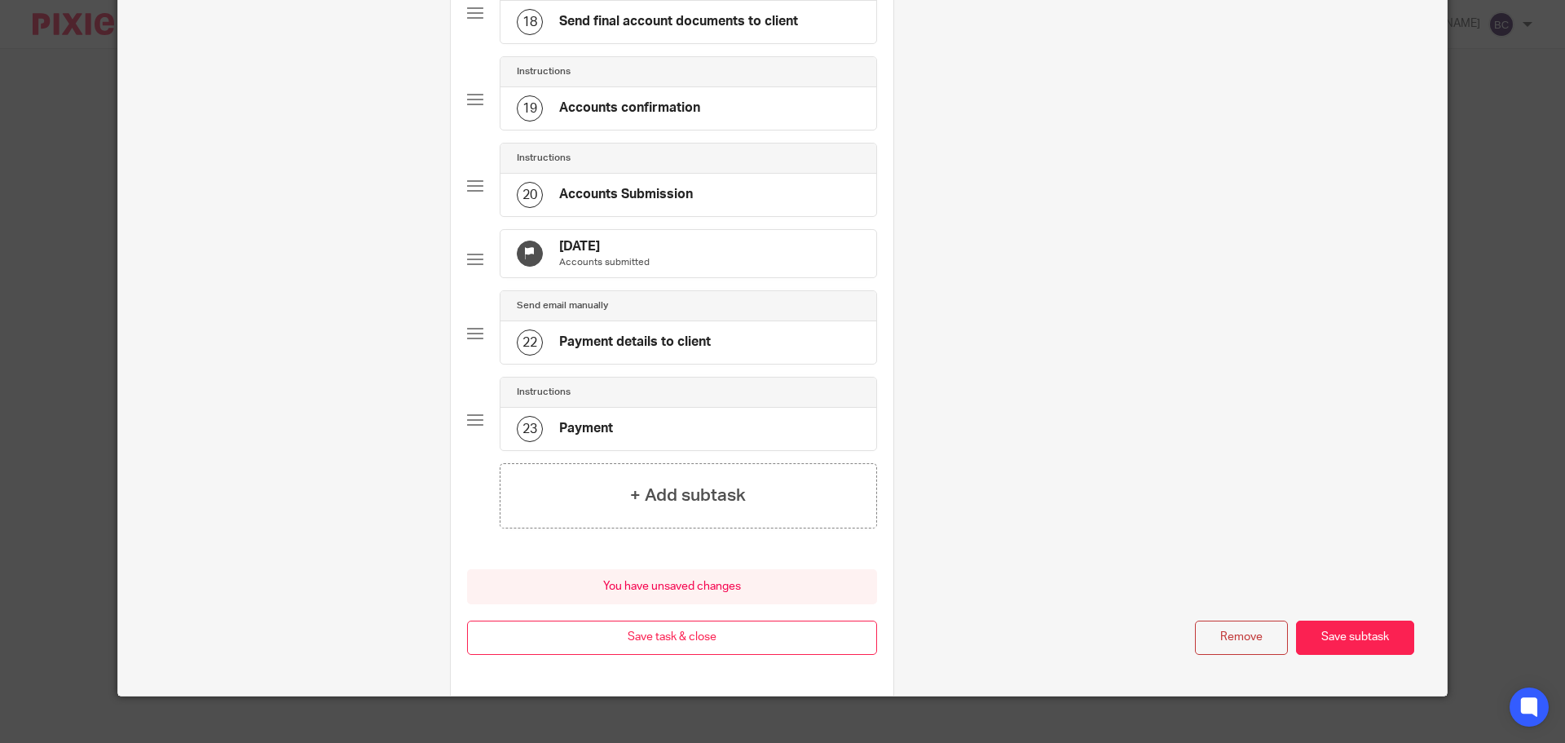
scroll to position [1677, 0]
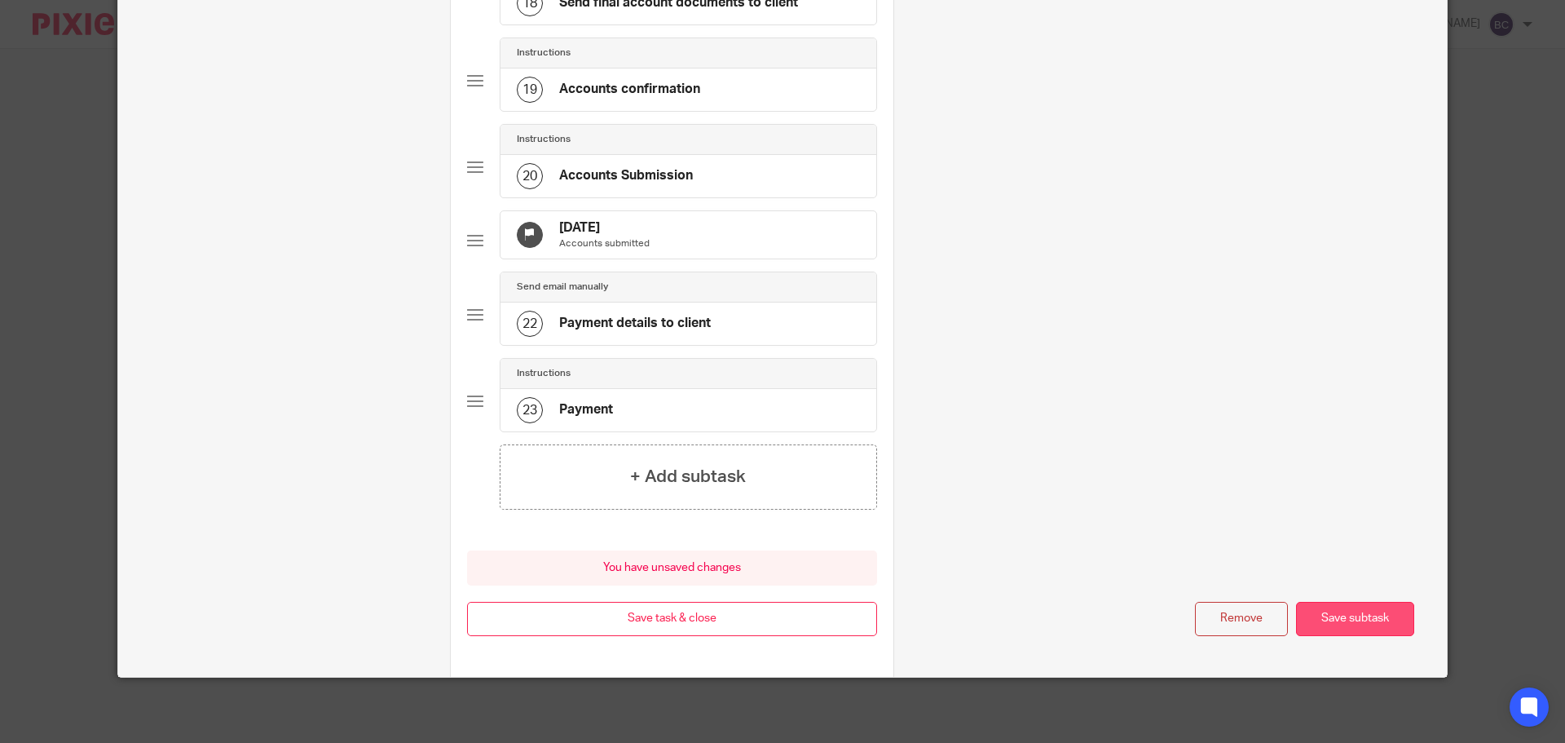
click at [1344, 610] on button "Save subtask" at bounding box center [1355, 619] width 118 height 35
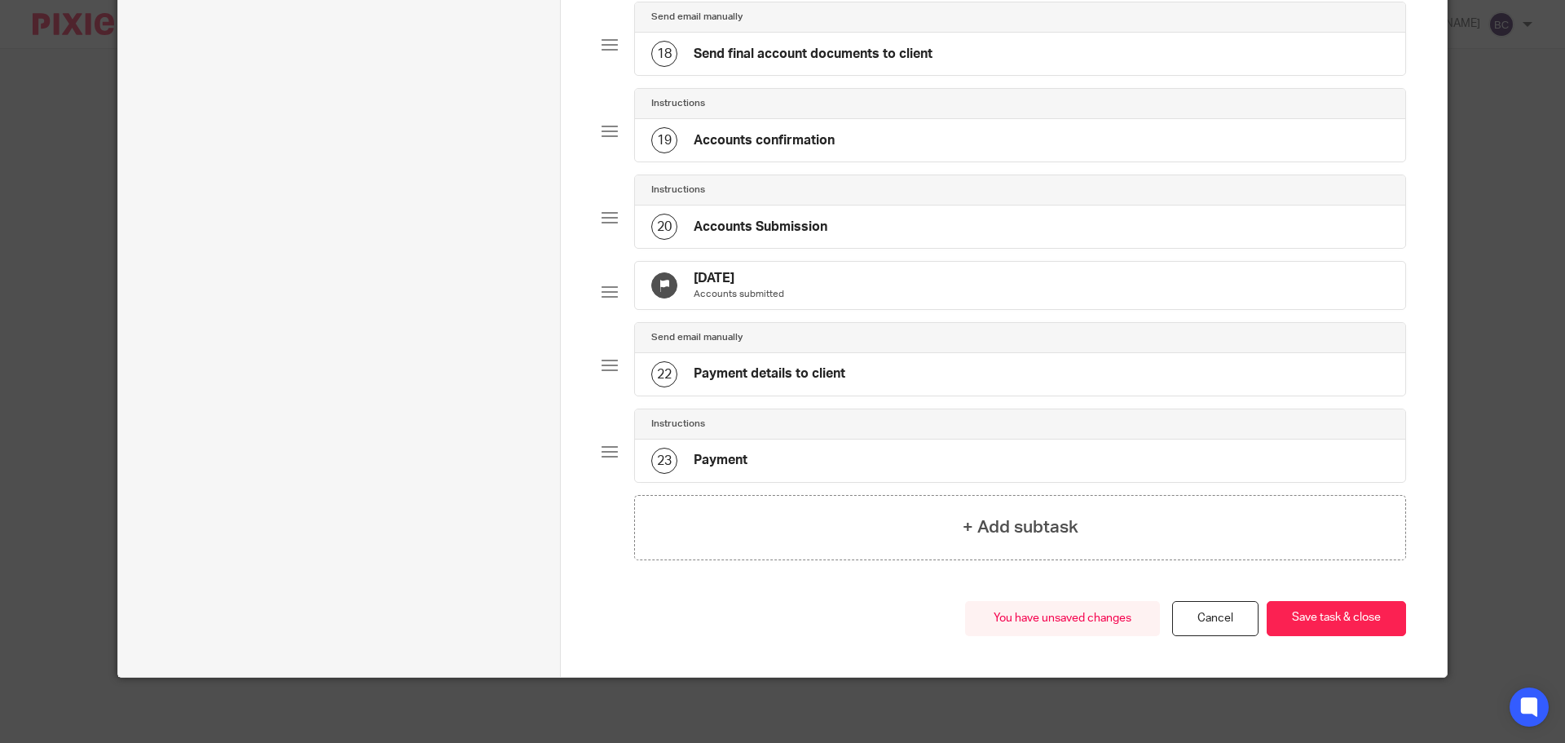
scroll to position [1607, 0]
click at [720, 288] on p "Accounts submitted" at bounding box center [739, 294] width 90 height 13
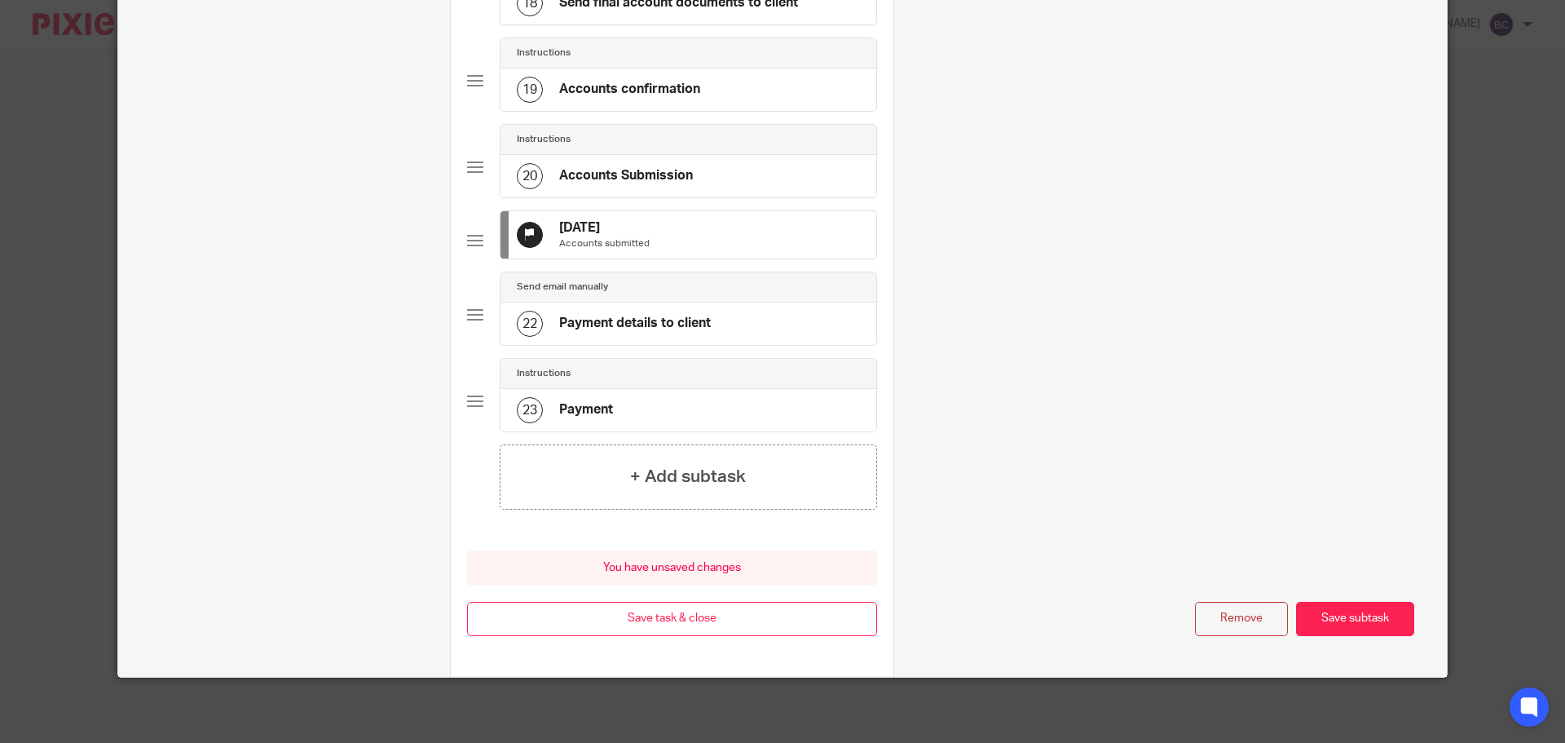
scroll to position [0, 0]
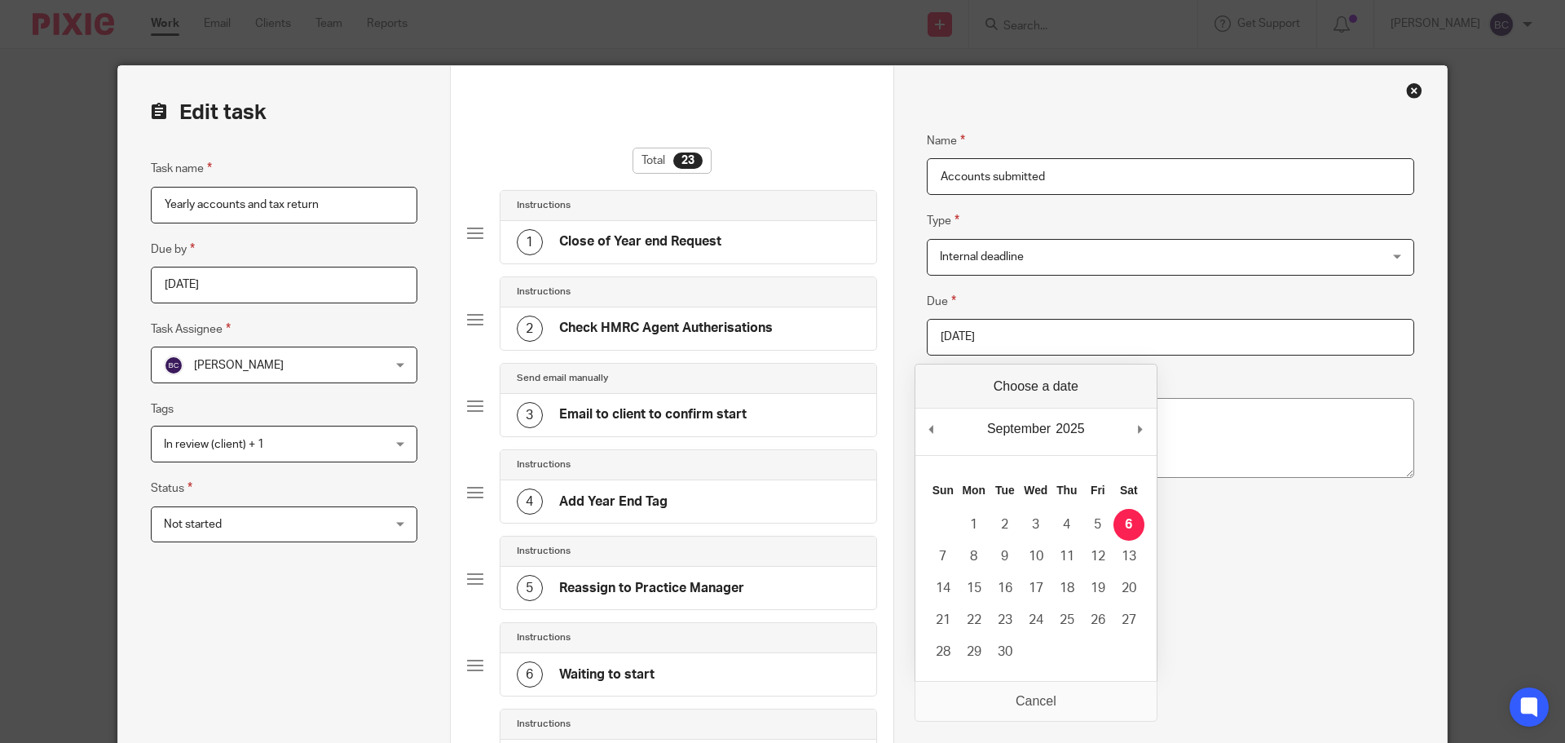
click at [1081, 338] on input "2025-09-06" at bounding box center [1170, 337] width 487 height 37
type input "2025-09-30"
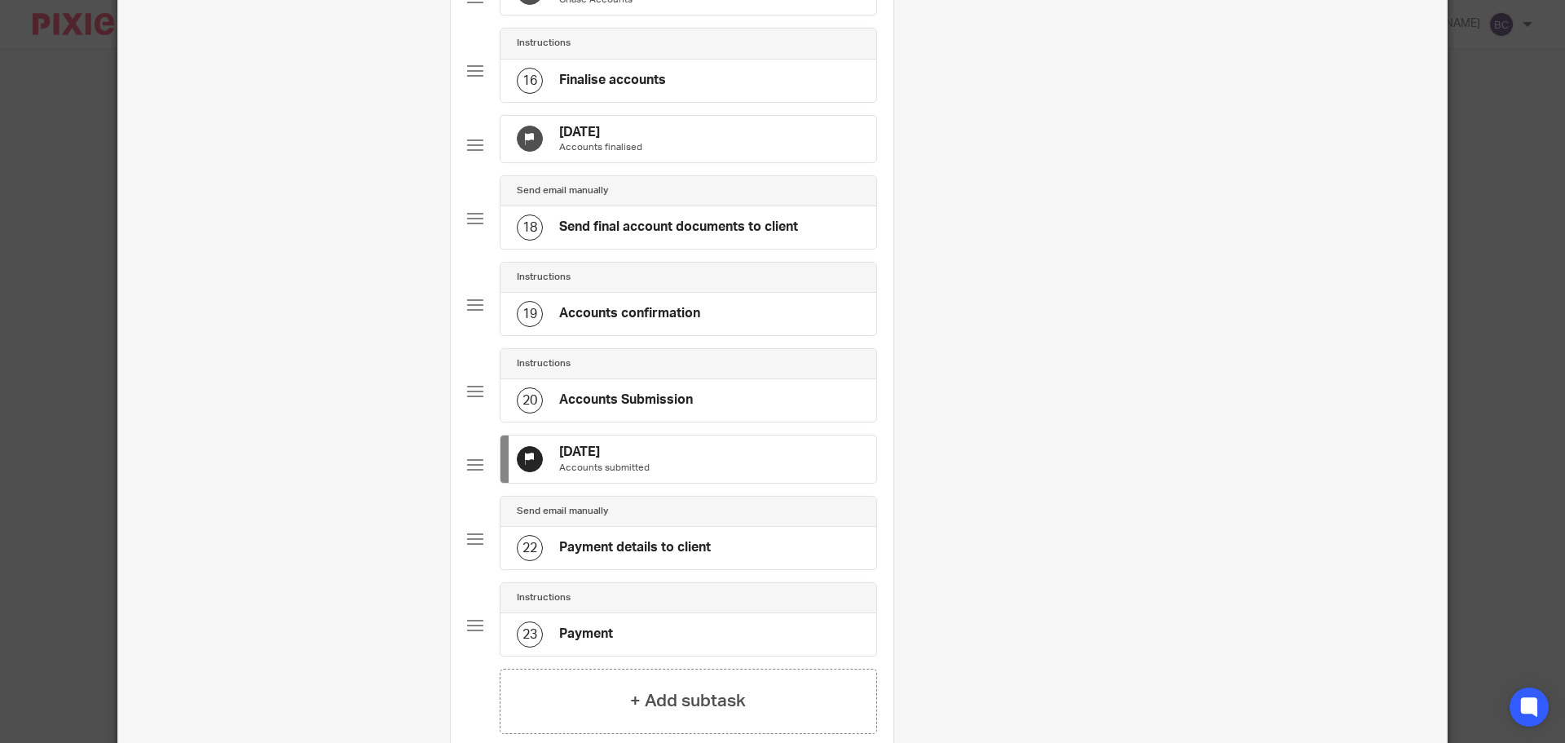
scroll to position [1677, 0]
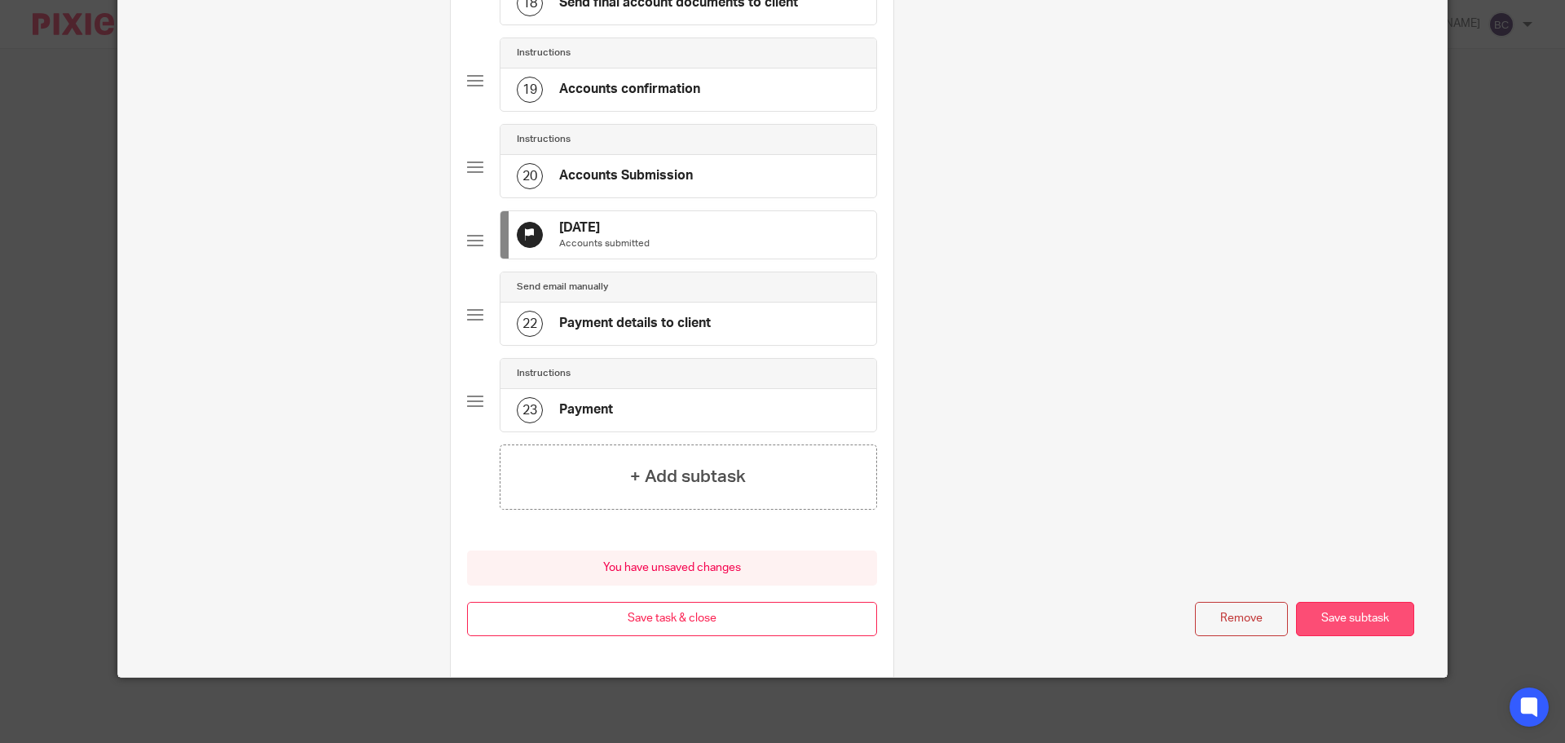
click at [1347, 625] on button "Save subtask" at bounding box center [1355, 619] width 118 height 35
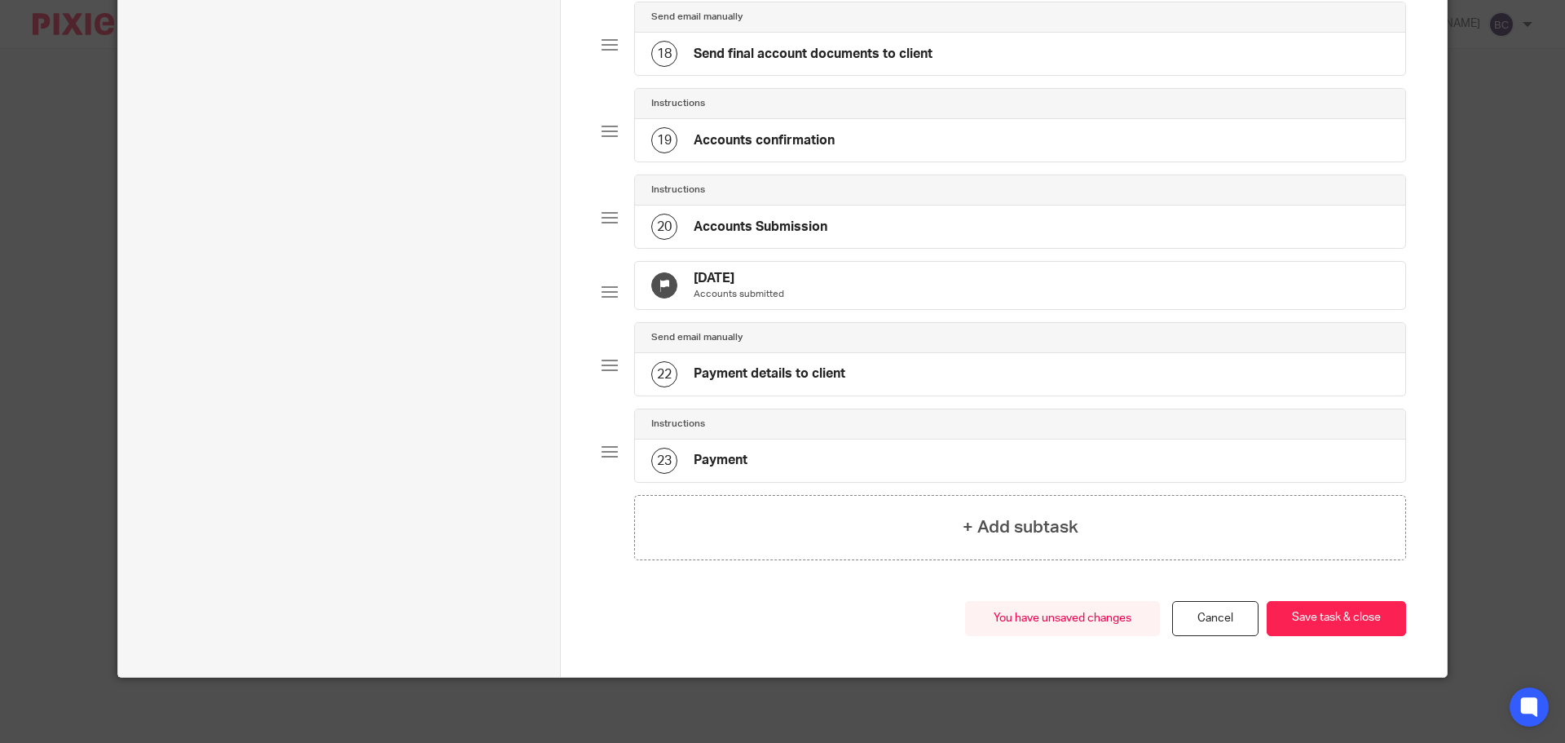
click at [1347, 625] on button "Save task & close" at bounding box center [1336, 618] width 139 height 35
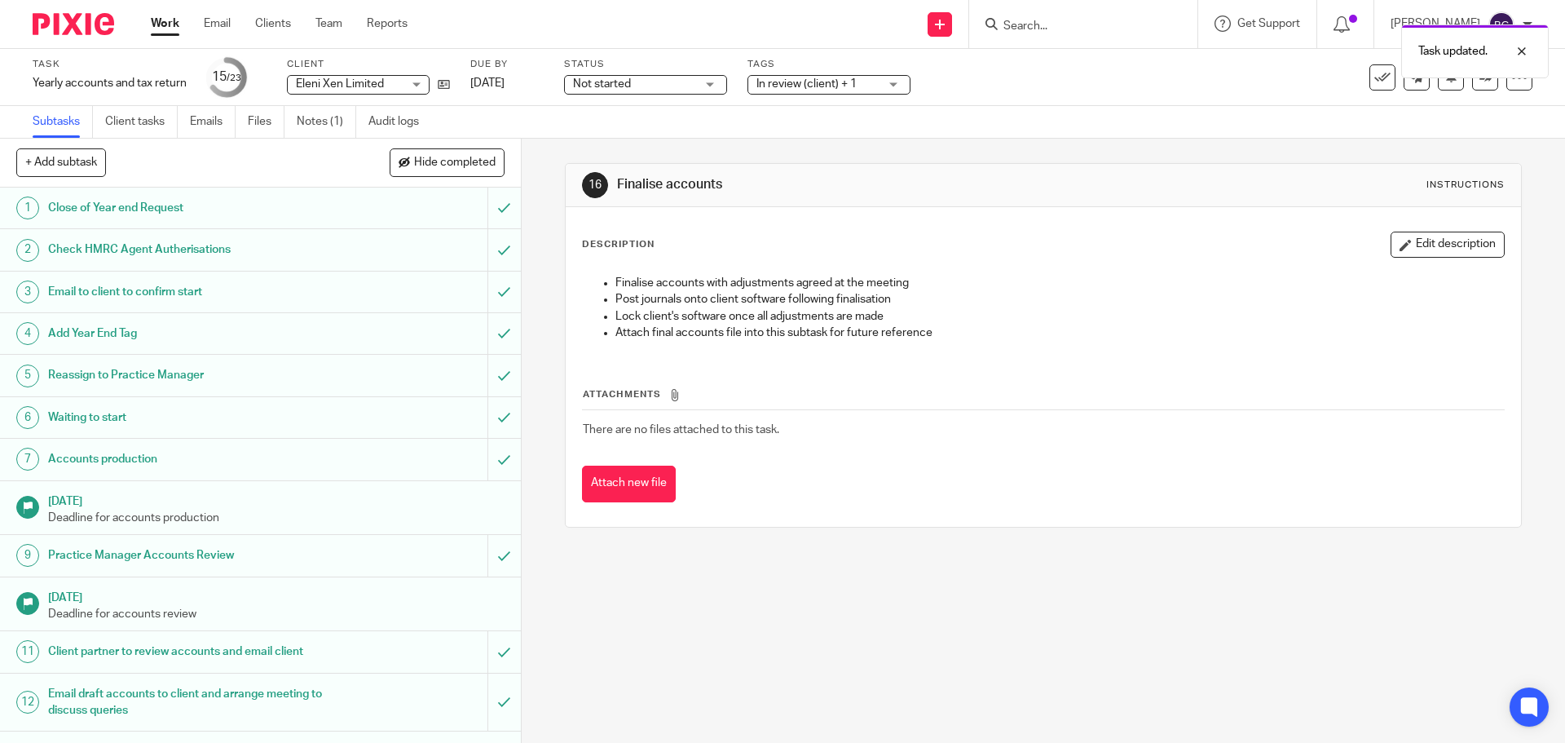
scroll to position [500, 0]
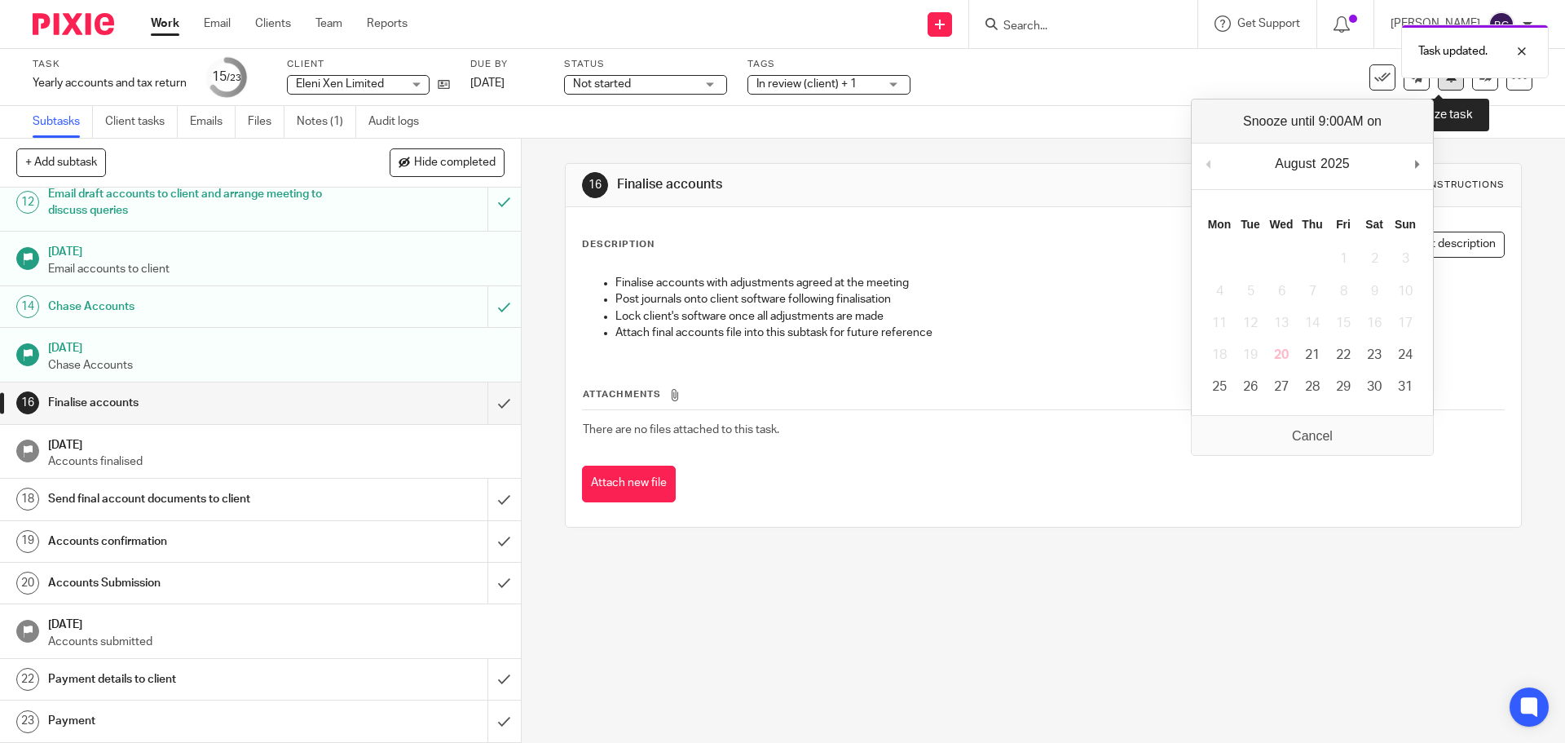
click at [1444, 83] on button at bounding box center [1451, 77] width 26 height 26
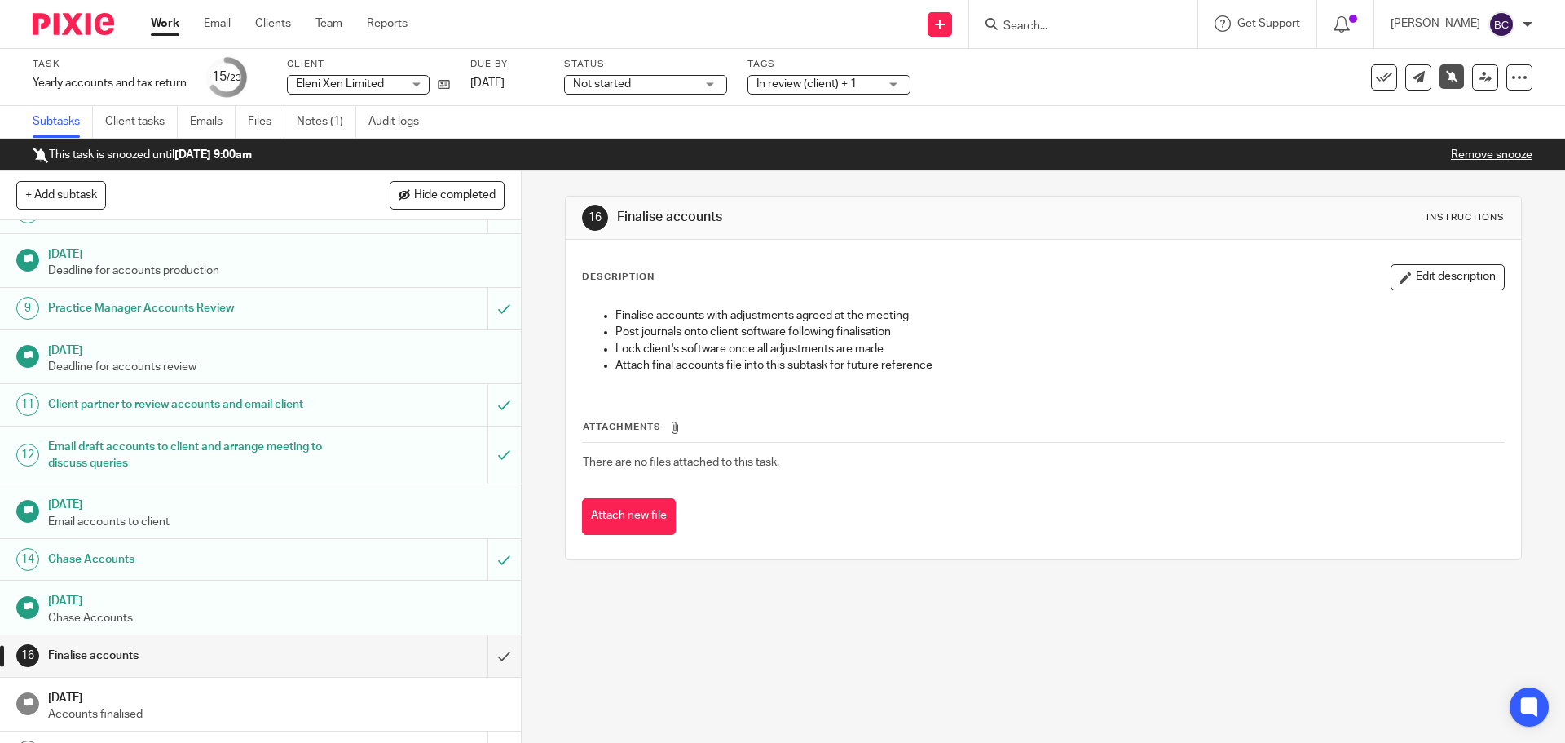
scroll to position [532, 0]
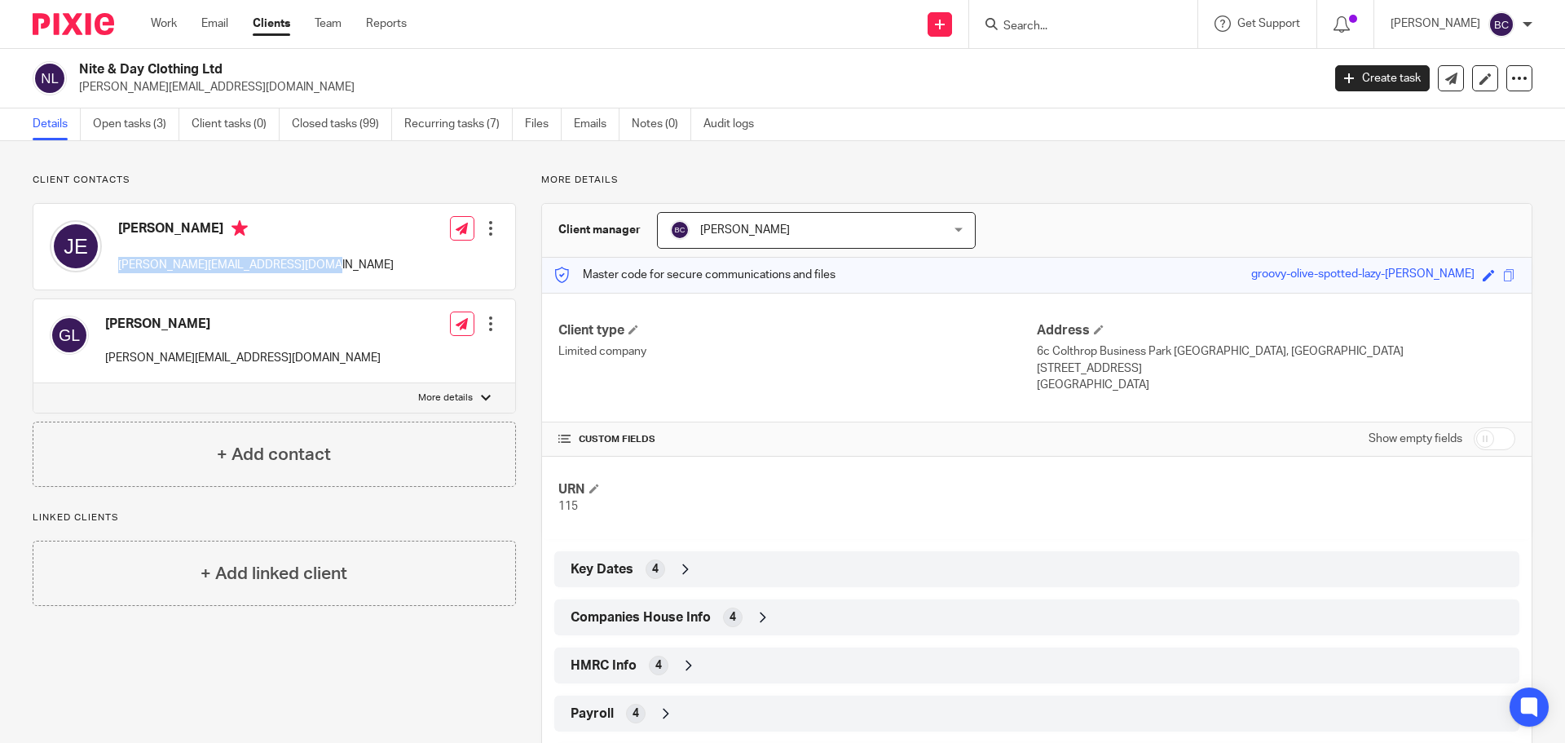
drag, startPoint x: 115, startPoint y: 263, endPoint x: 317, endPoint y: 268, distance: 202.2
click at [317, 268] on div "Jason Eggleton jason@westberkshireclothing.co.uk Edit contact Create client fro…" at bounding box center [274, 247] width 482 height 86
click at [152, 117] on link "Open tasks (3)" at bounding box center [136, 124] width 86 height 32
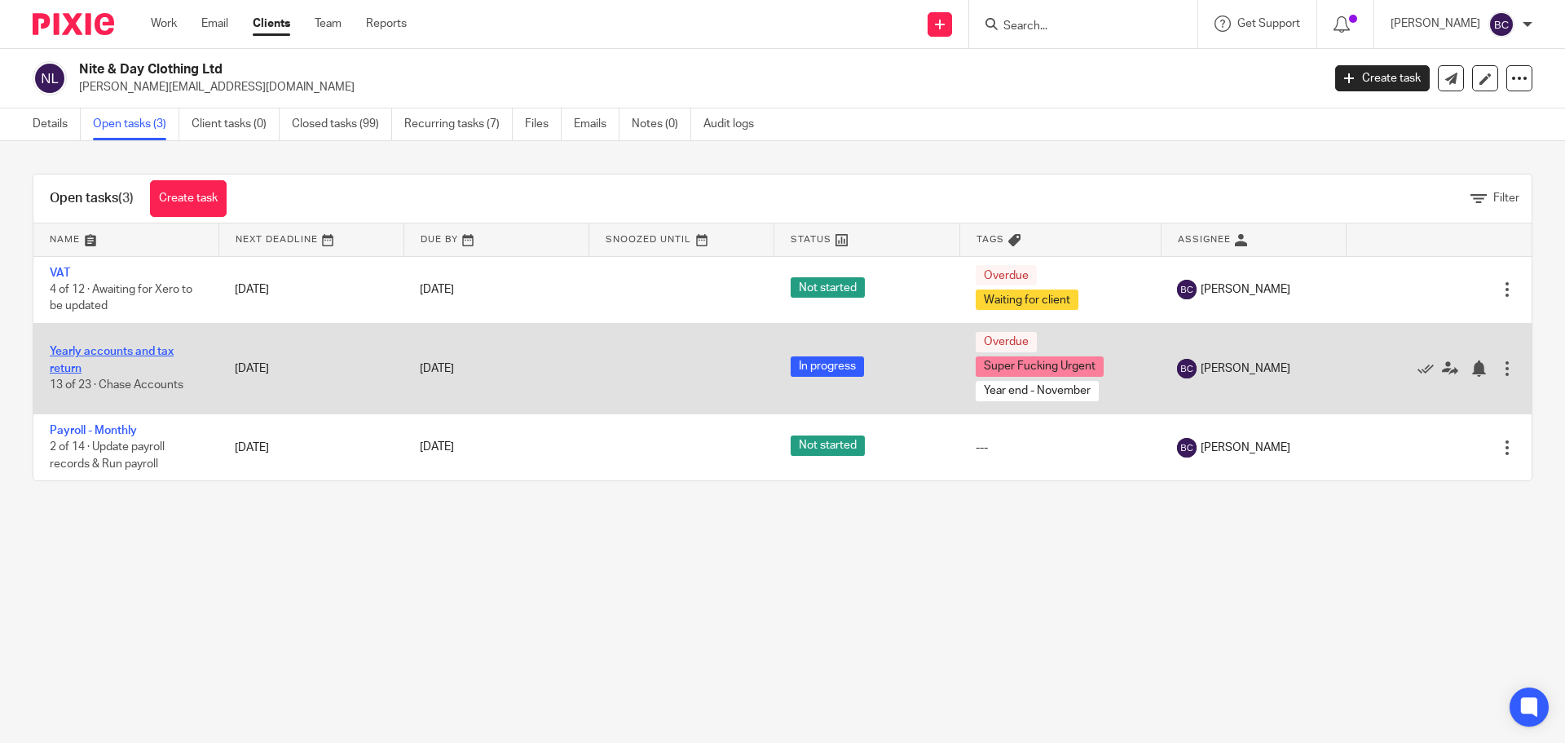
click at [114, 349] on link "Yearly accounts and tax return" at bounding box center [112, 360] width 124 height 28
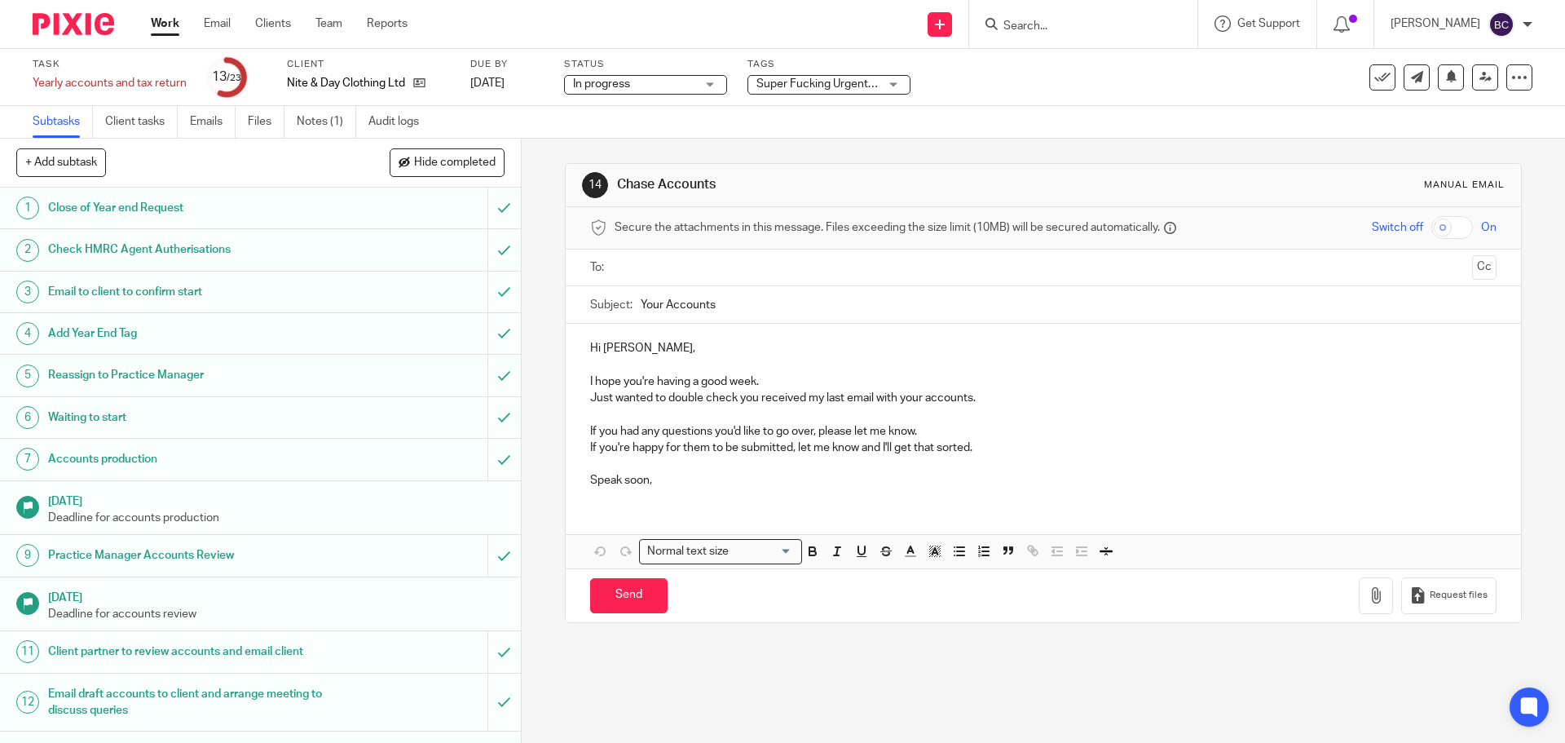
scroll to position [500, 0]
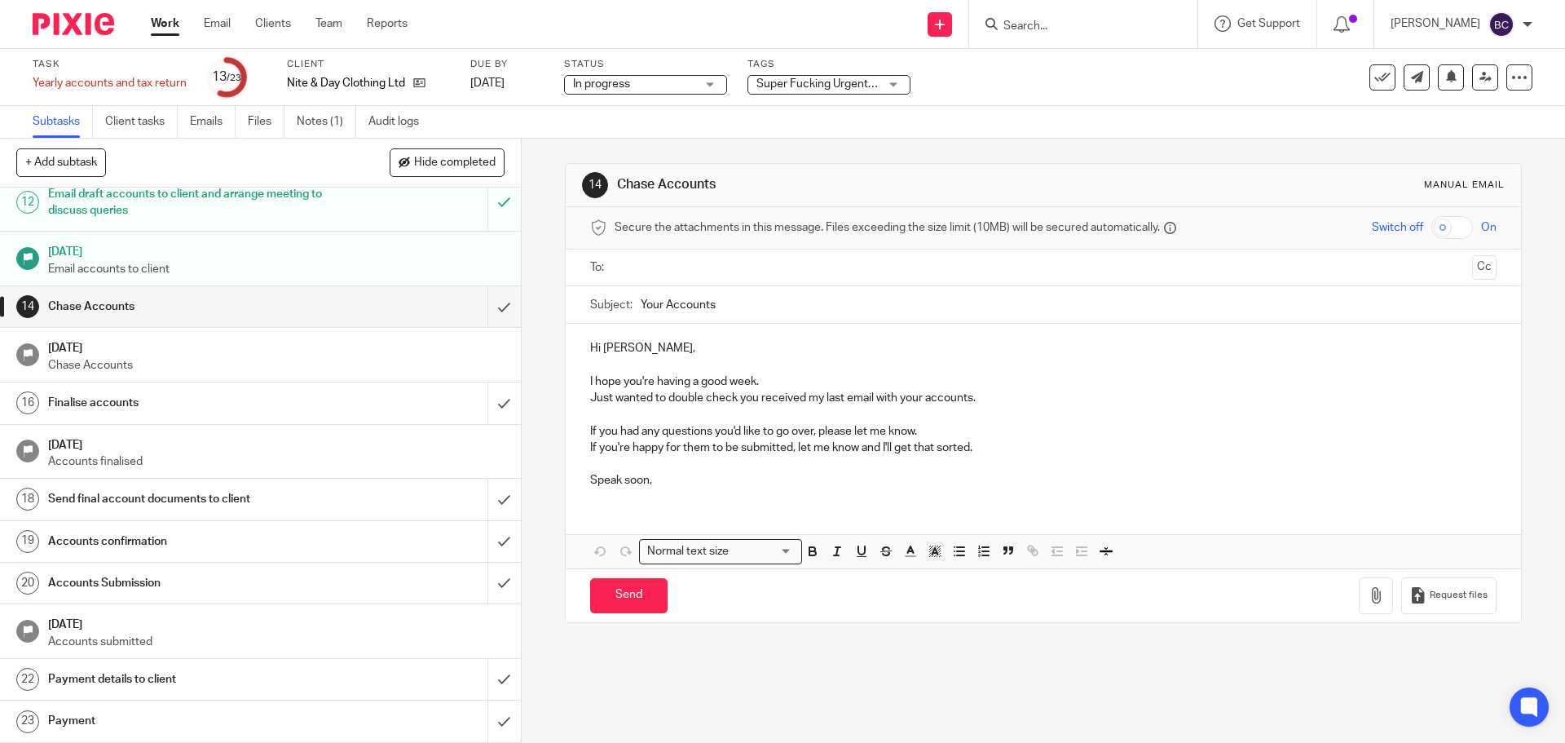
click at [624, 272] on input "text" at bounding box center [1042, 267] width 844 height 19
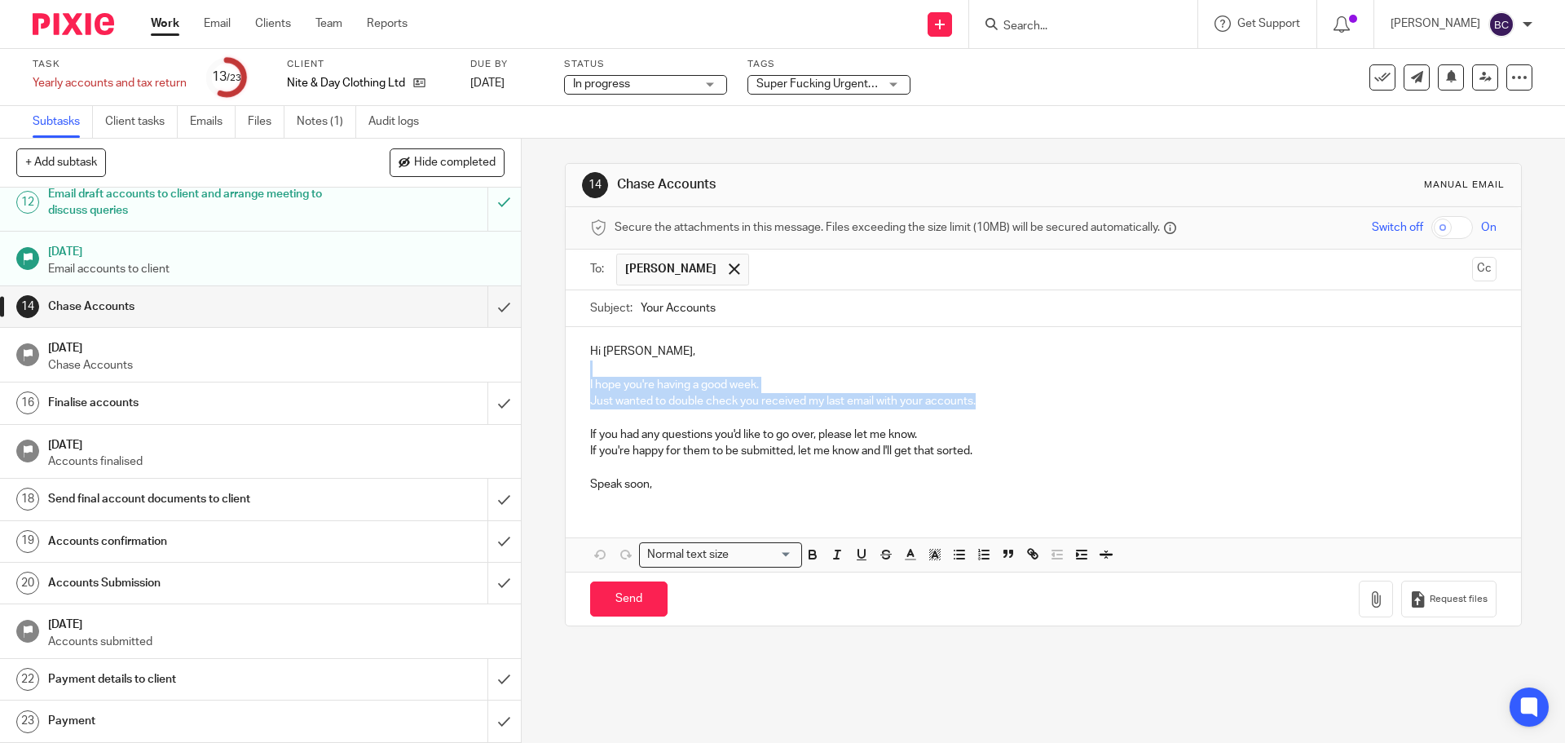
drag, startPoint x: 982, startPoint y: 400, endPoint x: 527, endPoint y: 374, distance: 455.6
click at [527, 374] on div "14 Chase Accounts Manual email Secure the attachments in this message. Files ex…" at bounding box center [1043, 441] width 1043 height 604
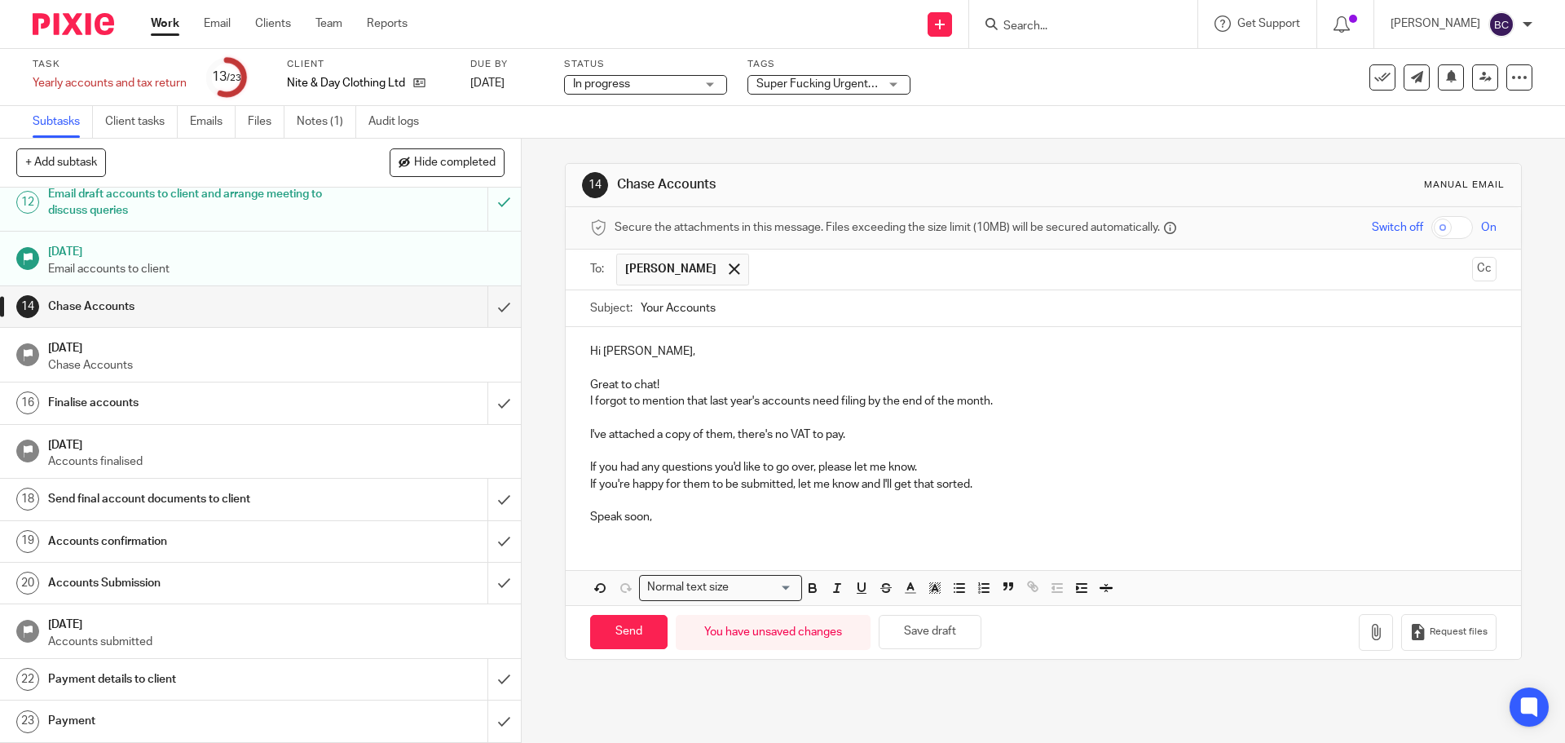
click at [922, 464] on p "If you had any questions you'd like to go over, please let me know." at bounding box center [1043, 467] width 906 height 16
click at [1368, 631] on icon "button" at bounding box center [1376, 632] width 16 height 16
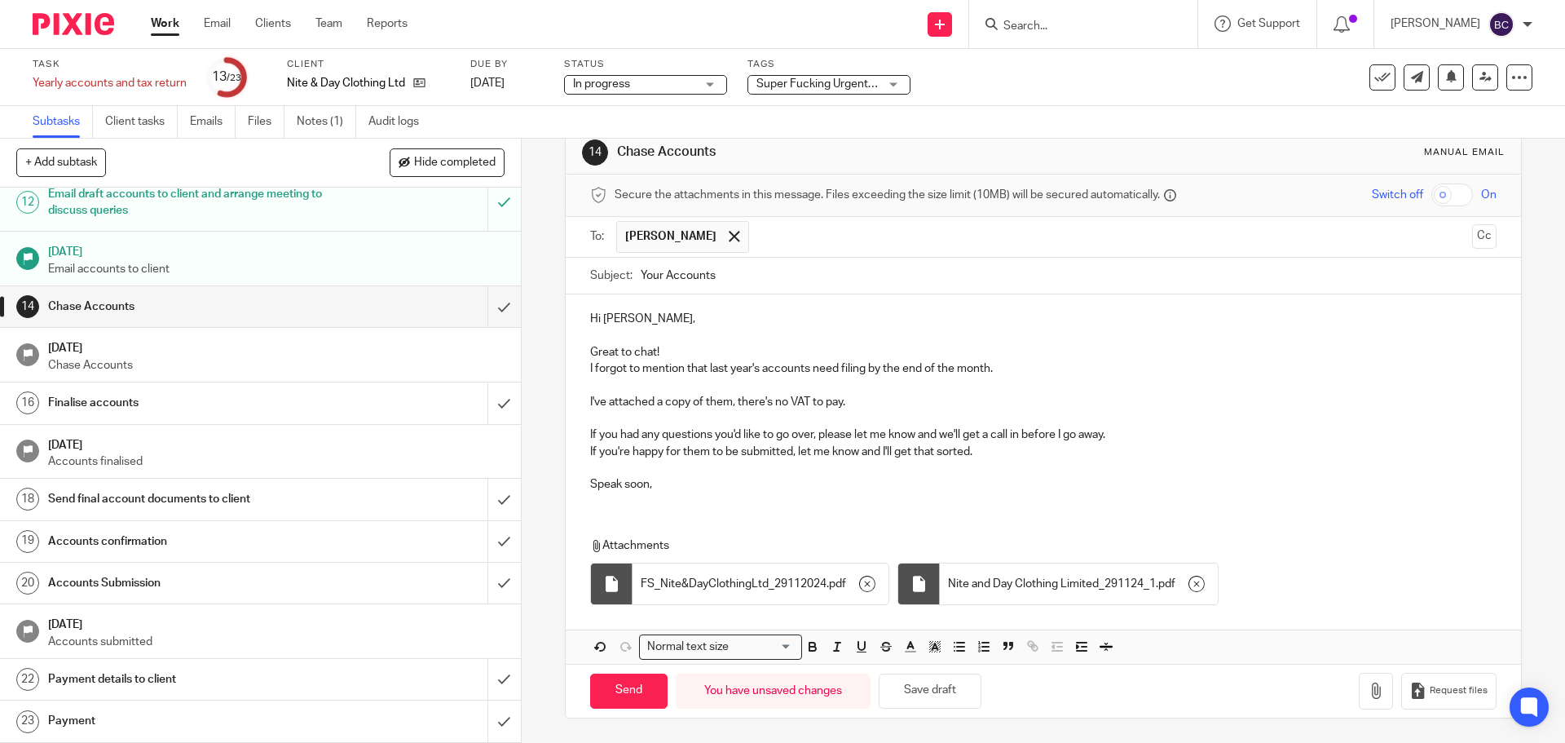
scroll to position [29, 0]
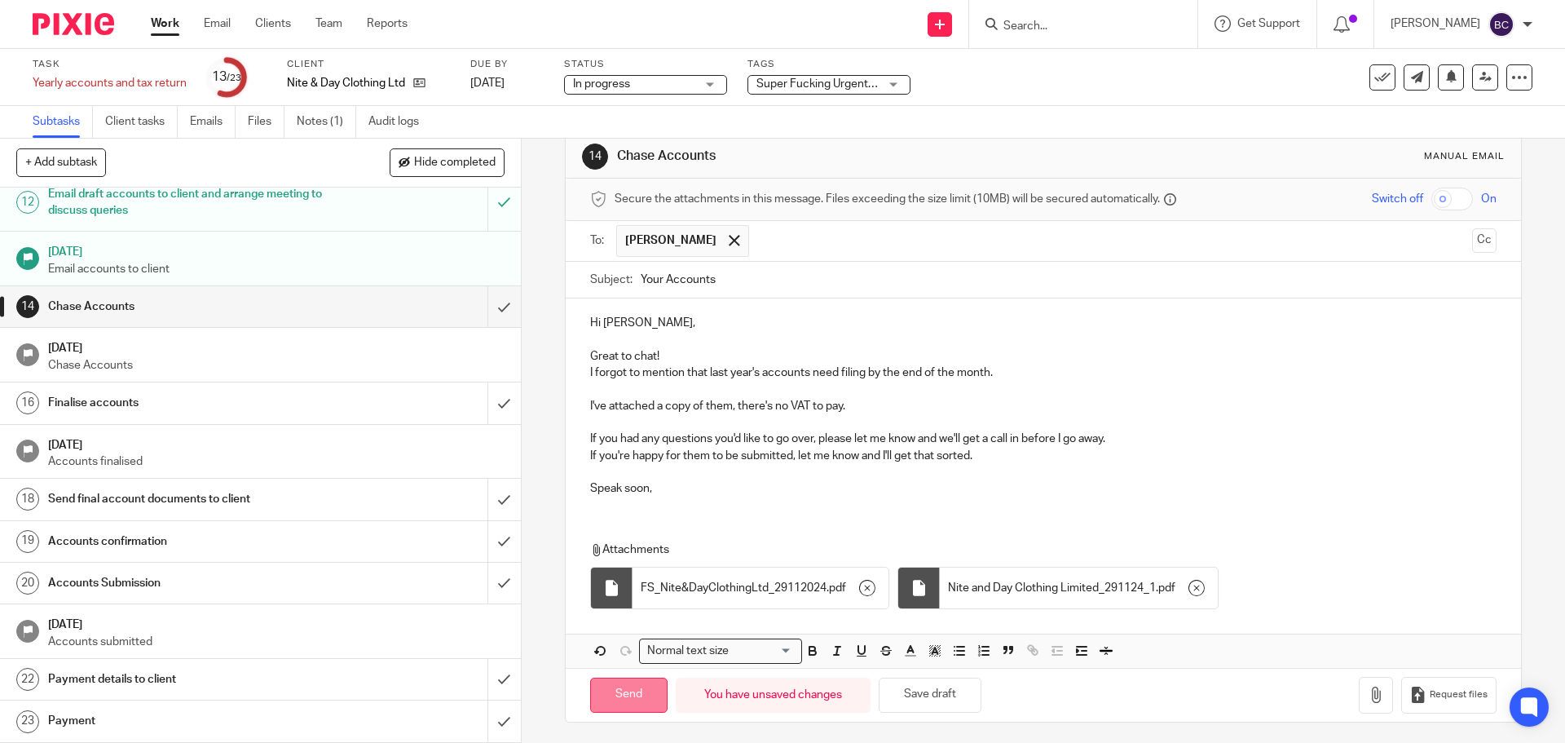
click at [620, 688] on input "Send" at bounding box center [628, 694] width 77 height 35
type input "Sent"
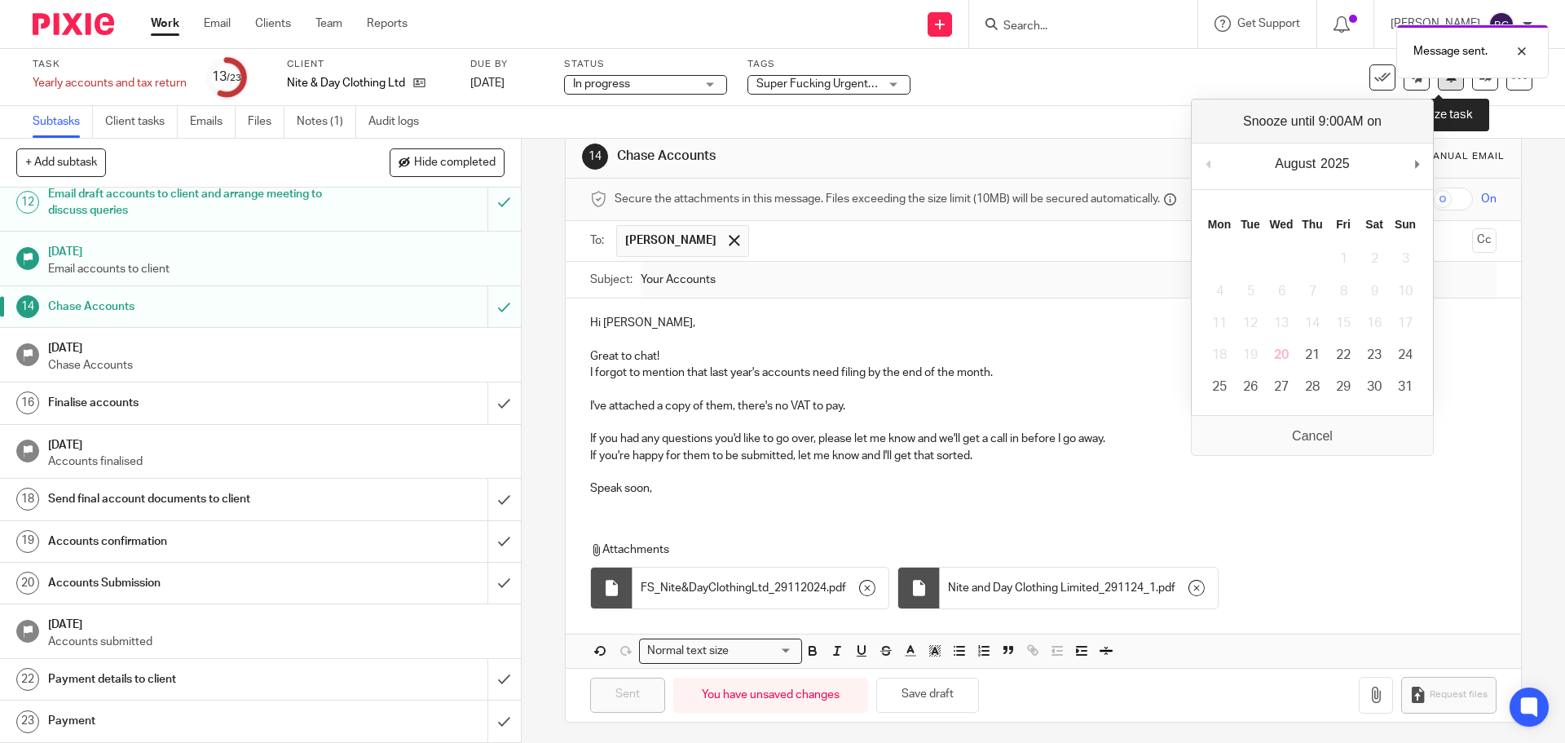
click at [1444, 90] on button at bounding box center [1451, 77] width 26 height 26
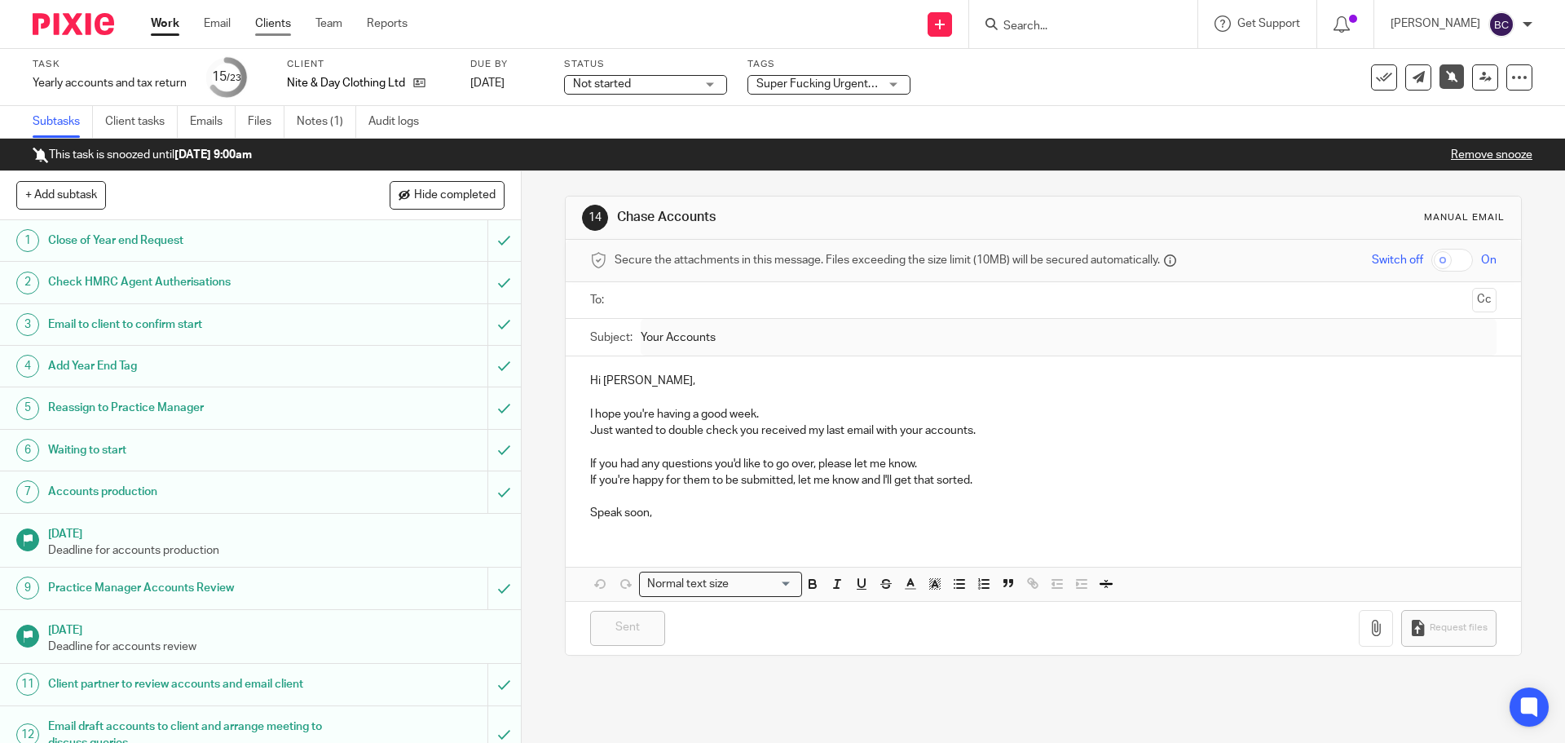
click at [290, 28] on link "Clients" at bounding box center [273, 23] width 36 height 16
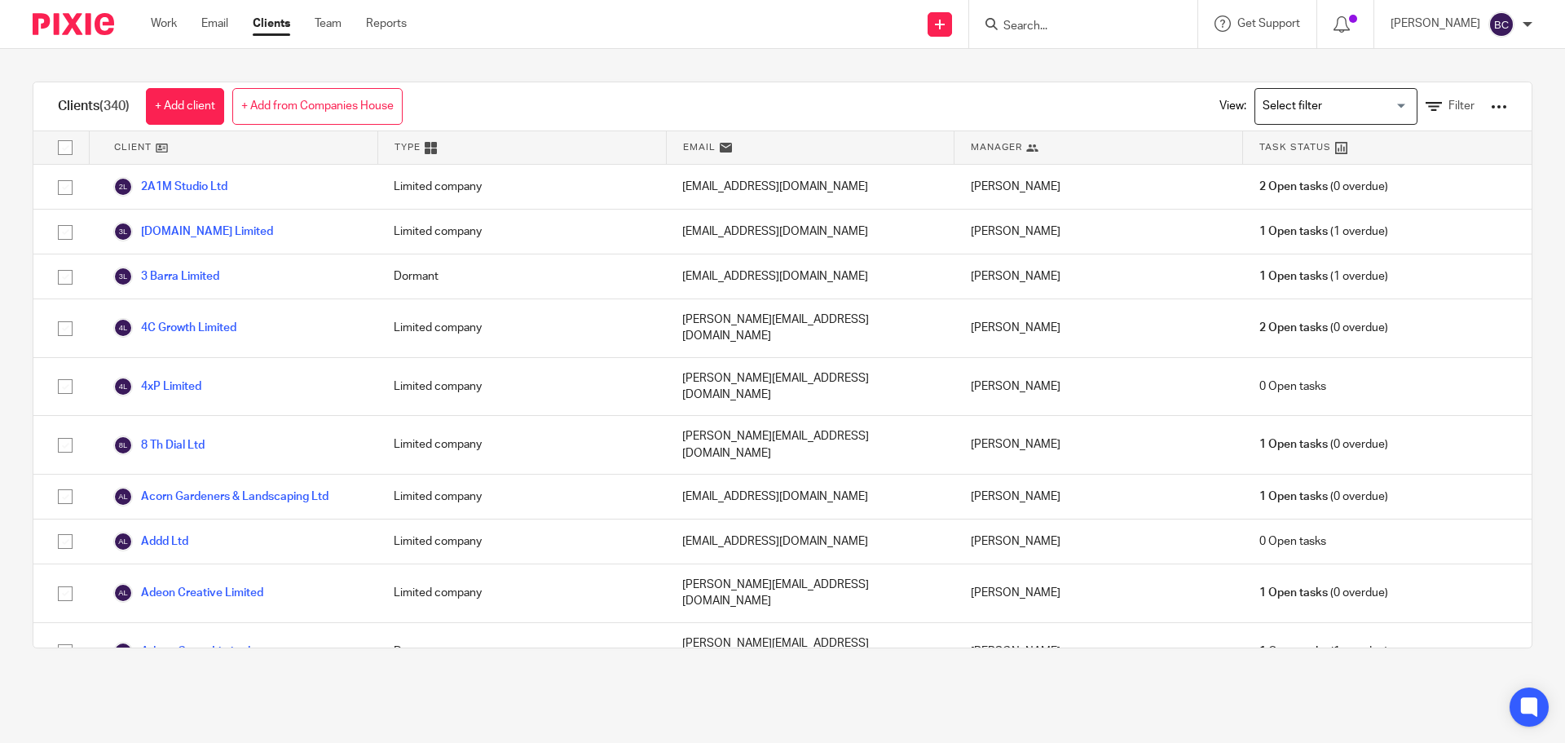
click at [1491, 108] on div at bounding box center [1499, 107] width 16 height 16
click at [1426, 106] on icon at bounding box center [1434, 107] width 16 height 16
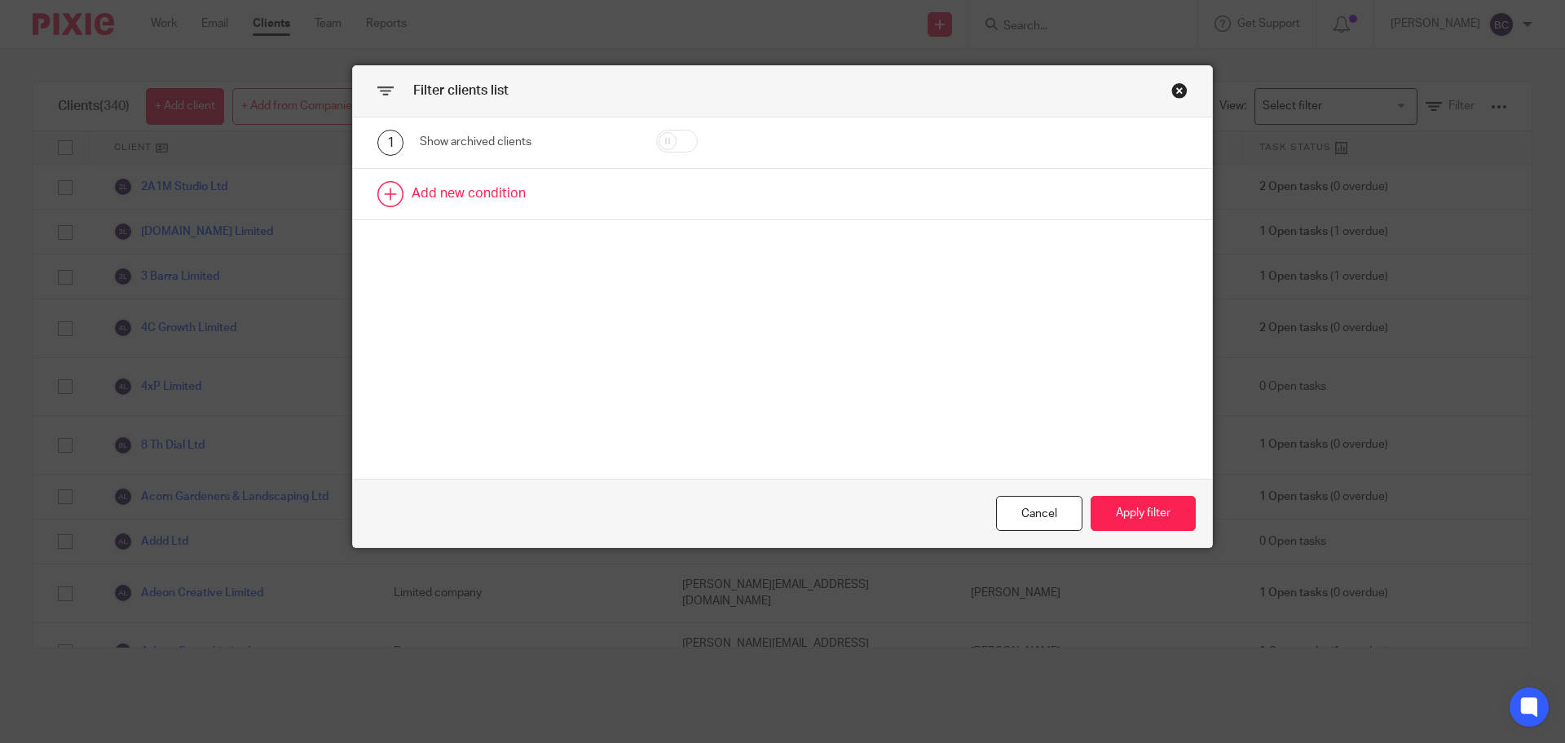
click at [447, 186] on link at bounding box center [782, 194] width 859 height 51
click at [447, 186] on div "Field" at bounding box center [511, 199] width 157 height 34
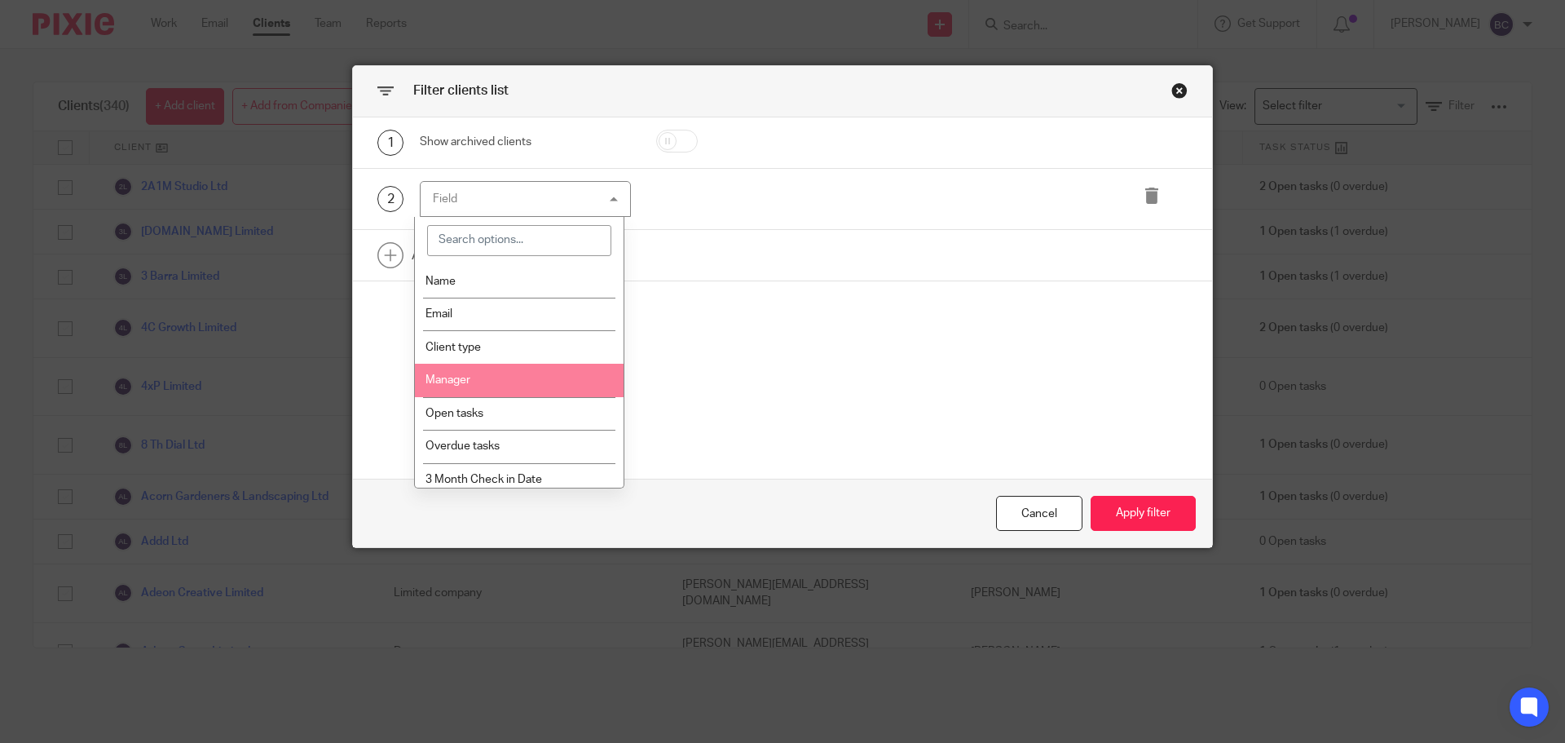
click at [435, 378] on span "Manager" at bounding box center [448, 379] width 45 height 11
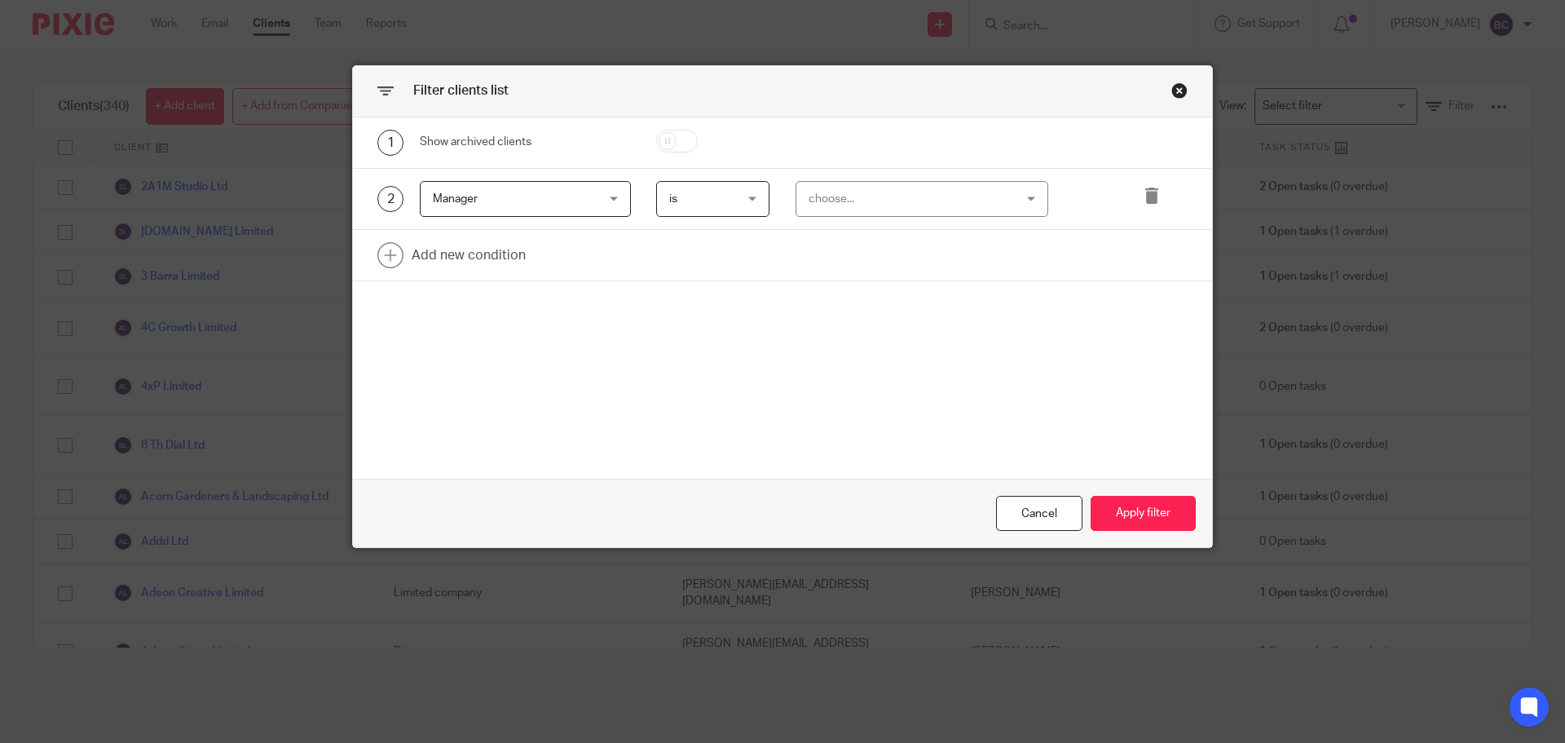
click at [836, 192] on div "choose..." at bounding box center [905, 199] width 192 height 34
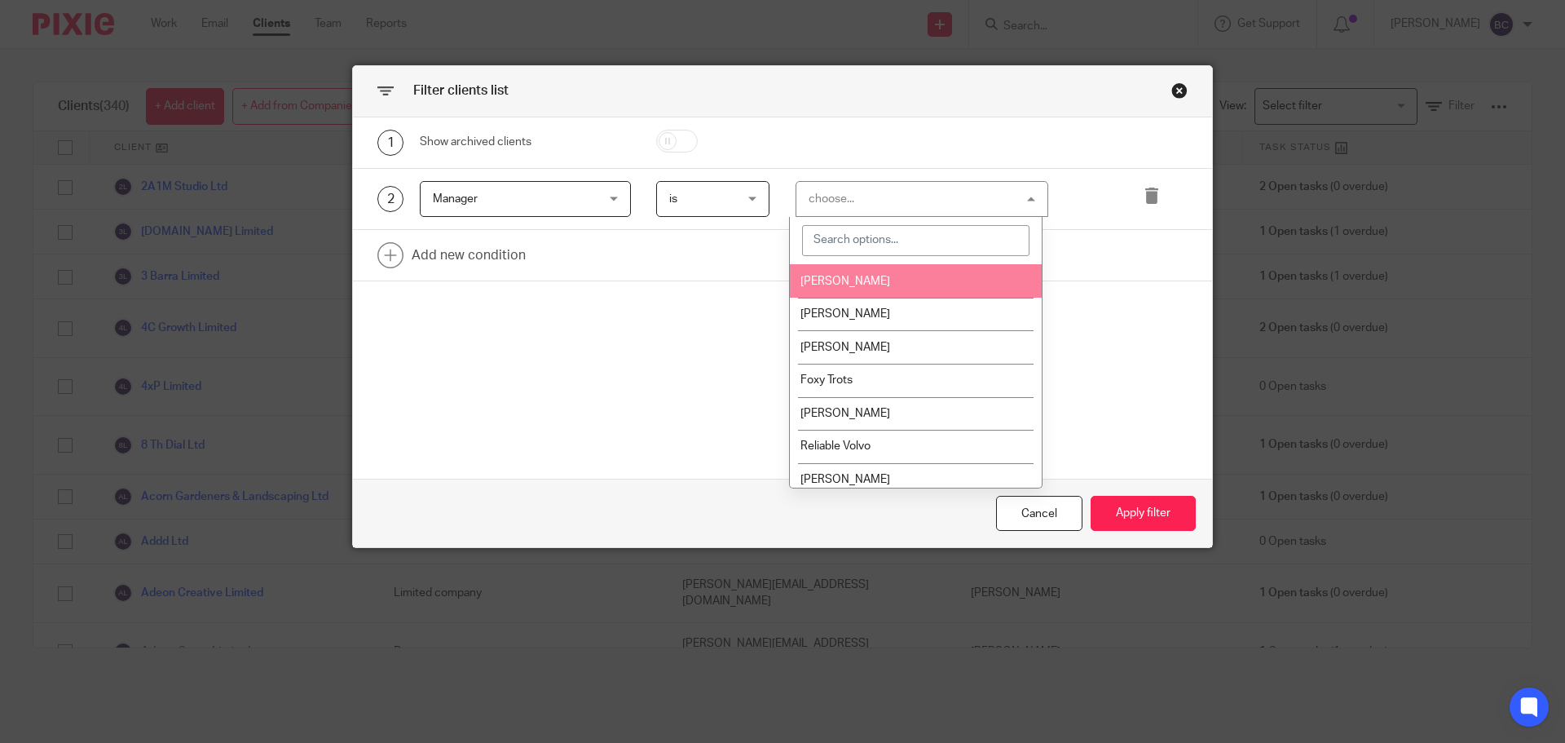
click at [844, 292] on li "[PERSON_NAME]" at bounding box center [916, 280] width 252 height 33
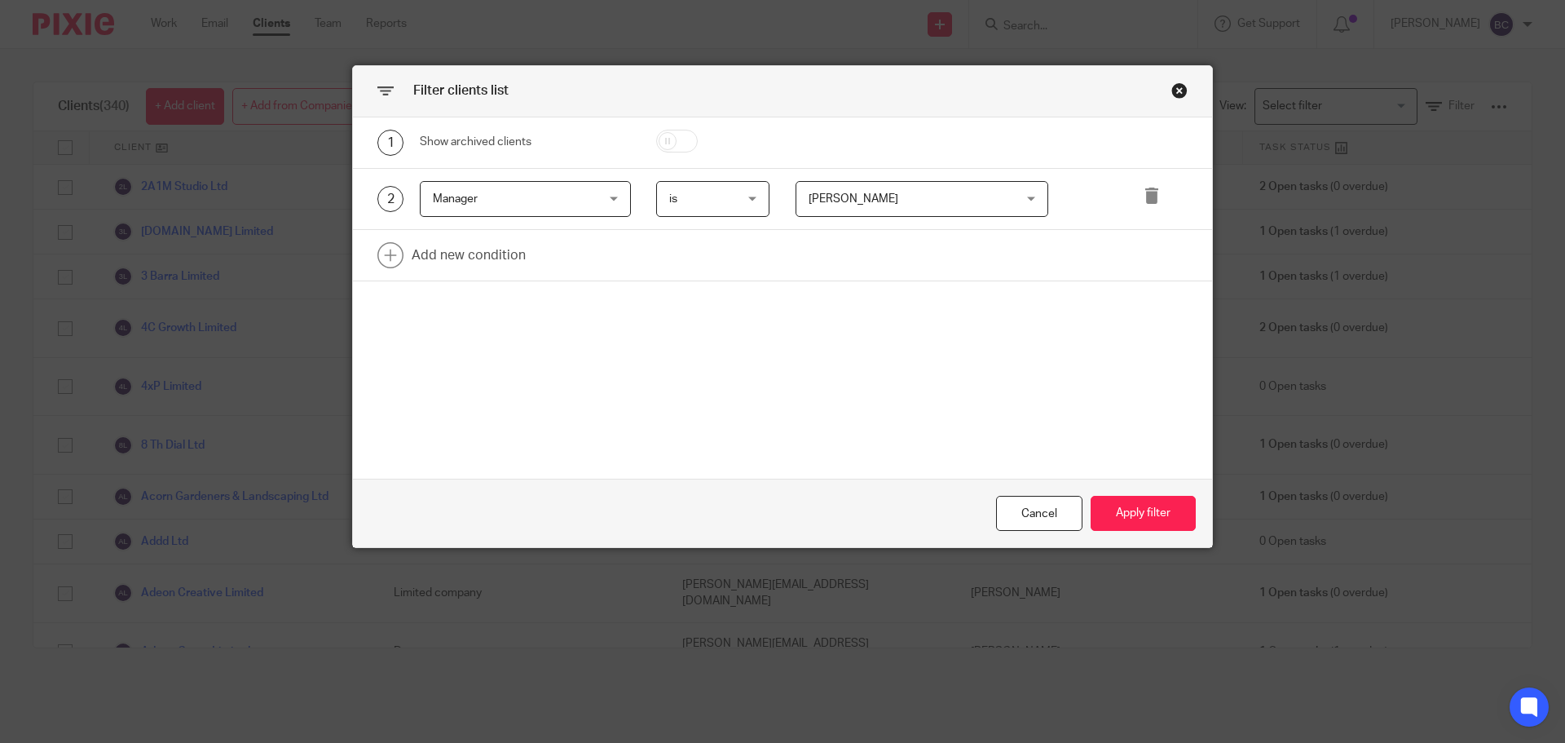
click at [751, 202] on div "is is" at bounding box center [713, 199] width 114 height 37
click at [884, 202] on span "[PERSON_NAME]" at bounding box center [905, 199] width 192 height 34
click at [545, 401] on div "1 Show archived clients 2 Manager Manager Name Email Client type Manager Open t…" at bounding box center [782, 298] width 859 height 362
click at [452, 240] on link at bounding box center [782, 255] width 859 height 51
click at [481, 262] on div "Field" at bounding box center [511, 260] width 157 height 34
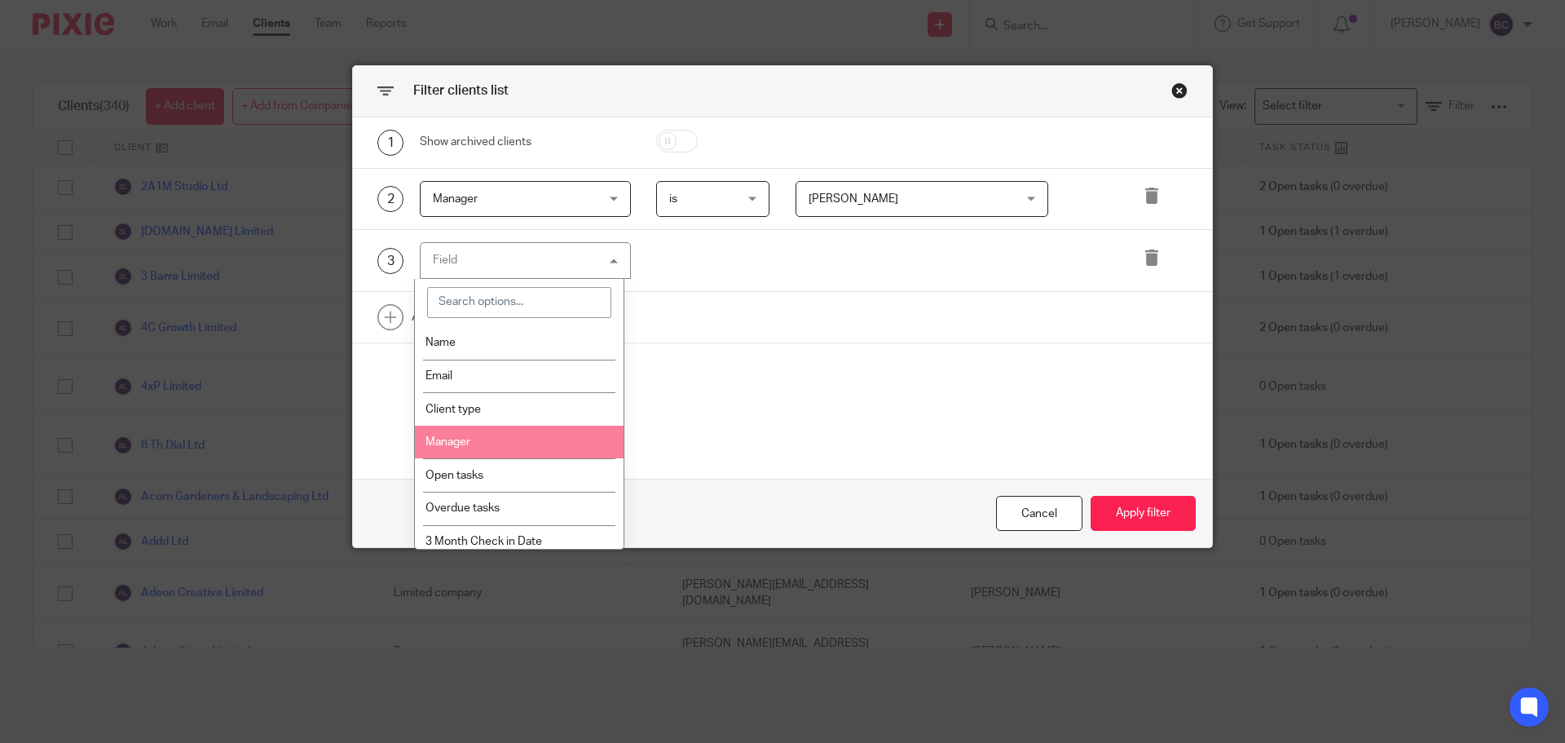
click at [496, 439] on li "Manager" at bounding box center [519, 442] width 209 height 33
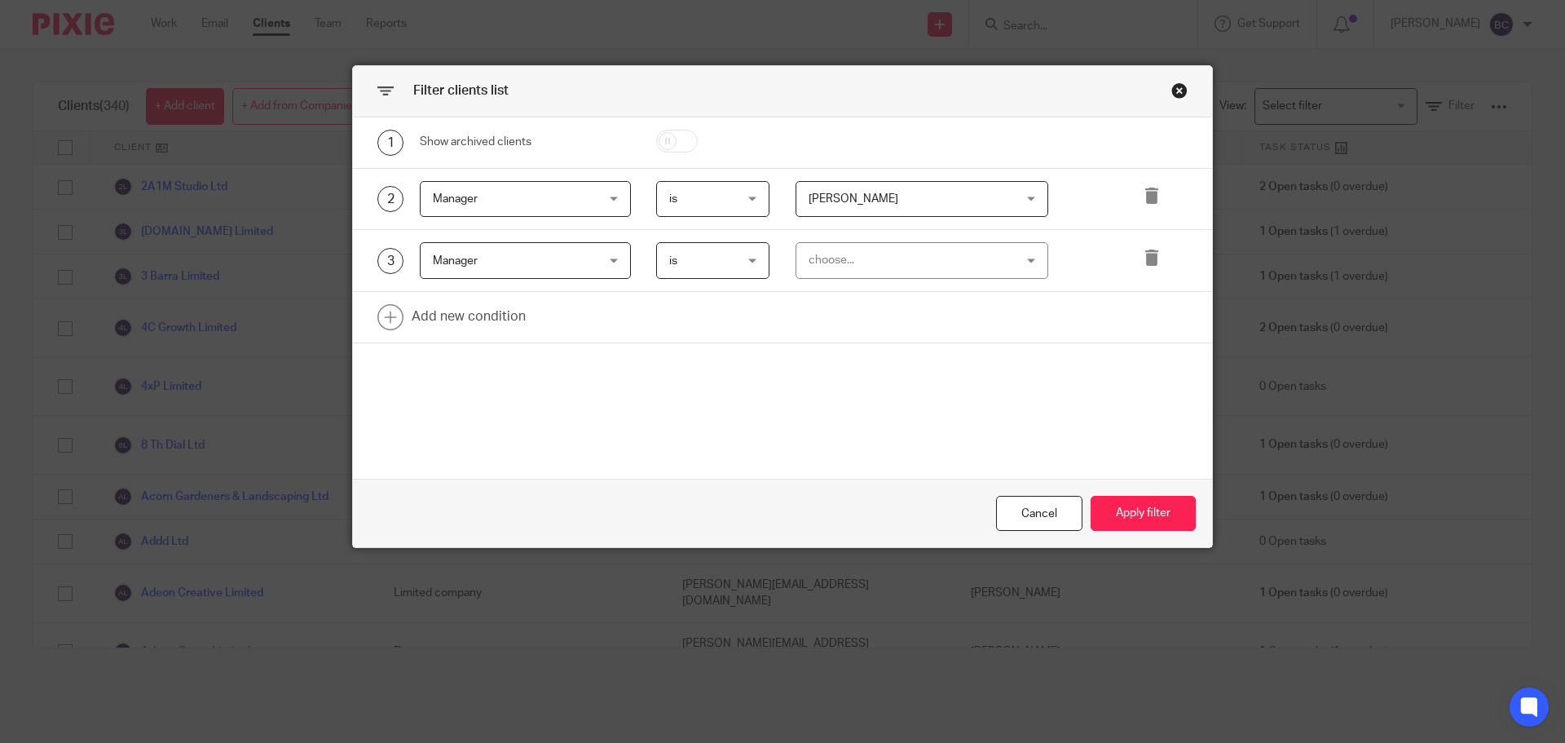
click at [857, 261] on div "choose..." at bounding box center [905, 260] width 192 height 34
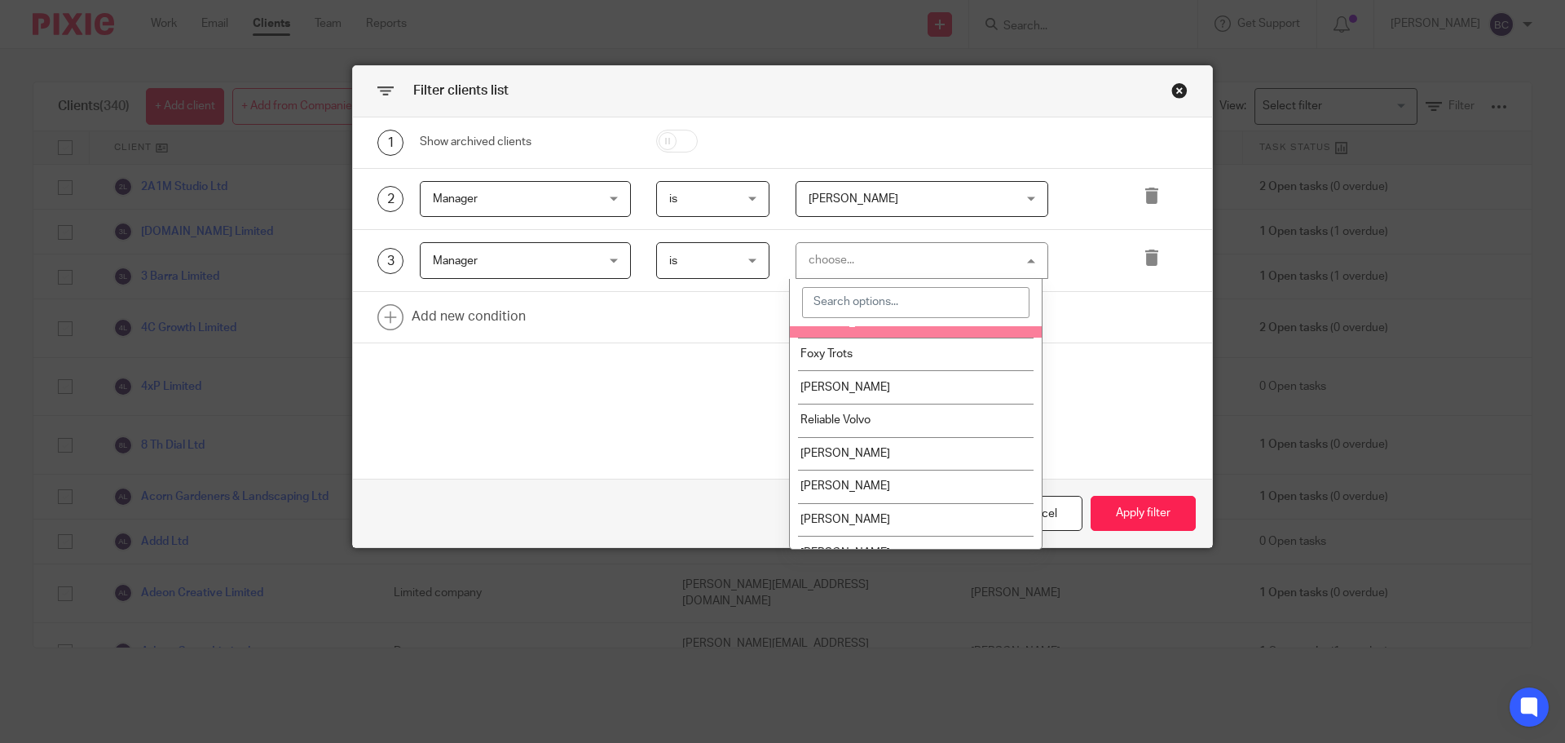
scroll to position [141, 0]
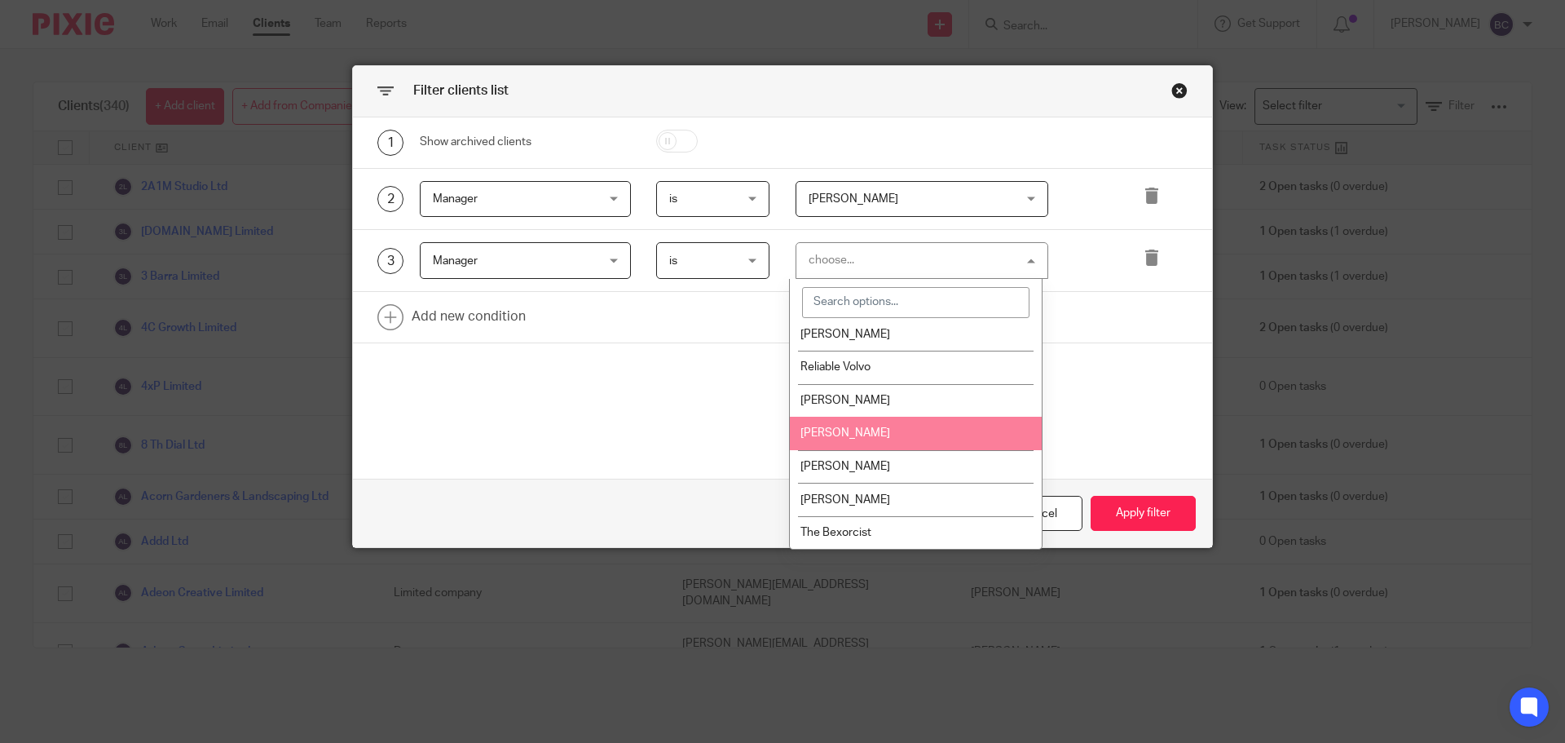
click at [866, 421] on li "[PERSON_NAME]" at bounding box center [916, 433] width 252 height 33
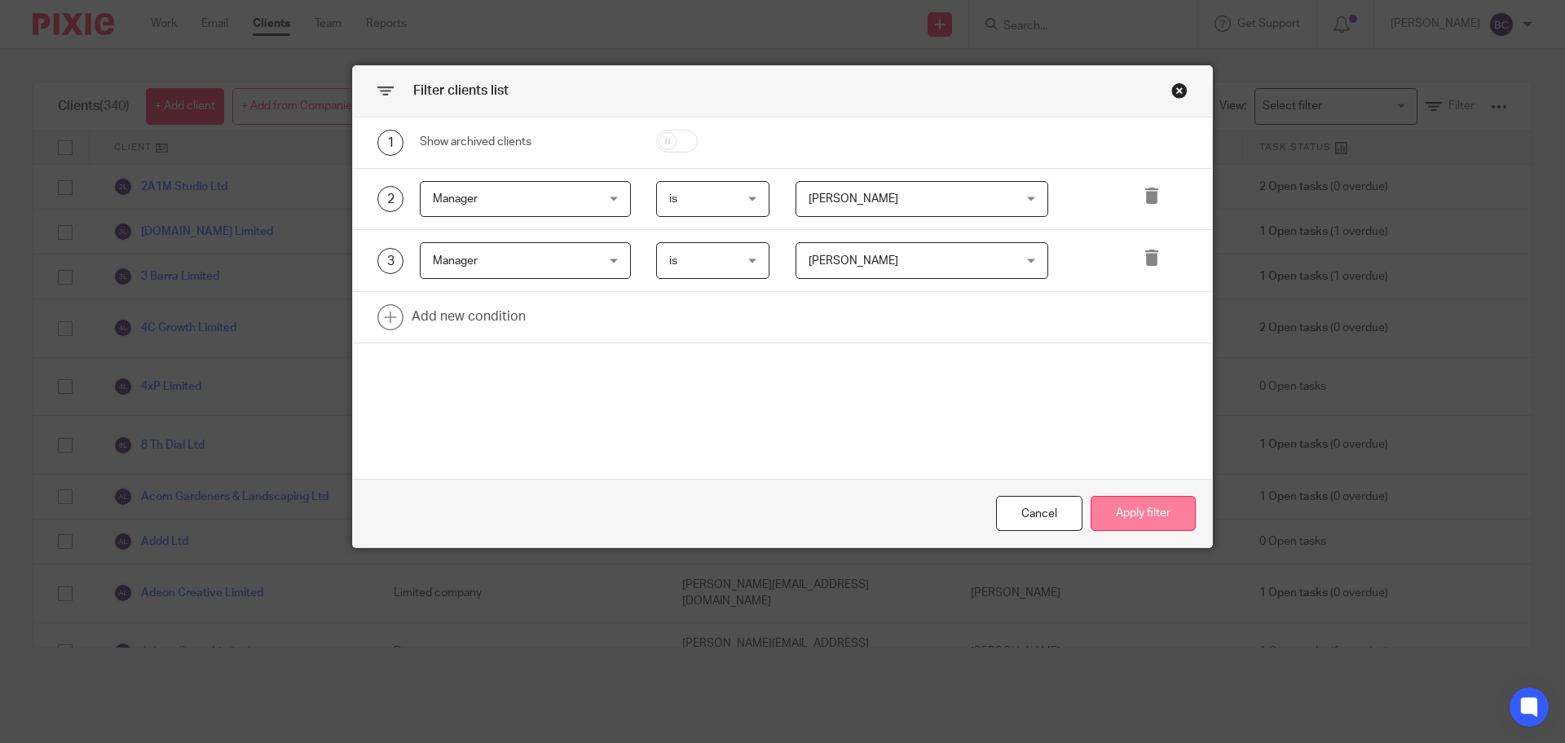
click at [1177, 503] on button "Apply filter" at bounding box center [1143, 513] width 105 height 35
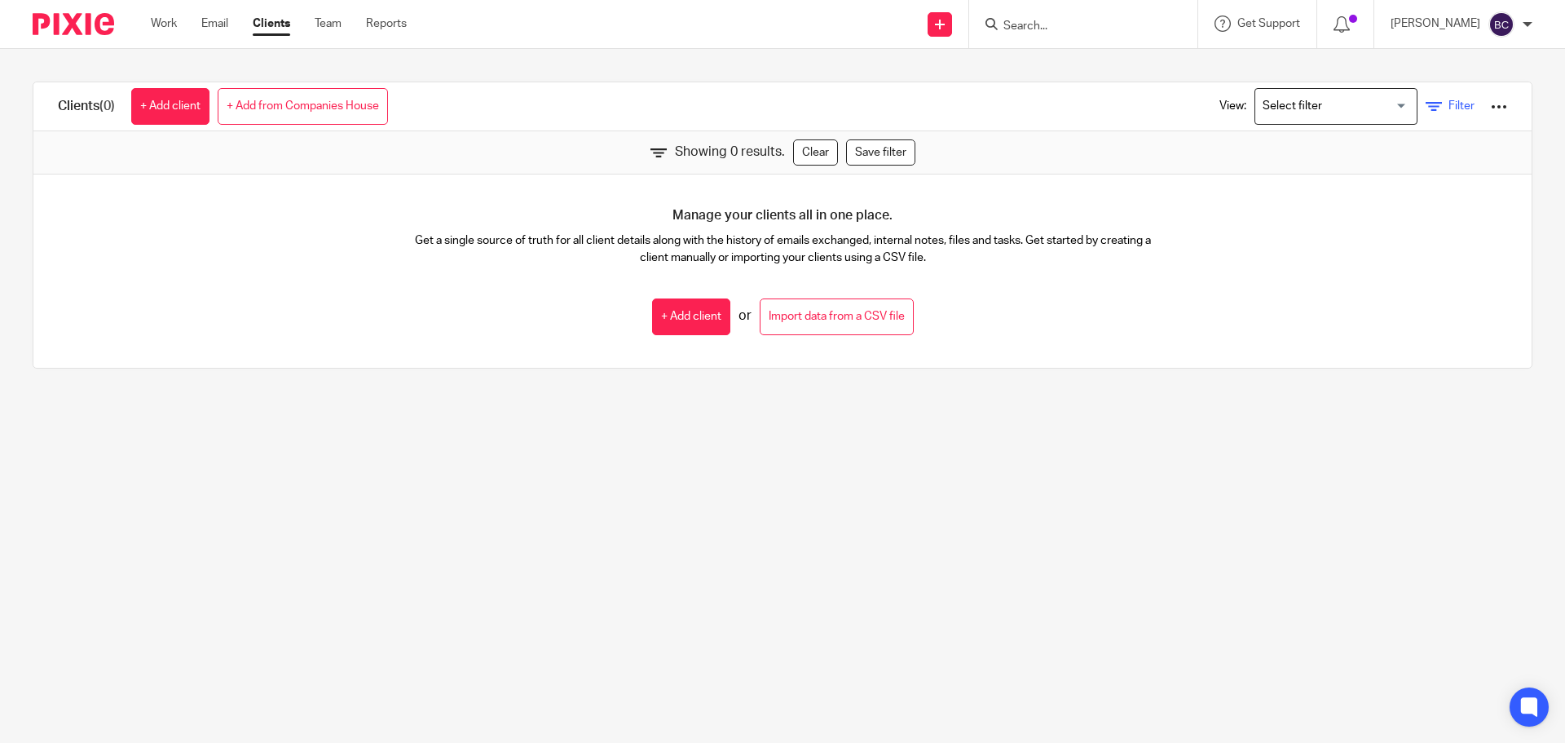
click at [1426, 105] on link "Filter" at bounding box center [1450, 106] width 49 height 17
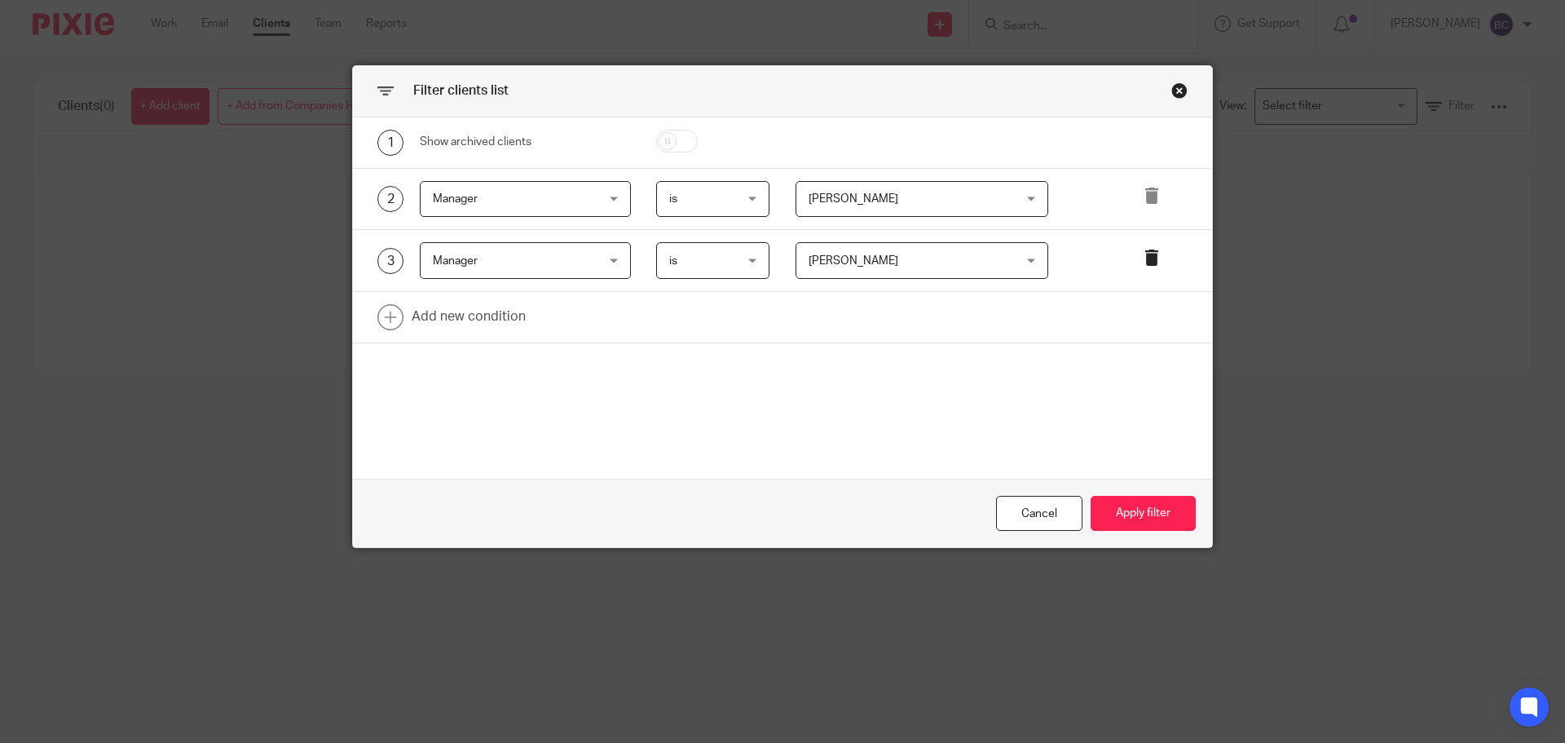
click at [1144, 251] on icon at bounding box center [1152, 257] width 16 height 16
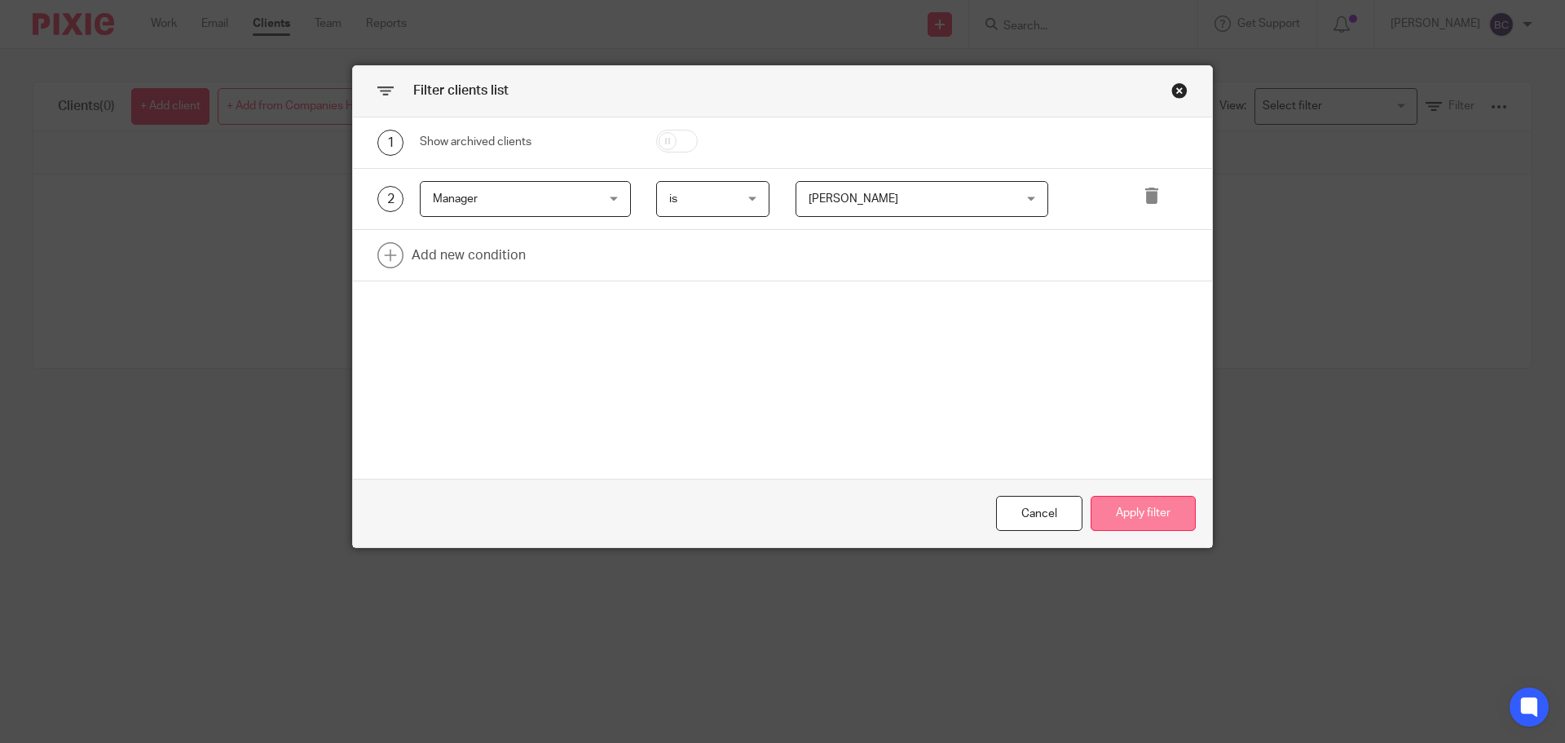
click at [1135, 507] on button "Apply filter" at bounding box center [1143, 513] width 105 height 35
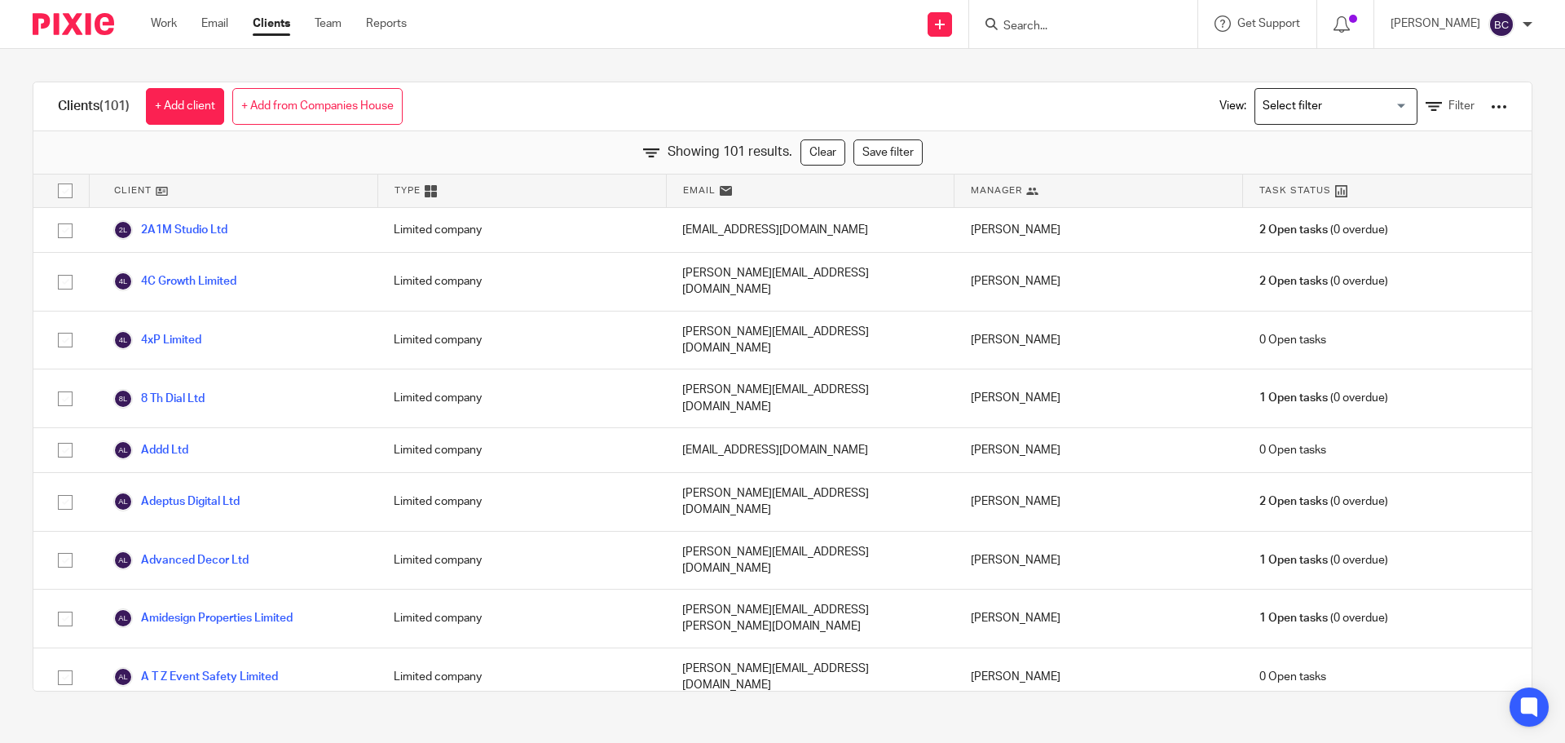
click at [1491, 105] on div at bounding box center [1499, 107] width 16 height 16
click at [1316, 187] on link "Export clients to CSV file" at bounding box center [1368, 192] width 227 height 24
click at [1404, 97] on div "View: Loading... Filter" at bounding box center [1351, 106] width 312 height 48
click at [1426, 105] on link "Filter" at bounding box center [1450, 106] width 49 height 17
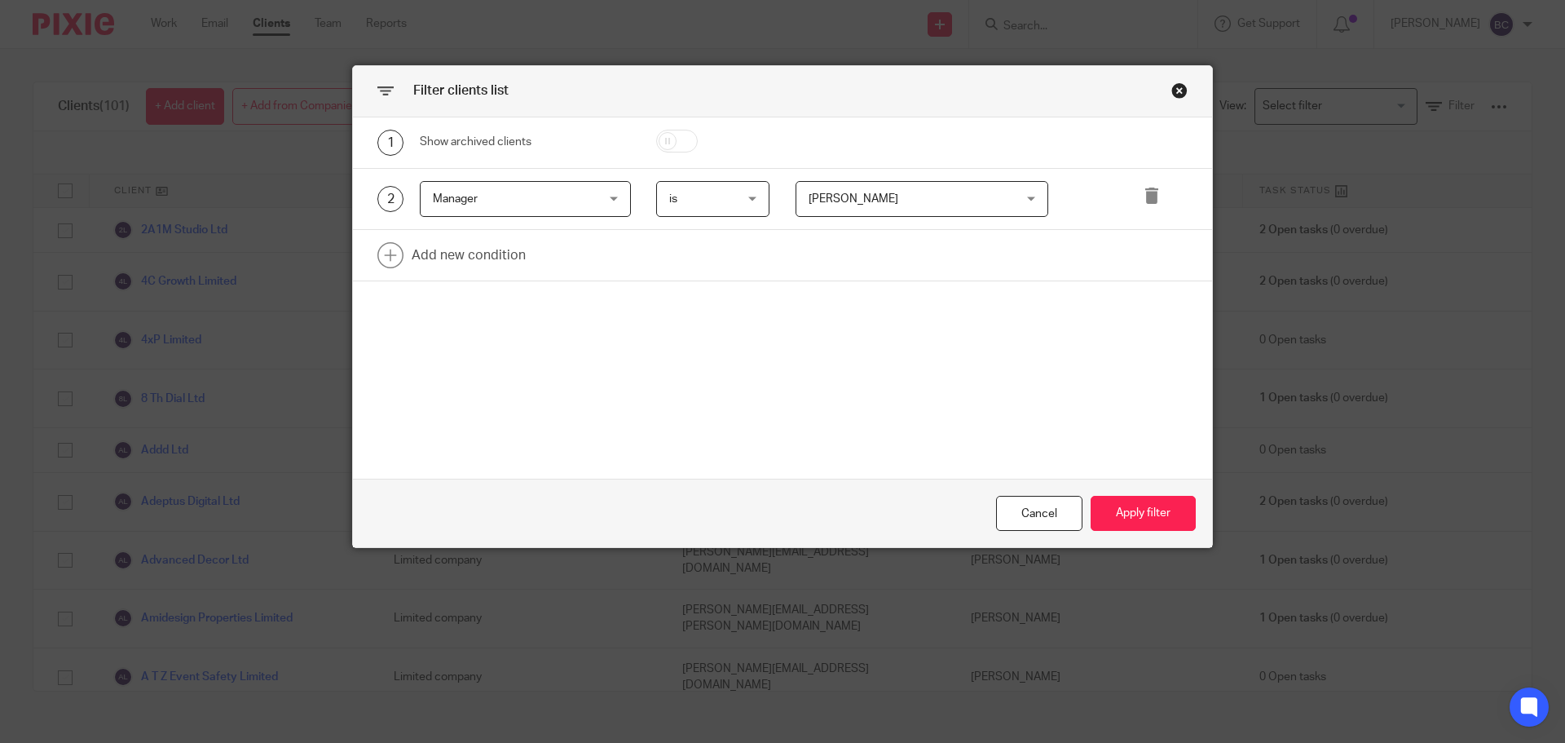
click at [940, 216] on div "[PERSON_NAME] [PERSON_NAME]" at bounding box center [923, 199] width 254 height 37
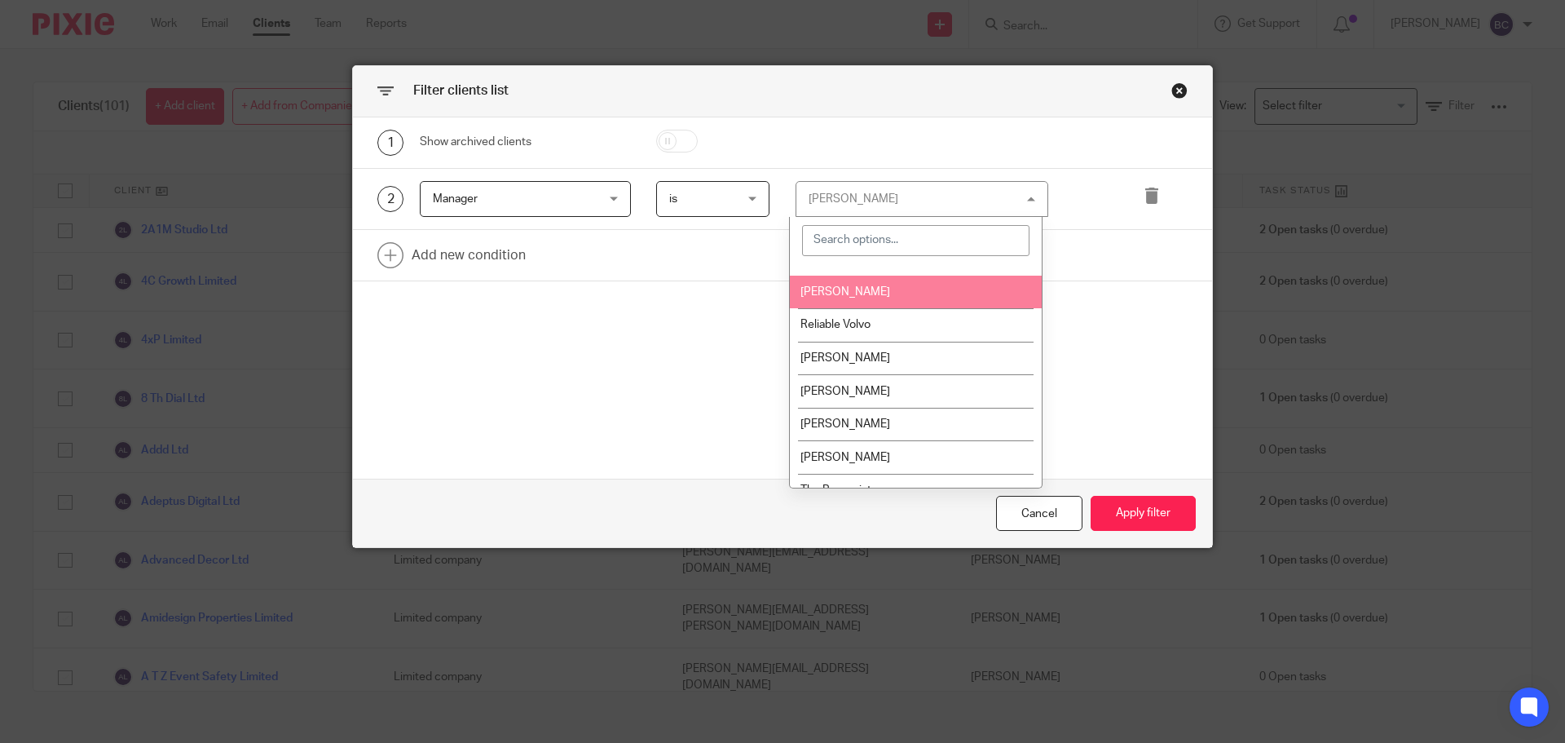
scroll to position [123, 0]
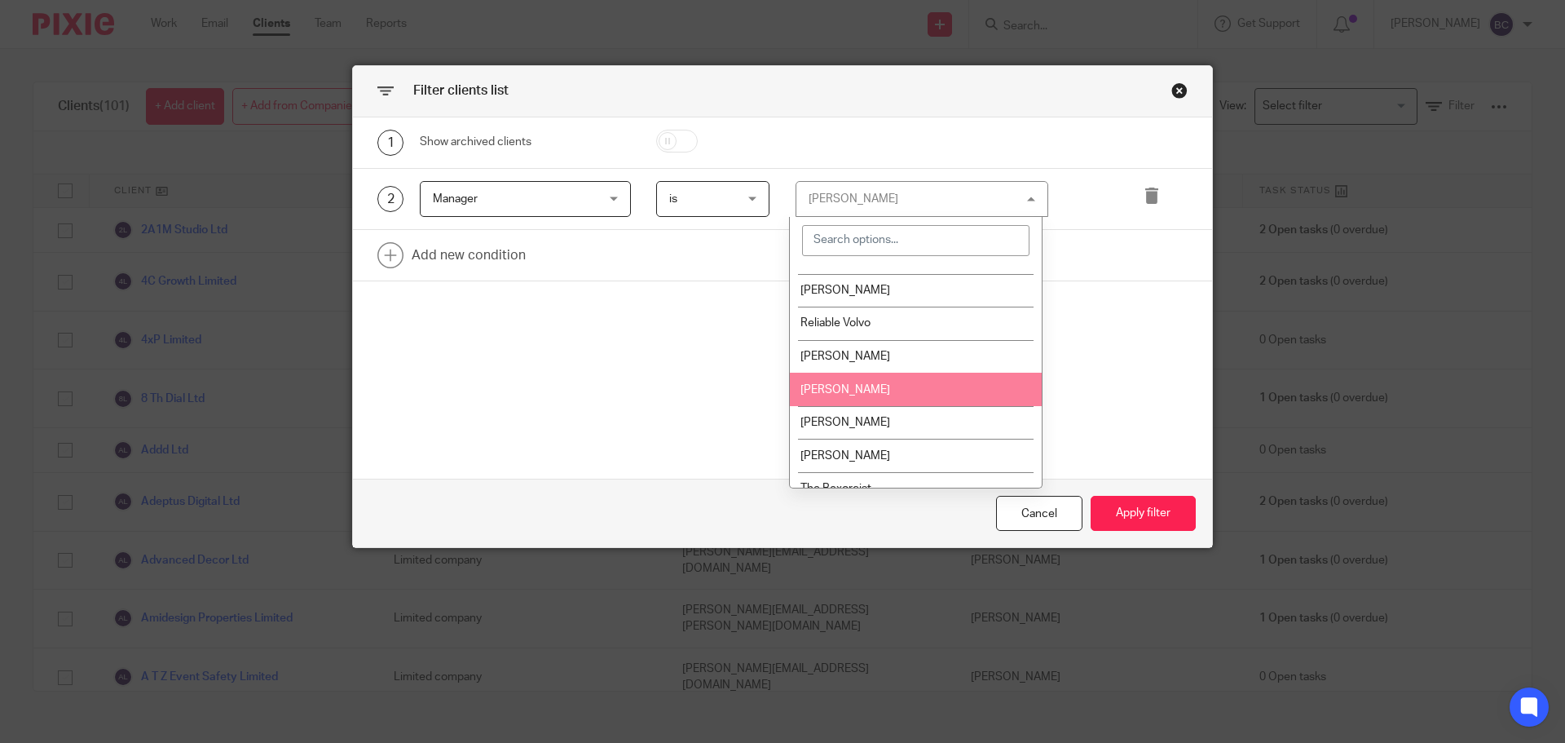
click at [834, 393] on span "[PERSON_NAME]" at bounding box center [845, 389] width 90 height 11
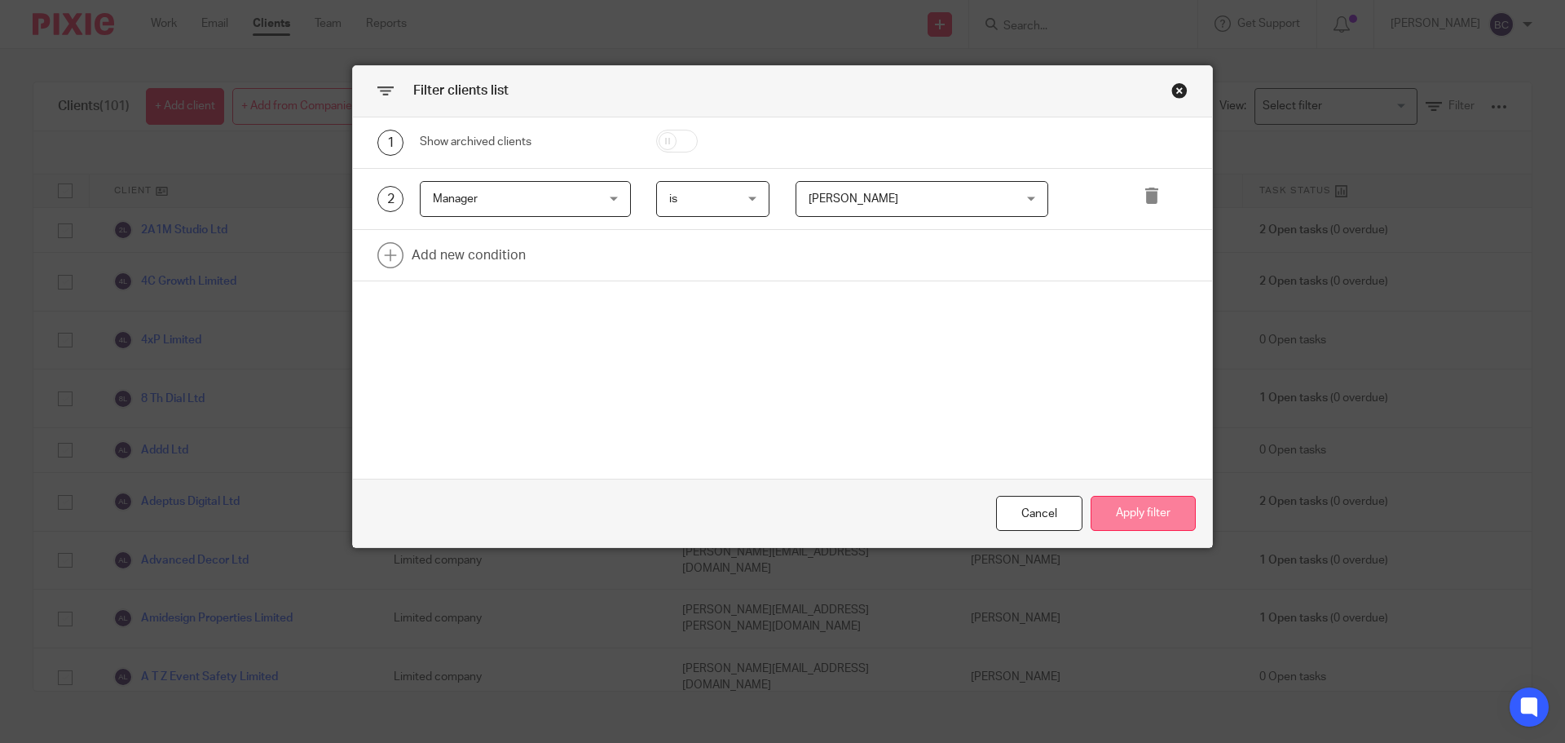
click at [1143, 507] on button "Apply filter" at bounding box center [1143, 513] width 105 height 35
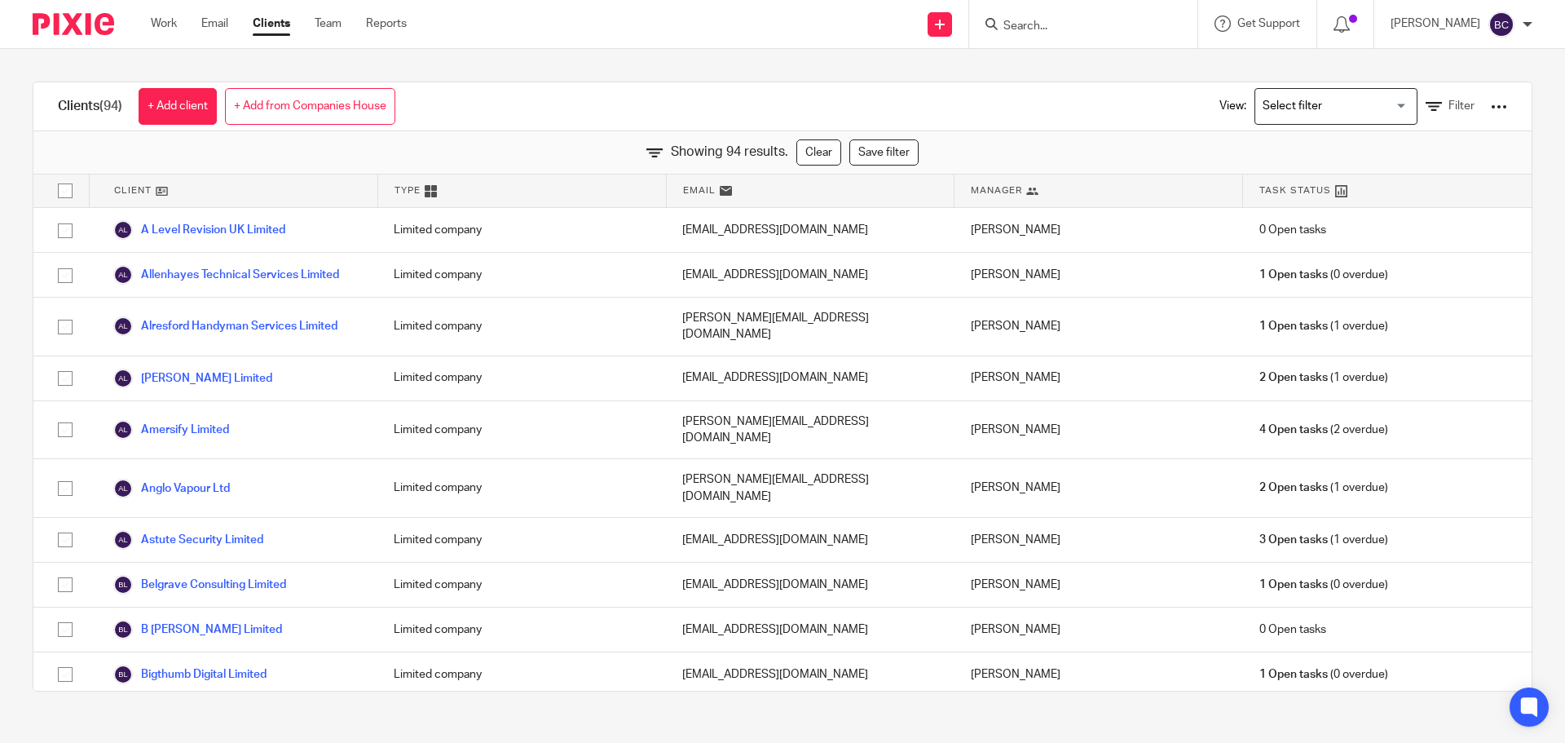
click at [1491, 102] on div at bounding box center [1499, 107] width 16 height 16
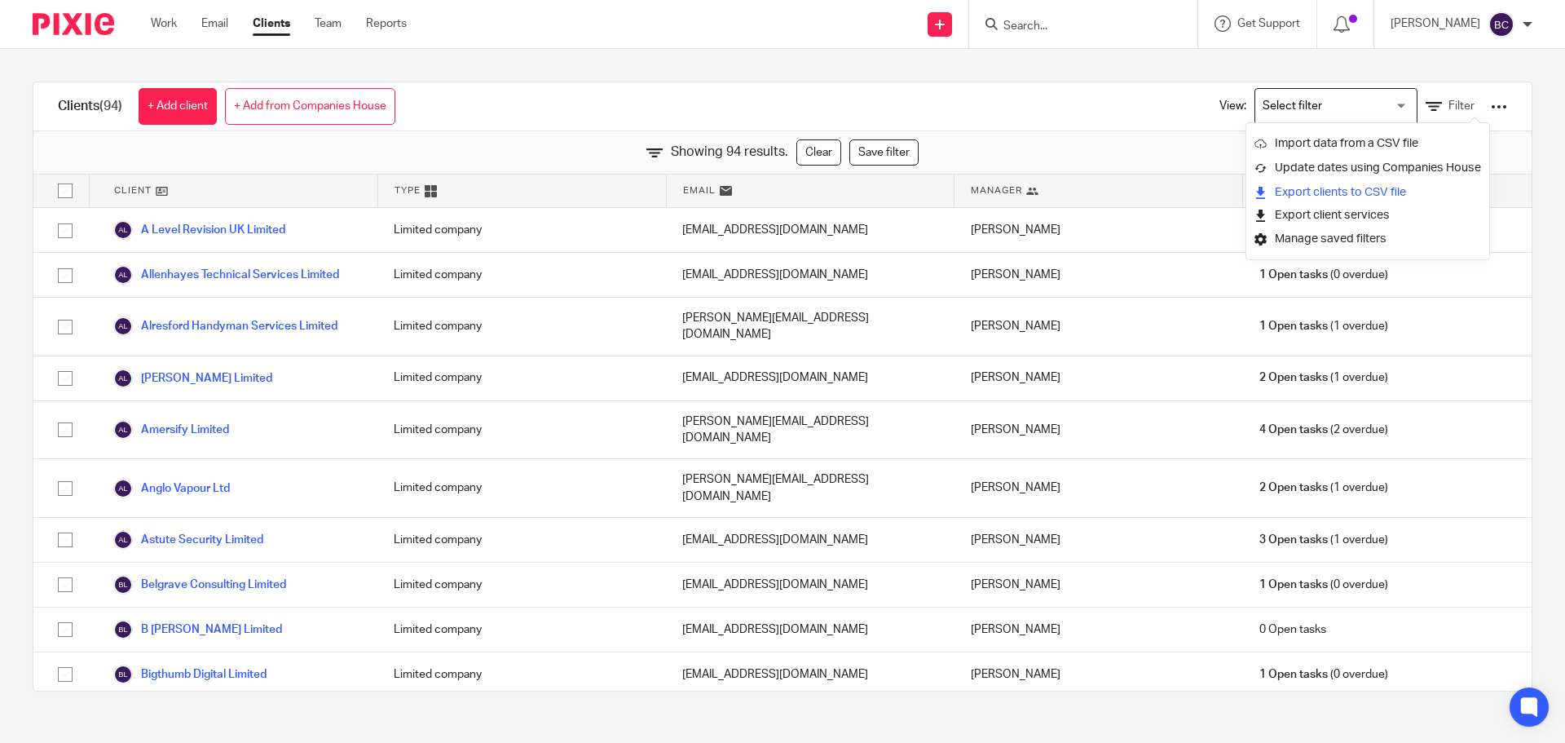
click at [1337, 196] on link "Export clients to CSV file" at bounding box center [1368, 192] width 227 height 24
